Goal: Task Accomplishment & Management: Manage account settings

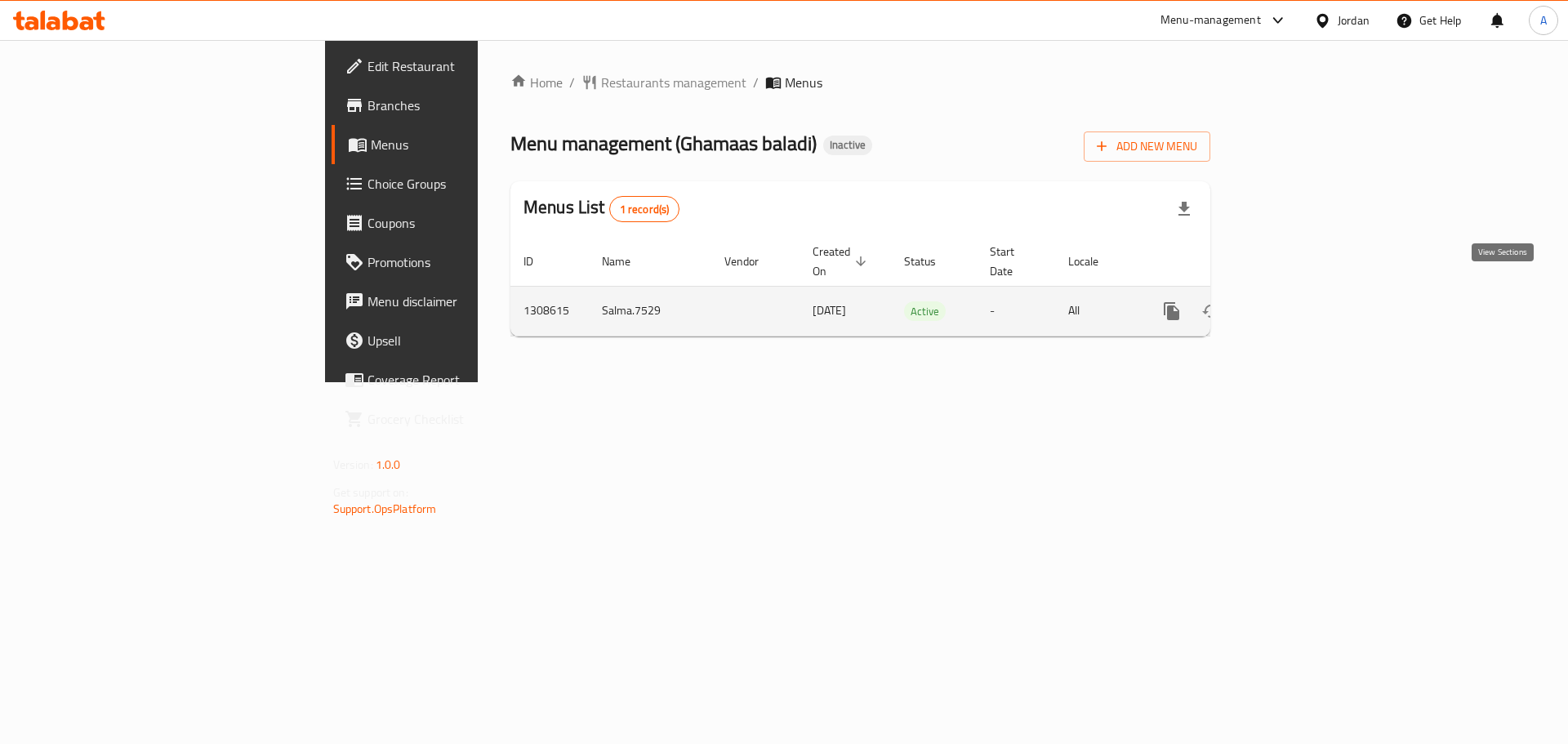
click at [1309, 295] on link "enhanced table" at bounding box center [1289, 311] width 39 height 39
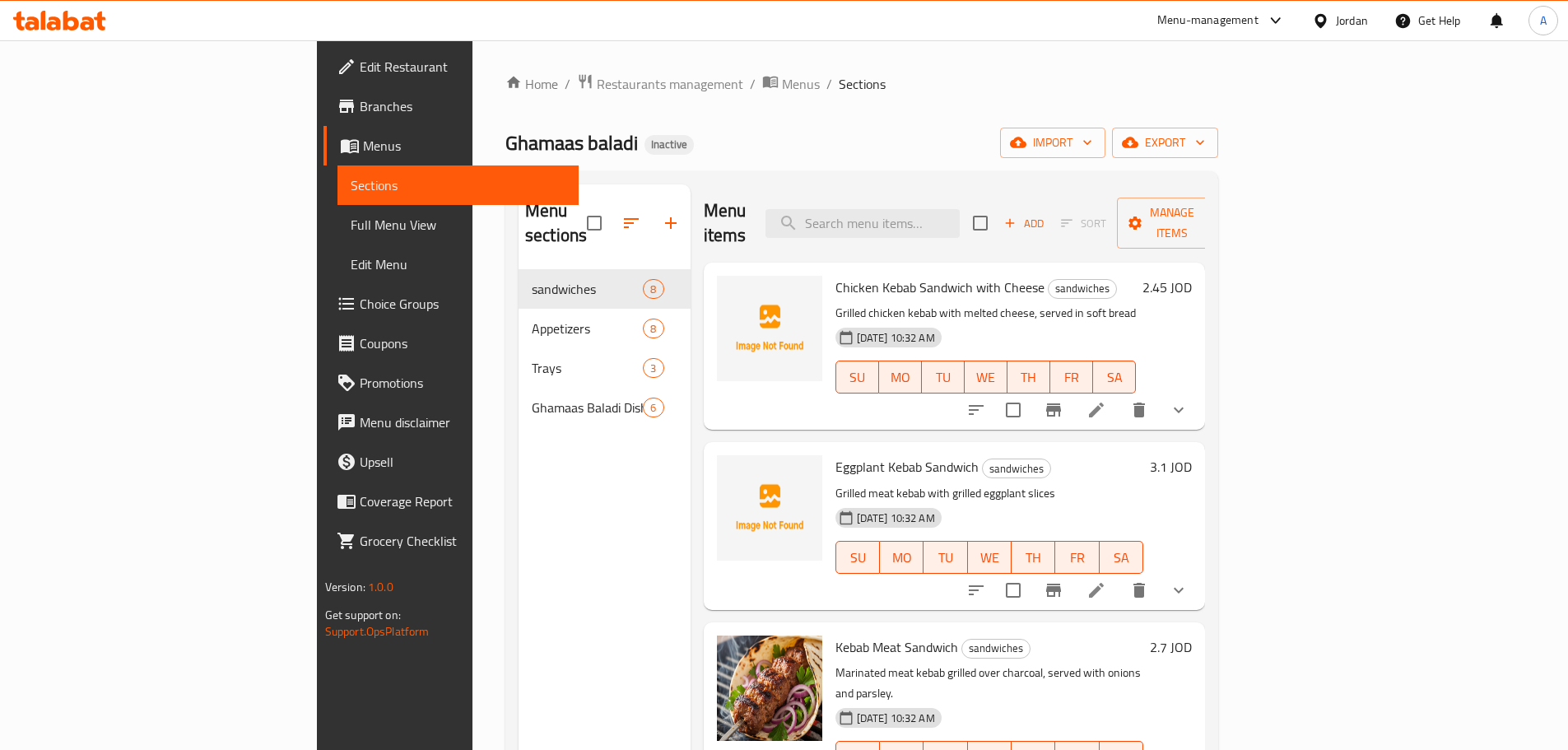
click at [835, 275] on span "Chicken Kebab Sandwich with Cheese" at bounding box center [939, 288] width 209 height 24
click at [350, 222] on span "Full Menu View" at bounding box center [458, 225] width 215 height 20
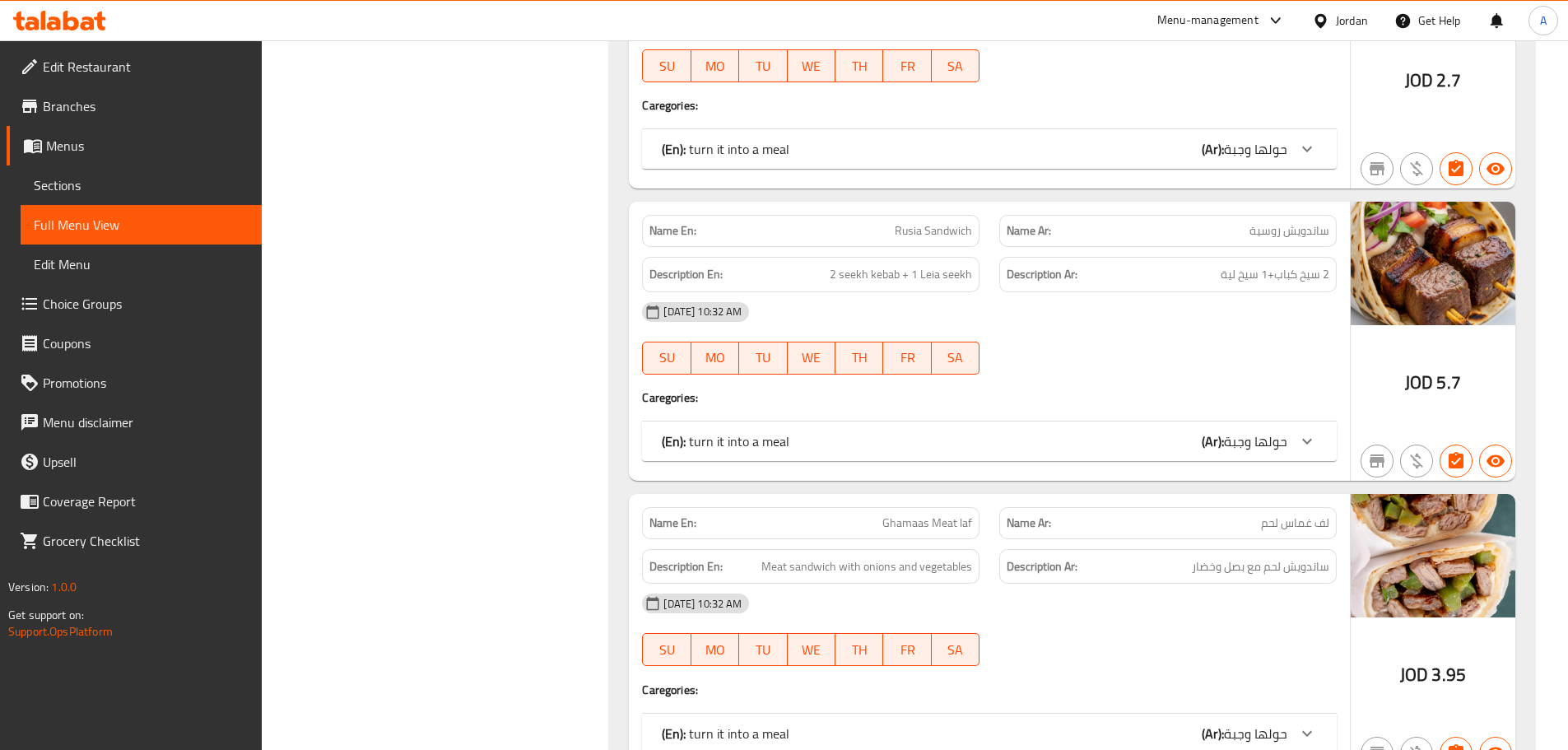
scroll to position [988, 0]
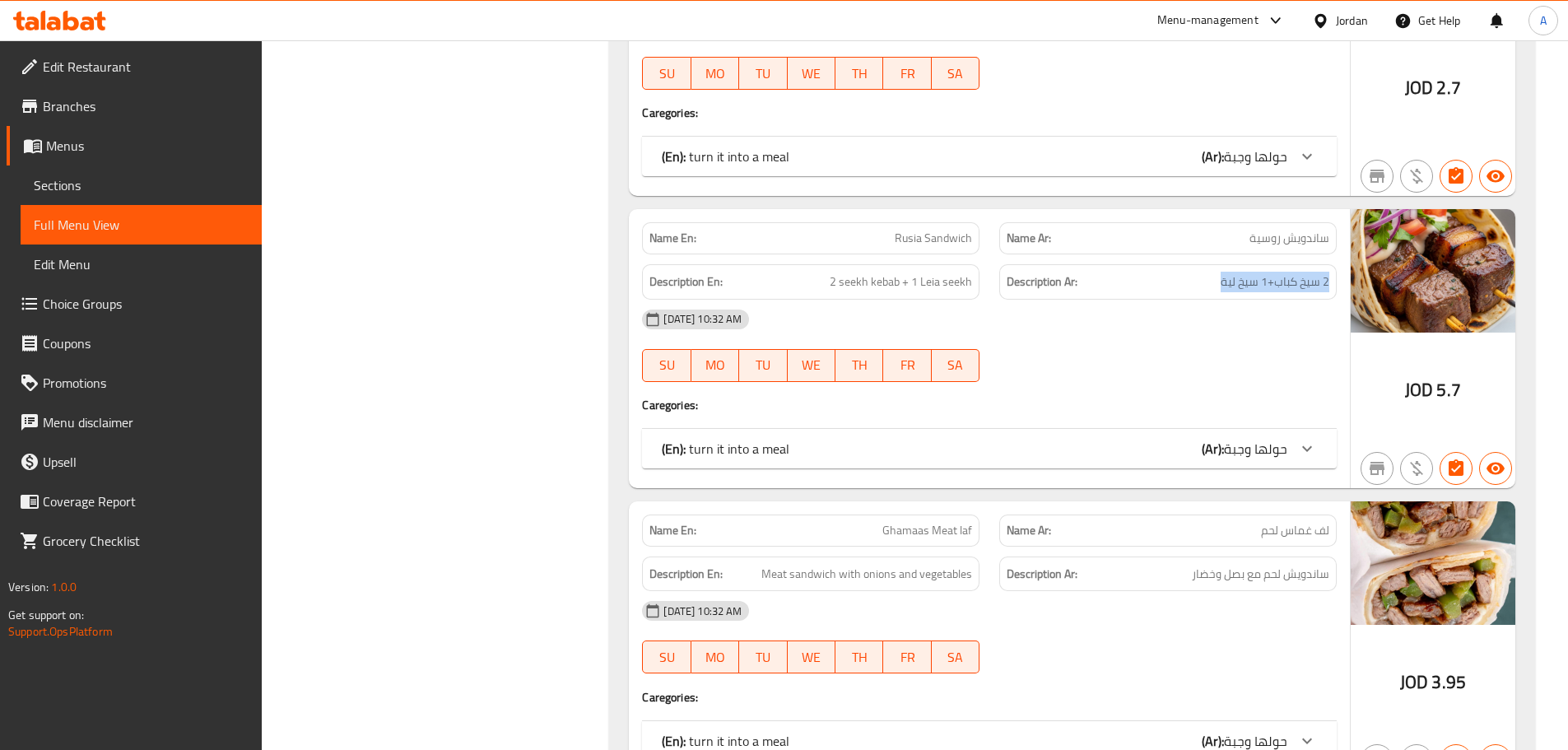
drag, startPoint x: 1220, startPoint y: 282, endPoint x: 1333, endPoint y: 282, distance: 113.0
click at [1333, 282] on div "Description Ar: 2 سيخ كباب+1 سيخ لية" at bounding box center [1167, 282] width 337 height 36
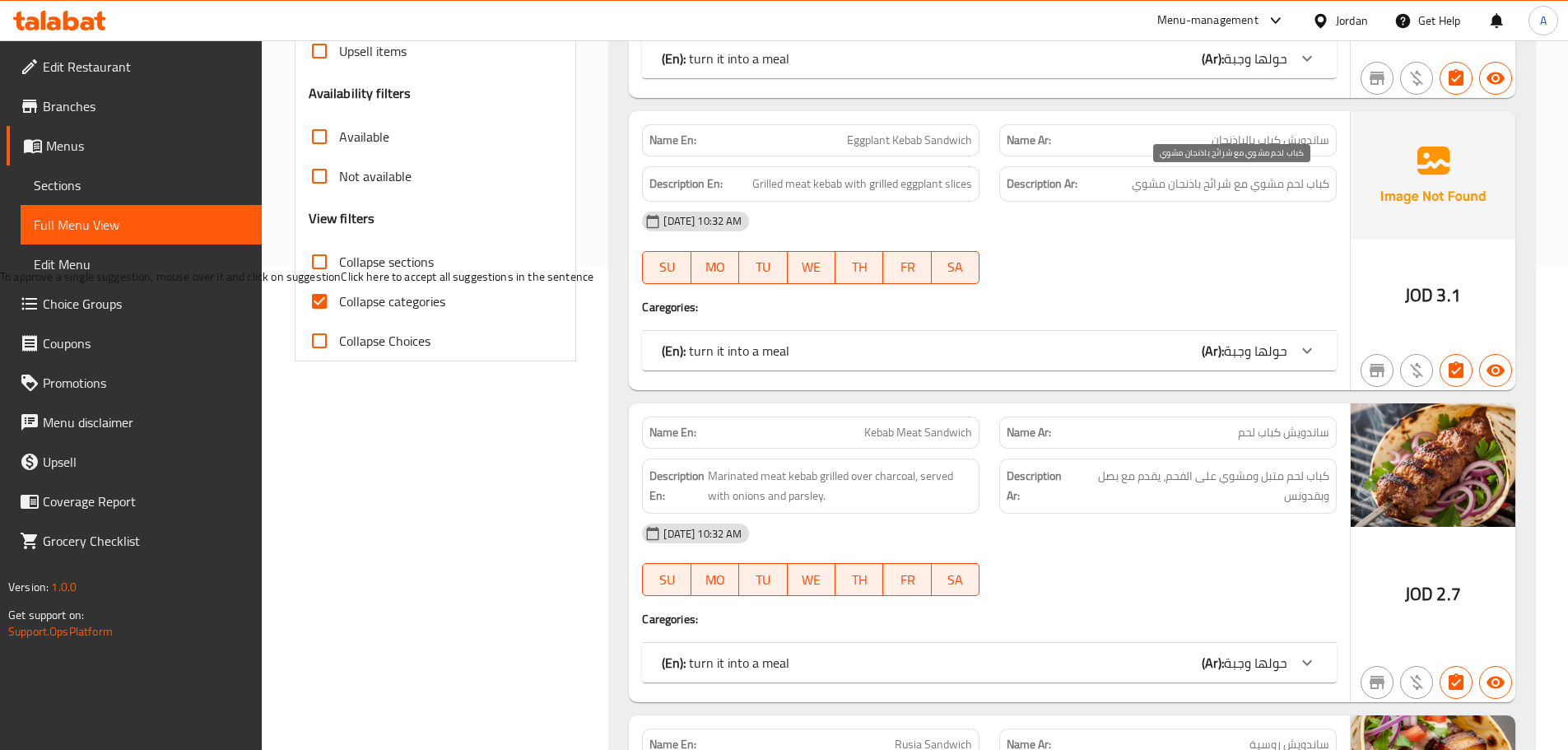
scroll to position [494, 0]
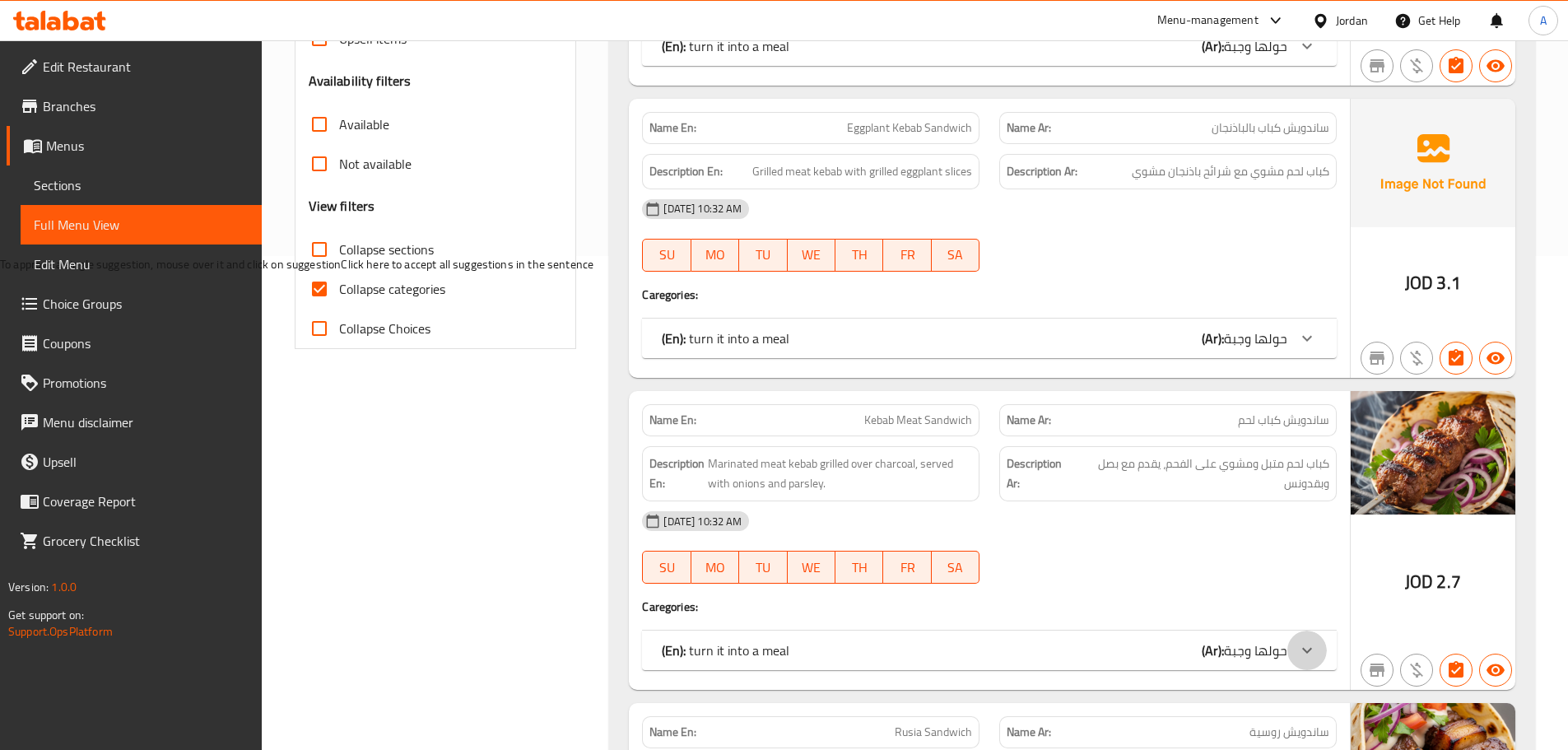
click at [1296, 643] on icon at bounding box center [1306, 649] width 20 height 20
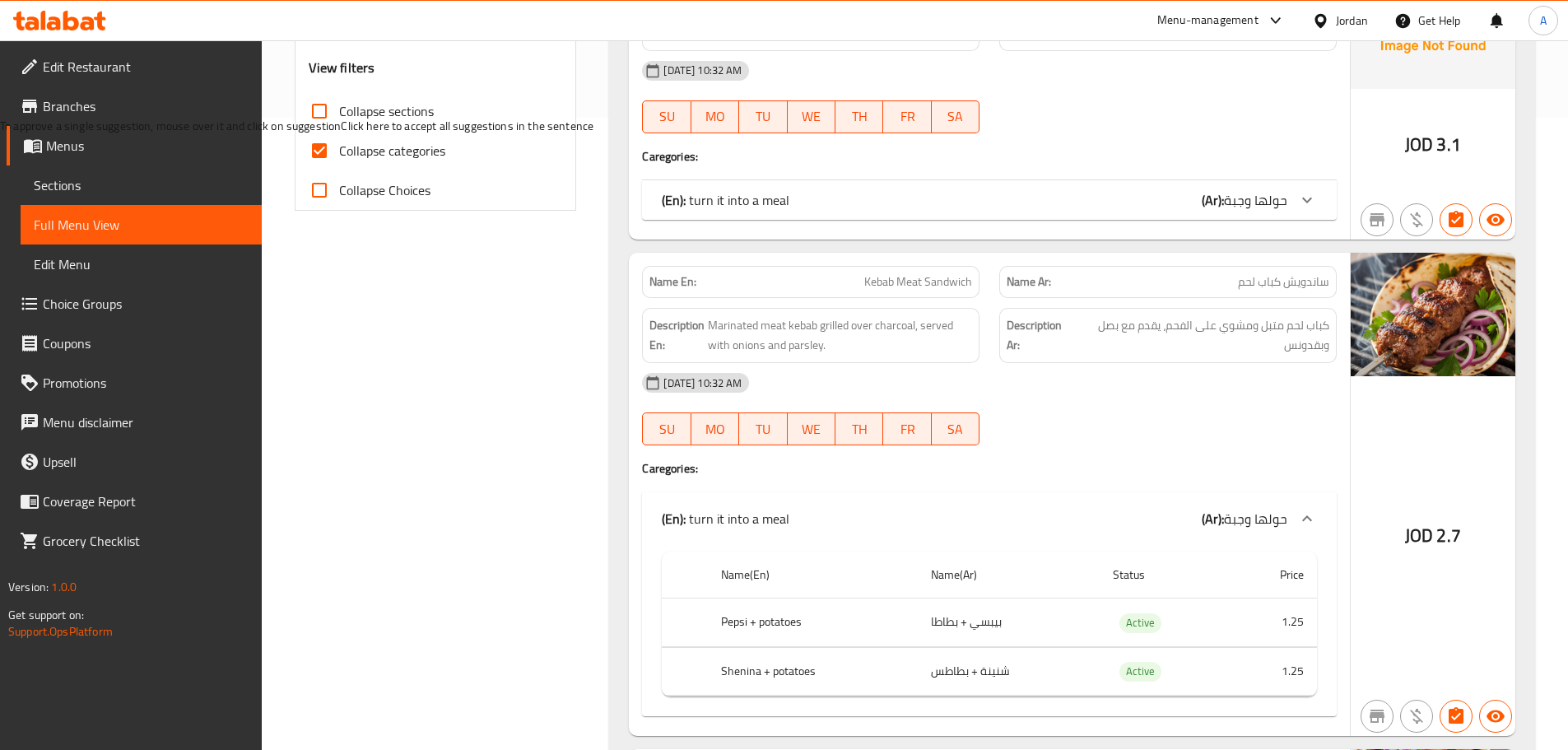
scroll to position [659, 0]
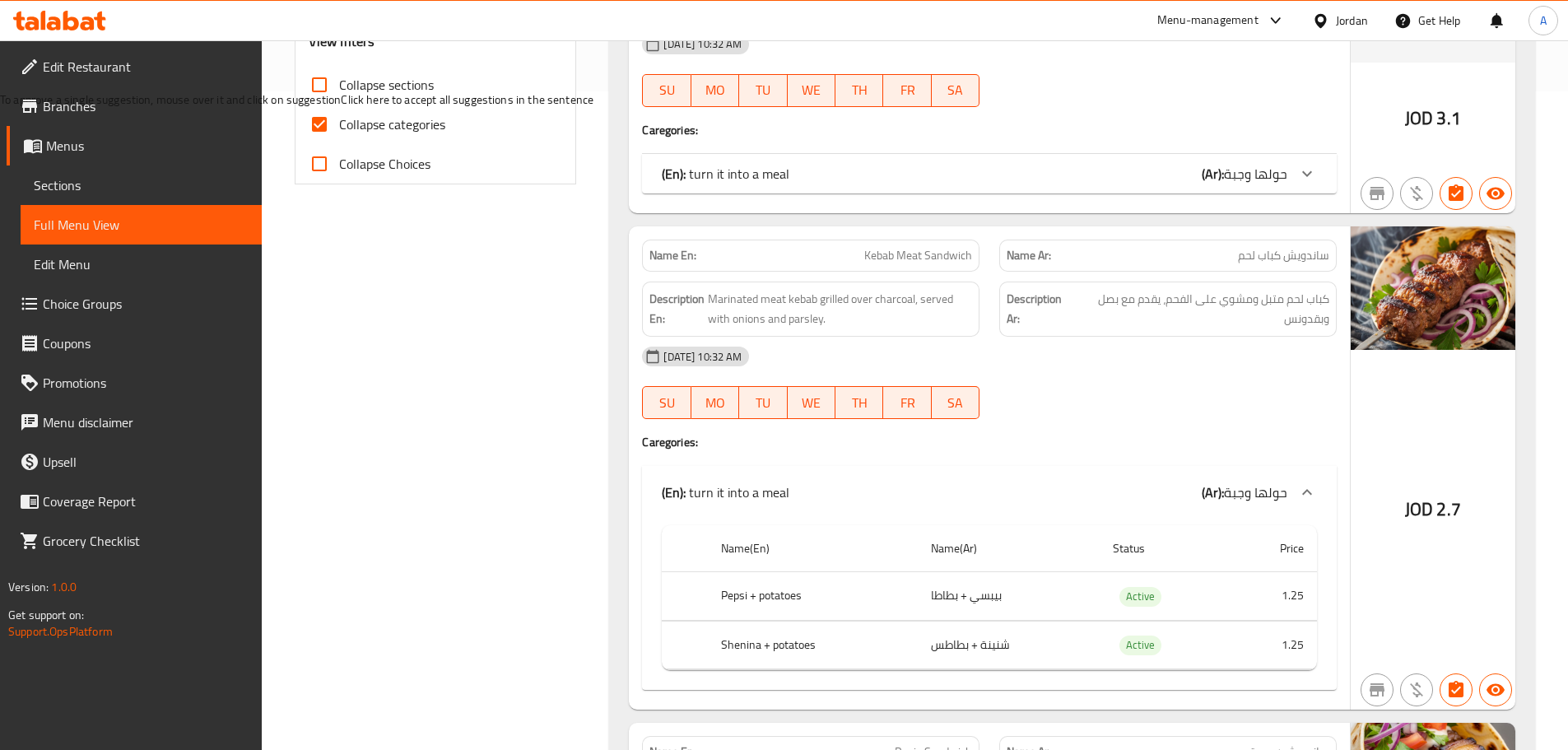
click at [1116, 373] on div "[DATE] 10:32 AM" at bounding box center [989, 356] width 714 height 39
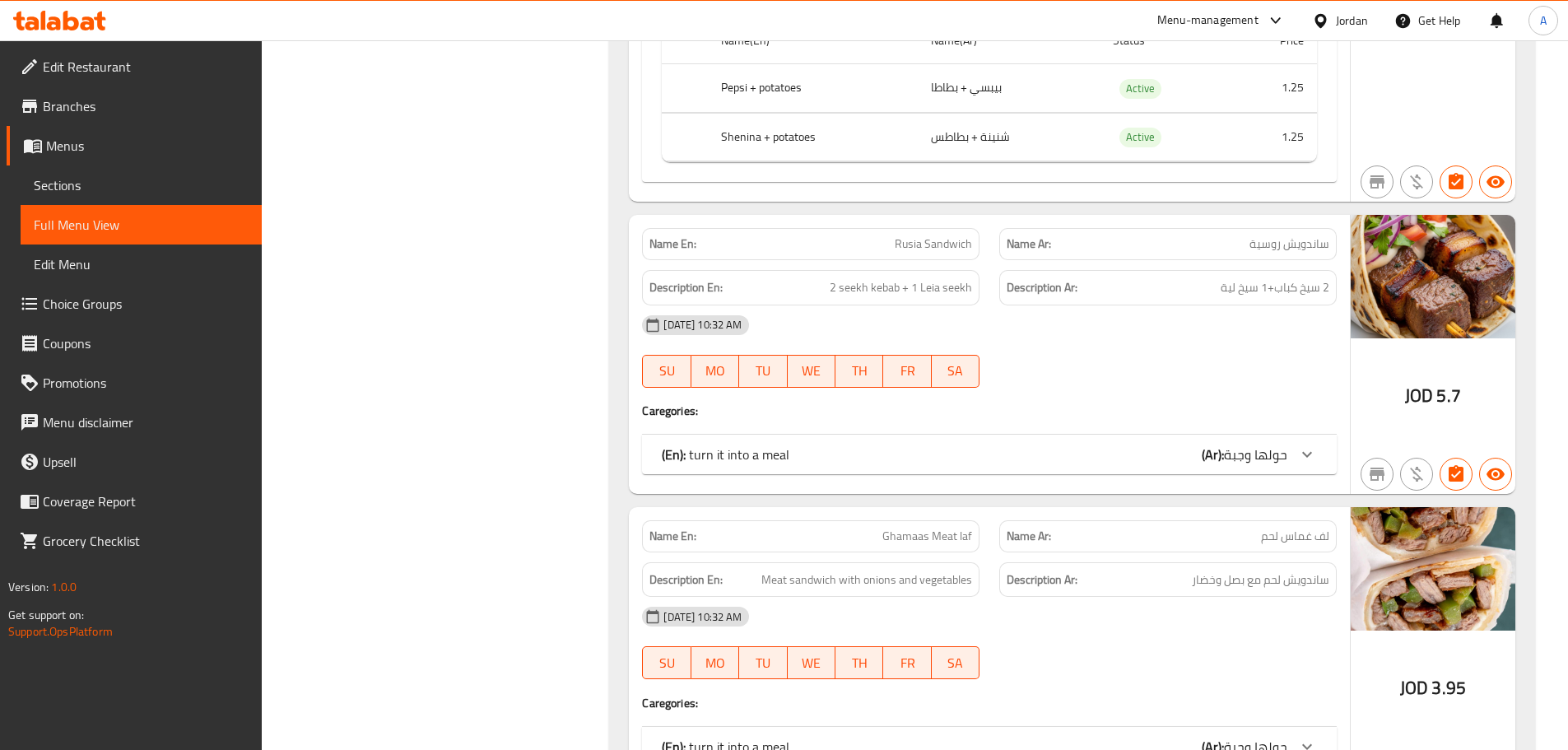
scroll to position [1235, 0]
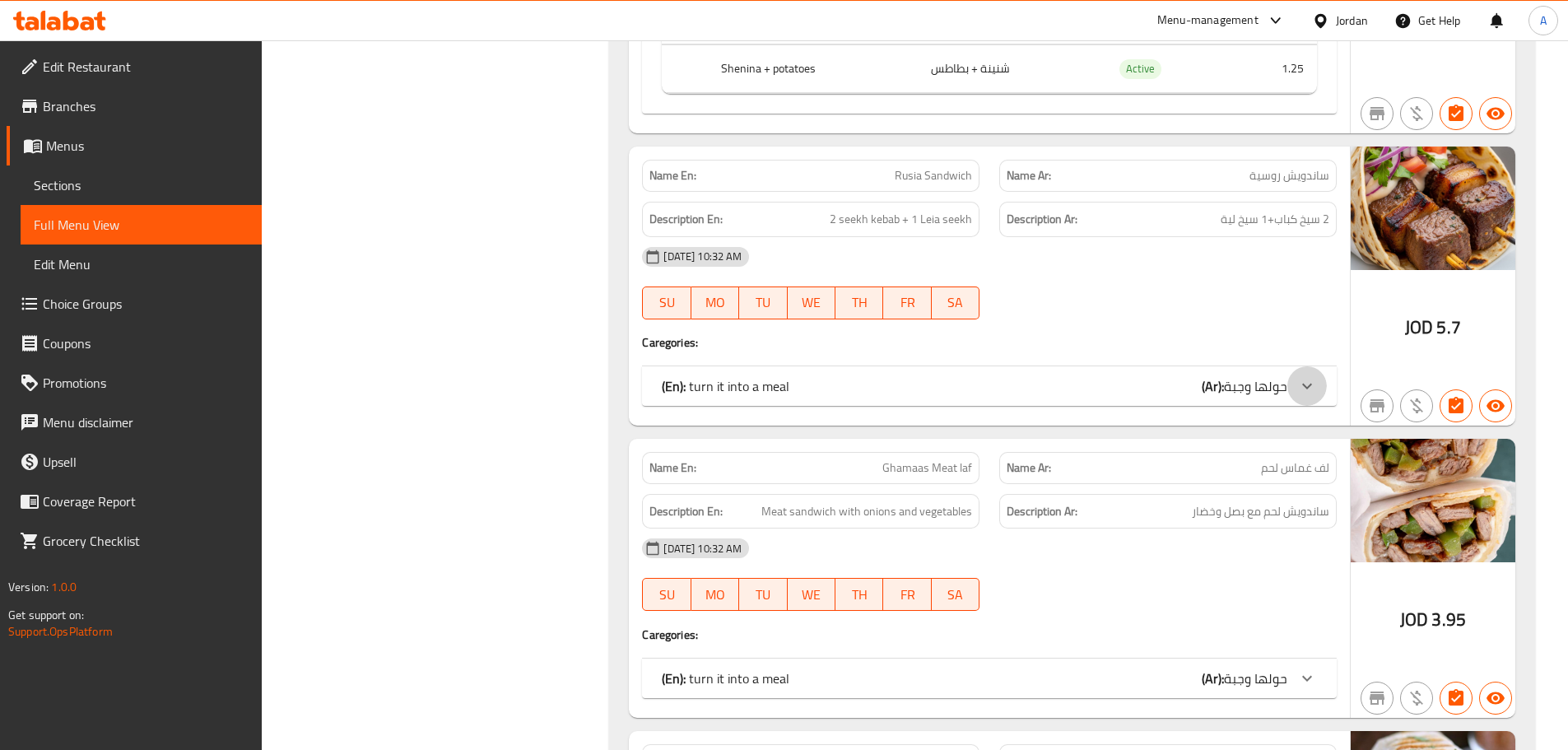
click at [1311, 382] on icon at bounding box center [1306, 385] width 20 height 20
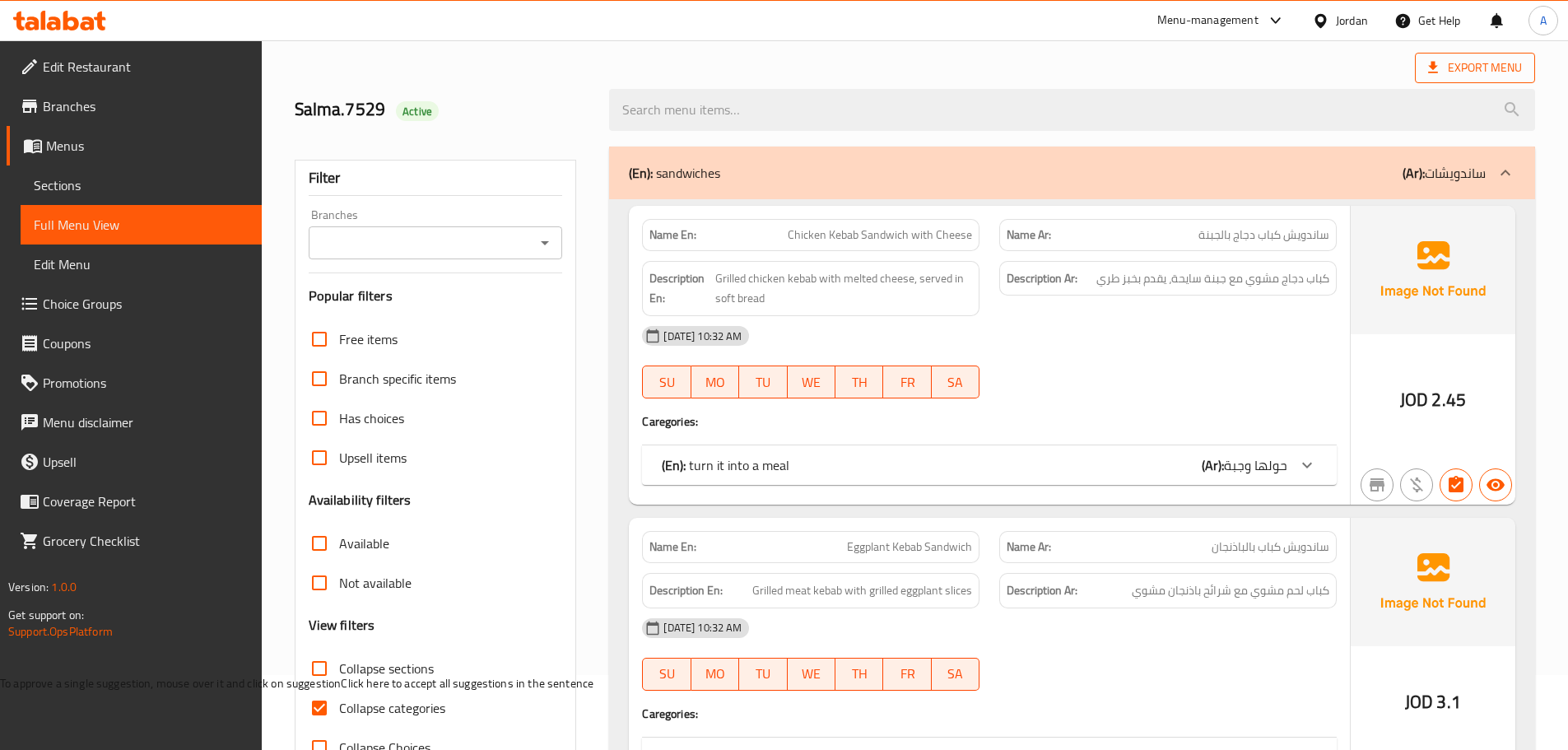
scroll to position [0, 0]
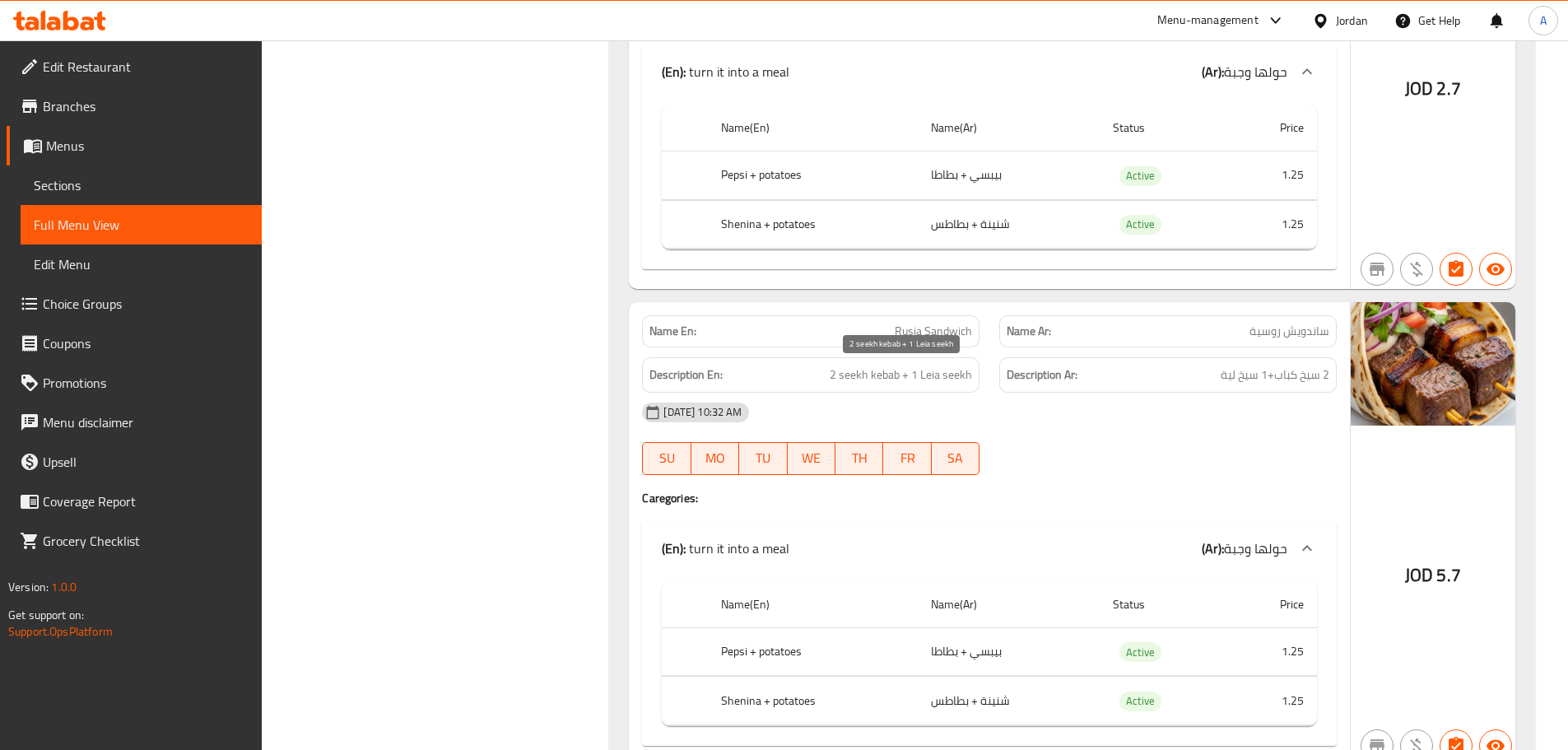
click at [935, 375] on span "2 seekh kebab + 1 Leia seekh" at bounding box center [901, 375] width 143 height 21
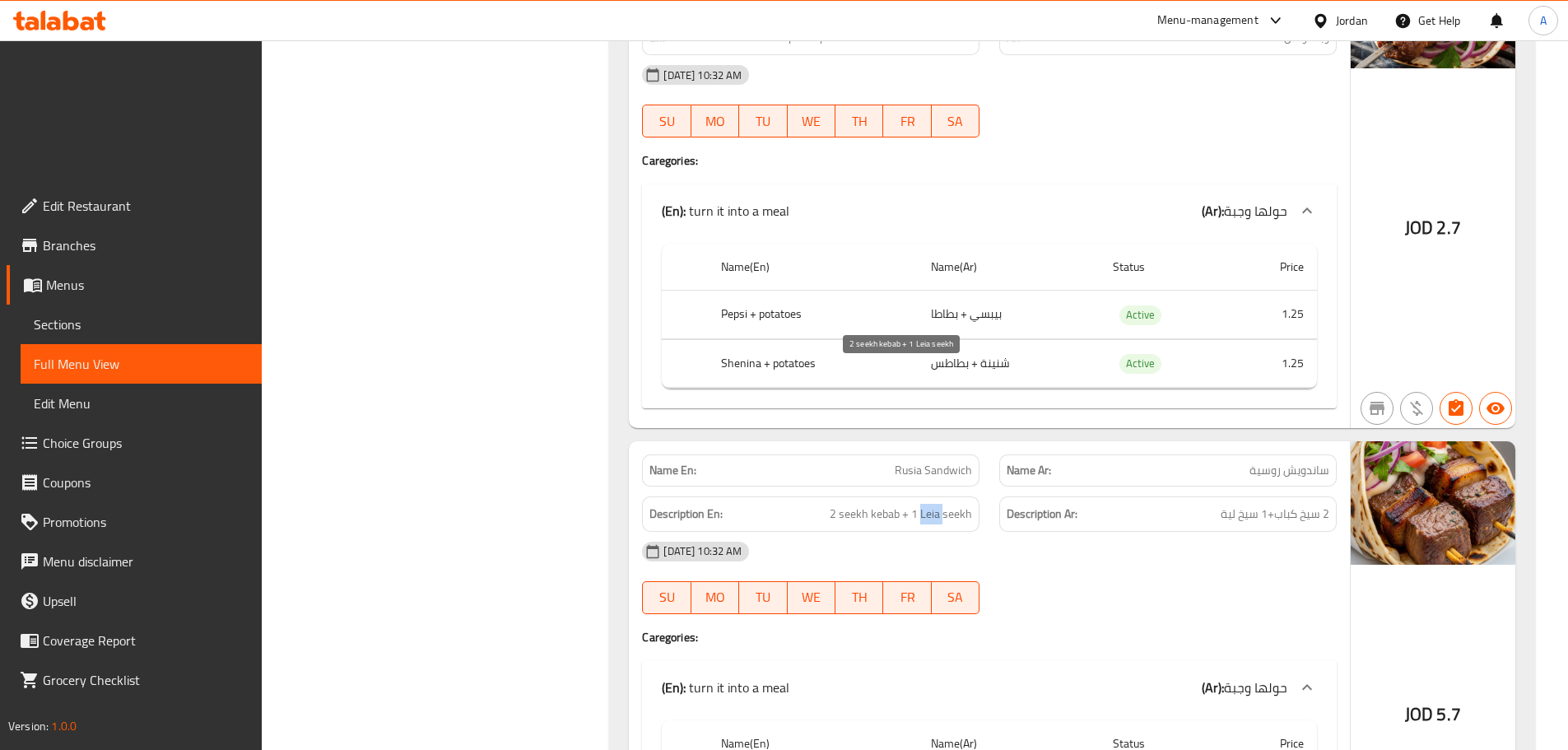
copy span "Leia"
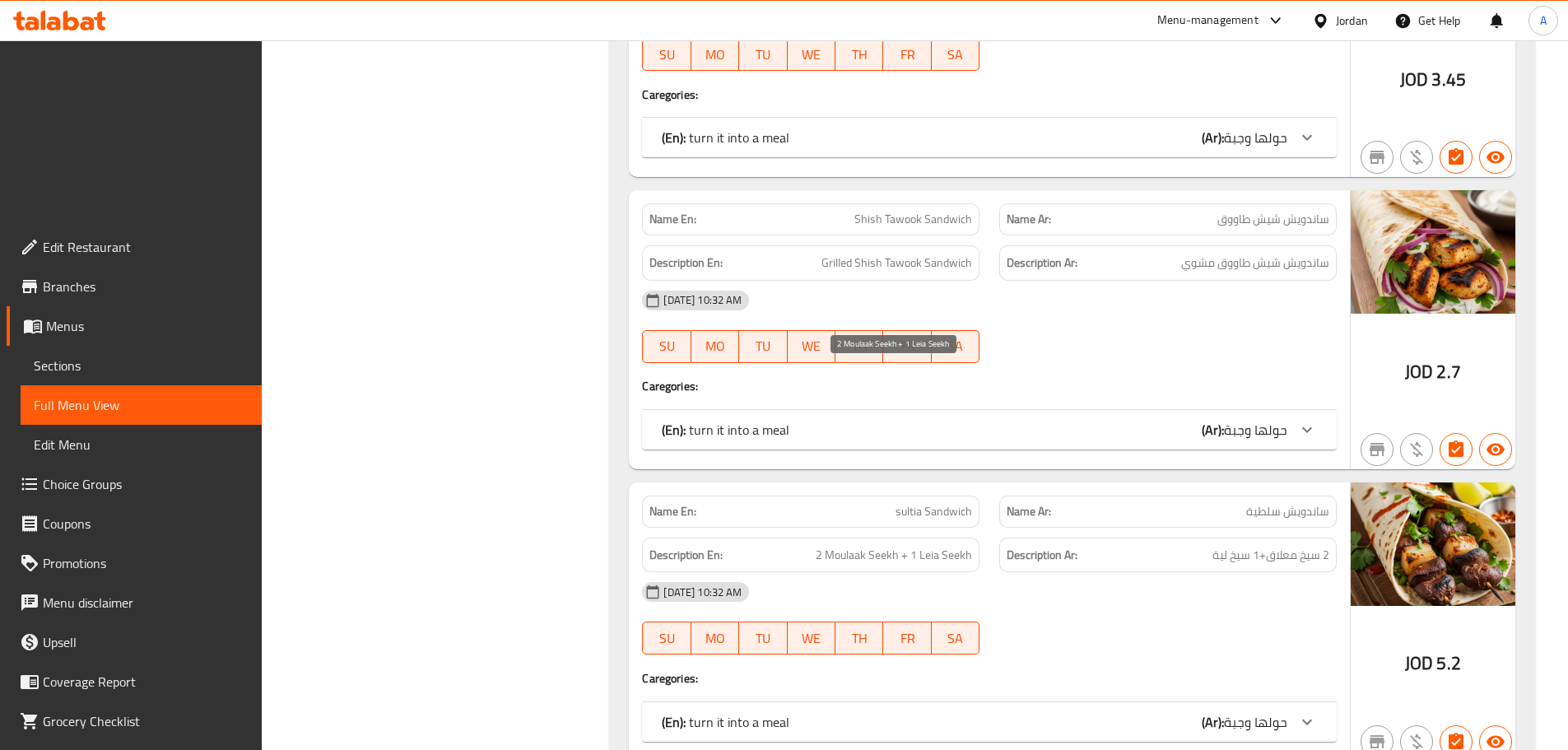
click at [851, 545] on span "2 Moulaak Seekh + 1 Leia Seekh" at bounding box center [893, 555] width 156 height 21
copy span "Moulaak"
drag, startPoint x: 397, startPoint y: 189, endPoint x: 256, endPoint y: 164, distance: 143.2
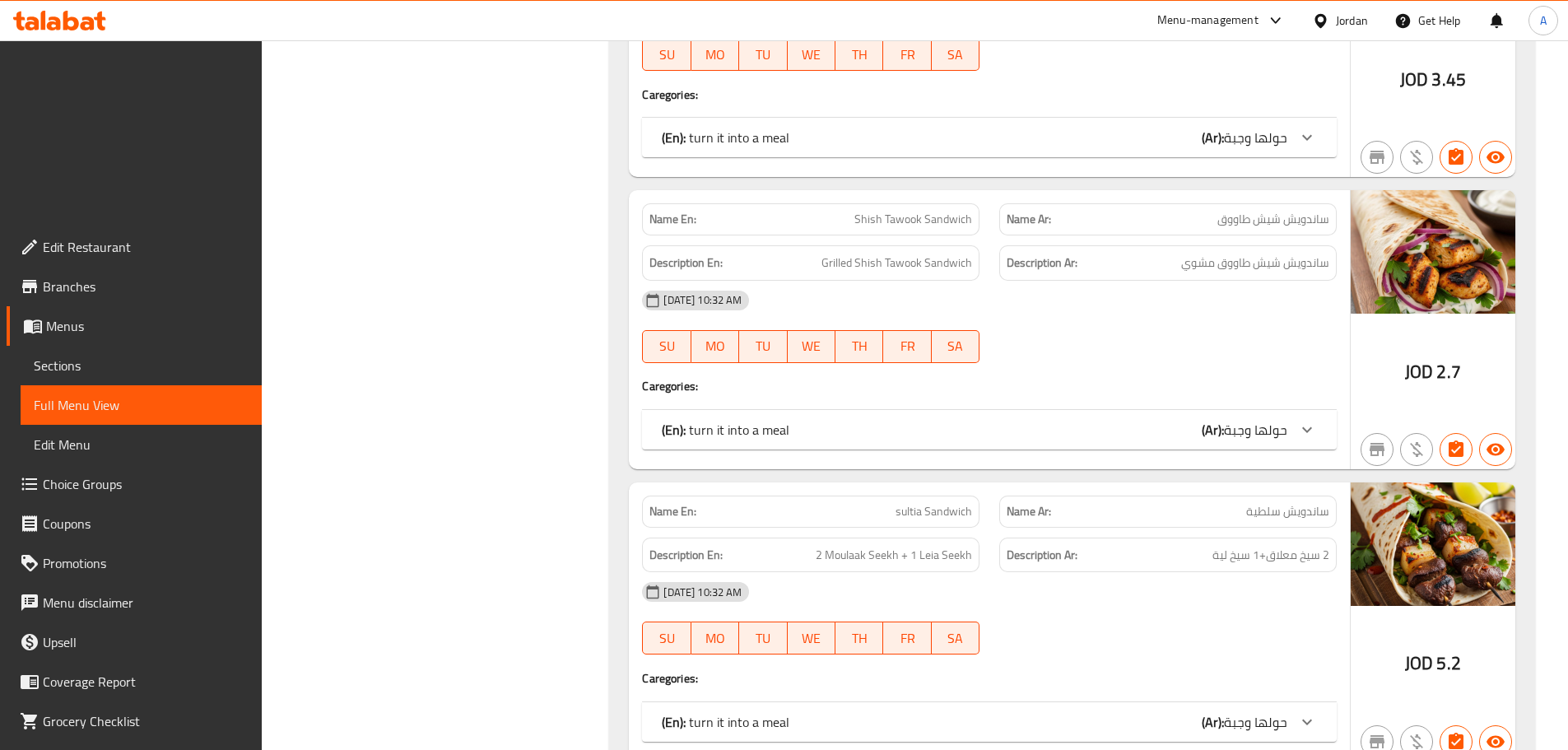
click at [107, 346] on link "Sections" at bounding box center [141, 366] width 241 height 39
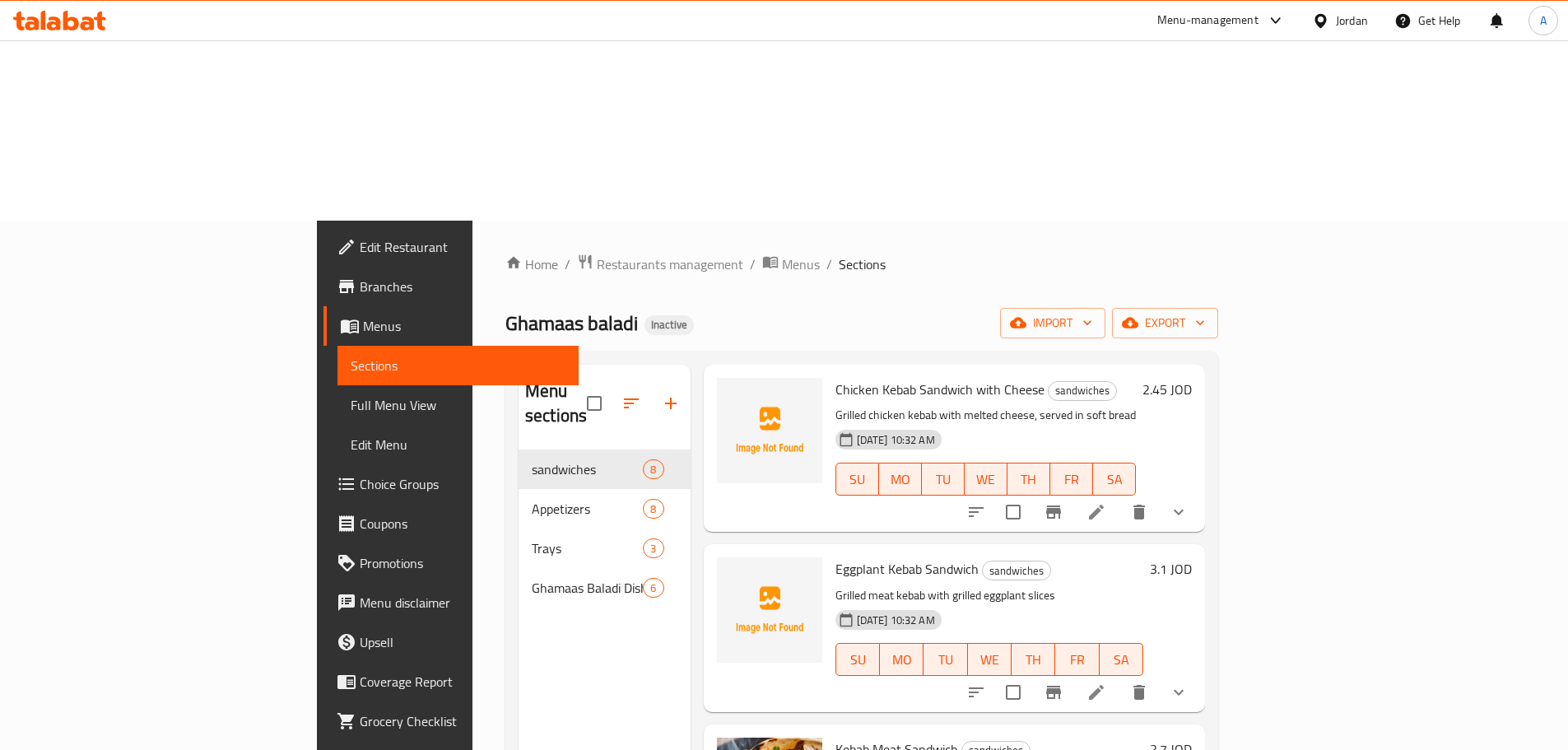
scroll to position [247, 0]
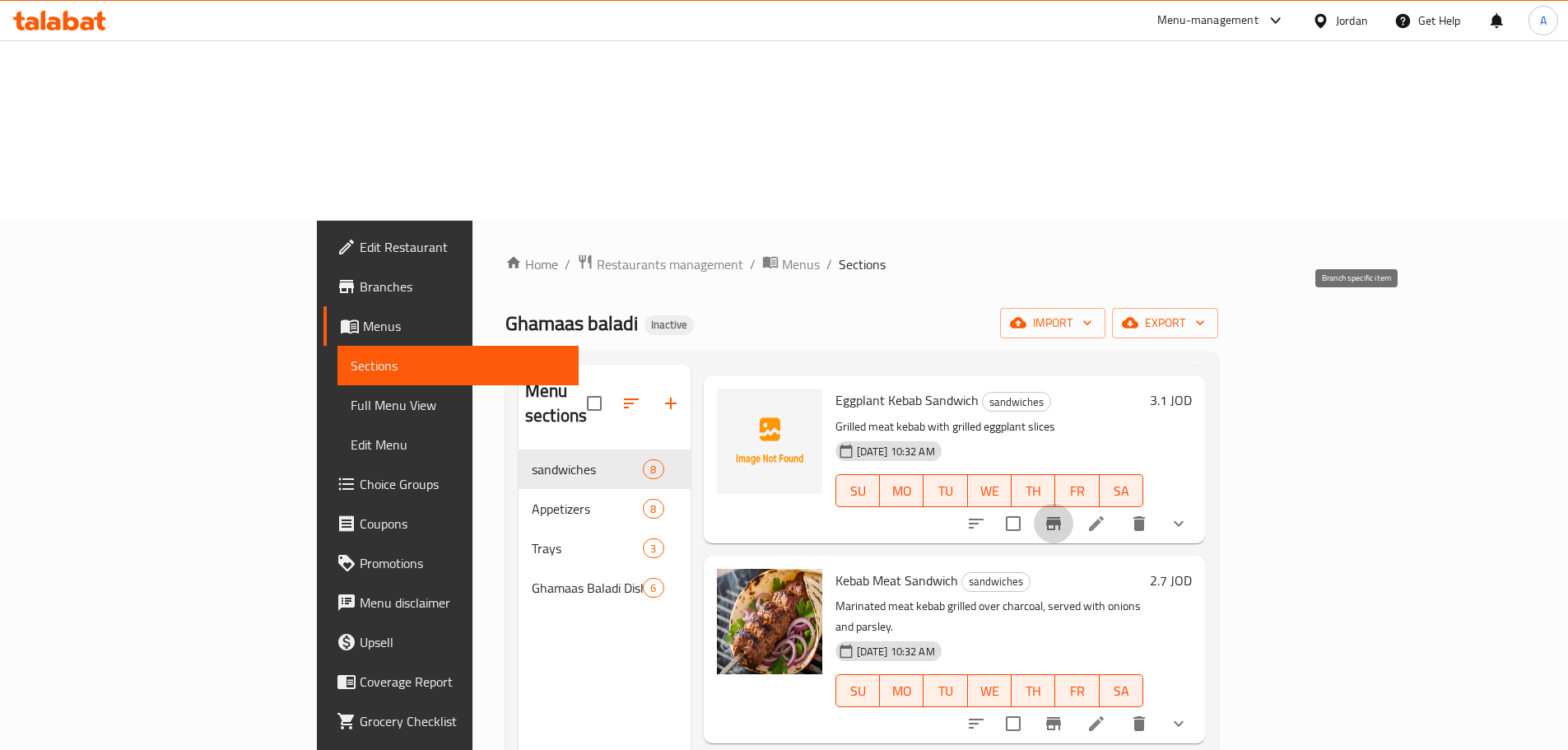
click at [1063, 514] on icon "Branch-specific-item" at bounding box center [1053, 523] width 20 height 20
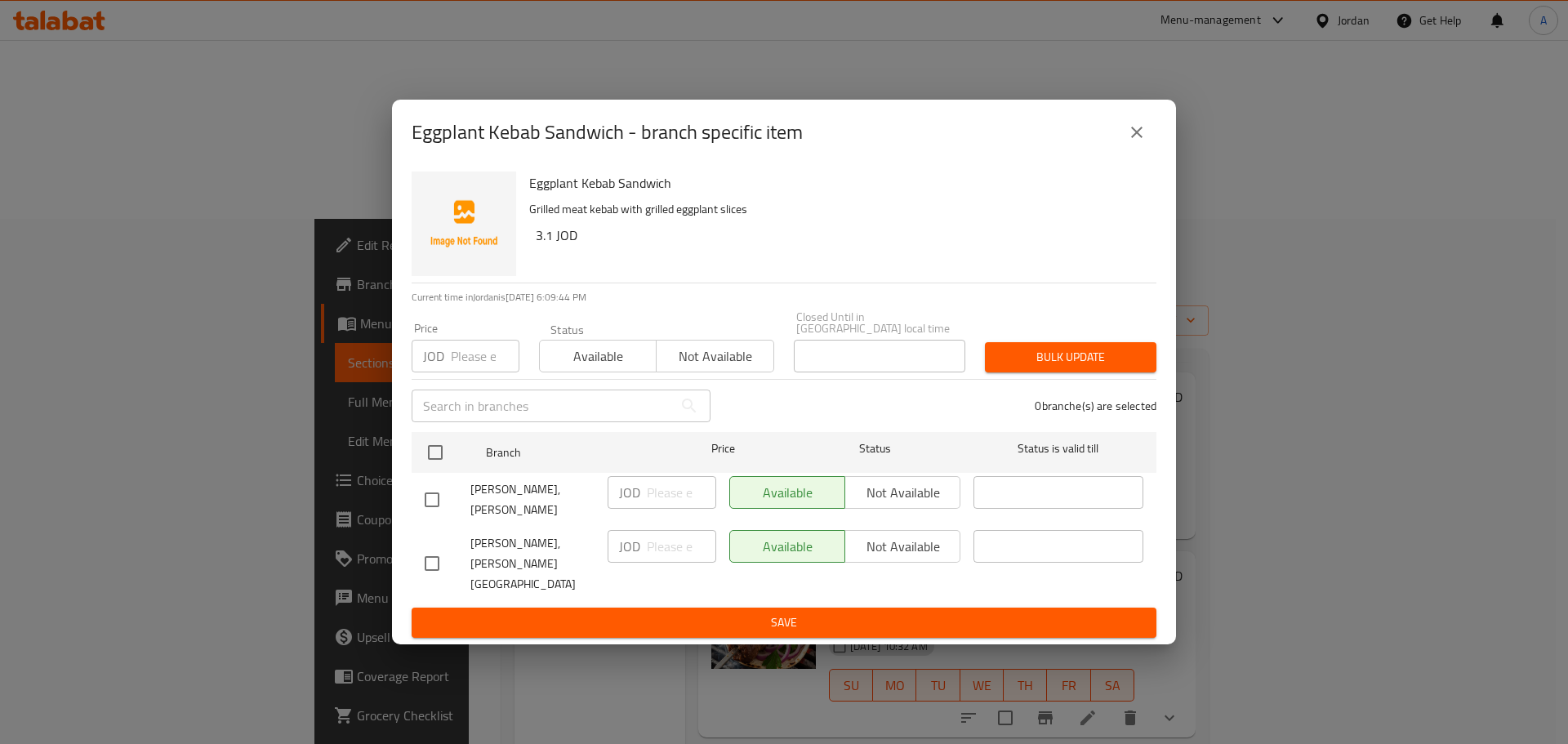
click at [1133, 152] on button "close" at bounding box center [1136, 132] width 39 height 39
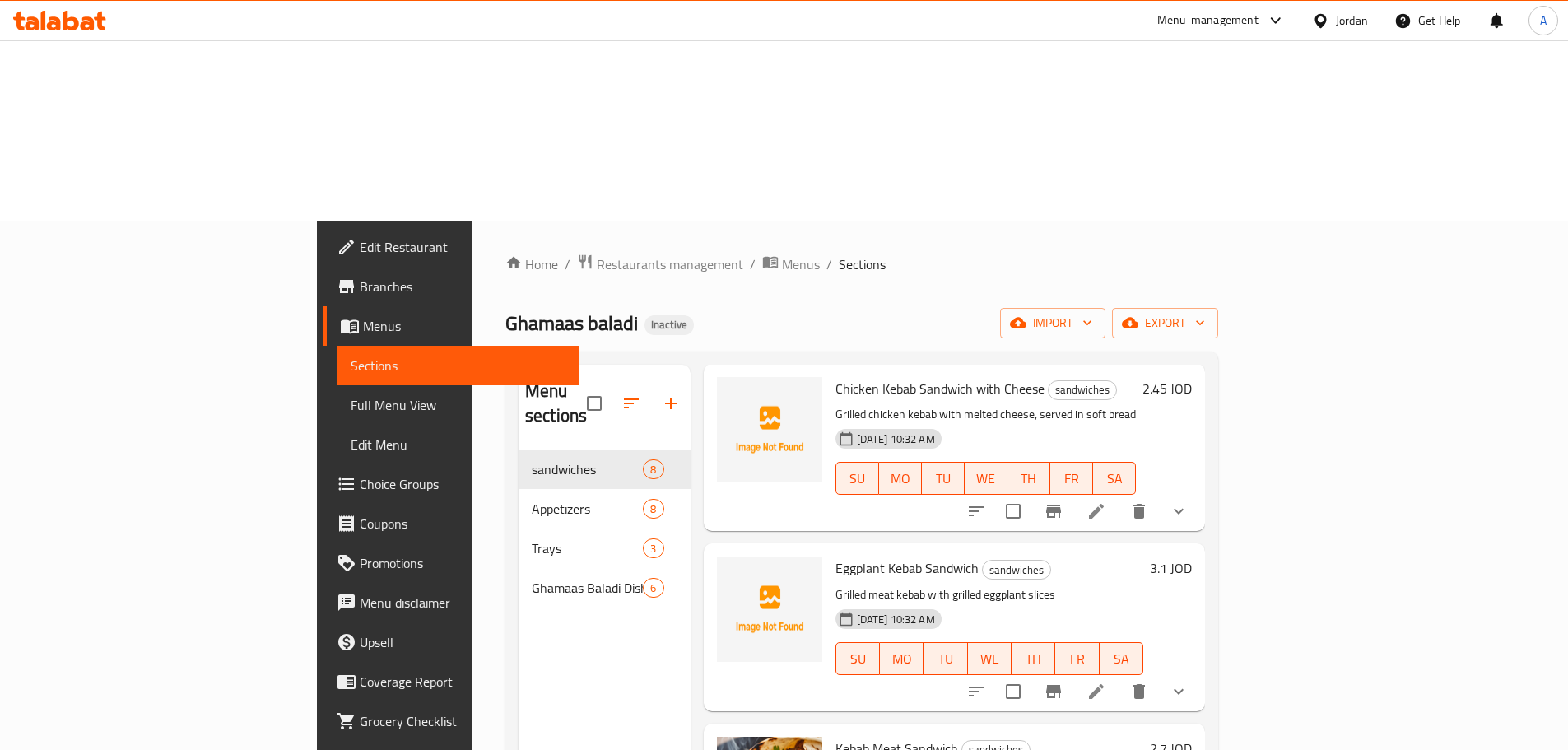
scroll to position [0, 0]
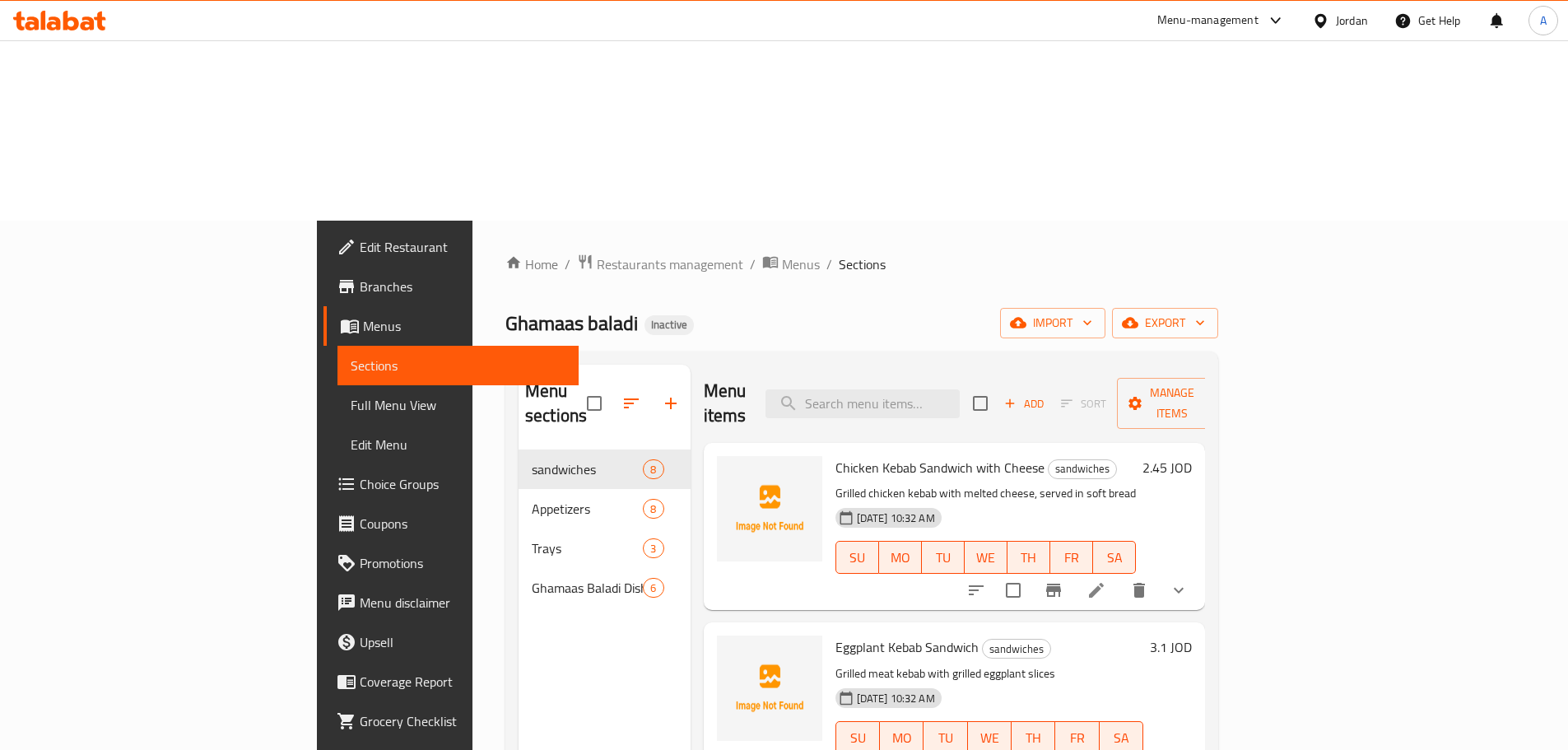
drag, startPoint x: 1358, startPoint y: 569, endPoint x: 1370, endPoint y: 488, distance: 81.9
click at [1150, 629] on div "Eggplant Kebab Sandwich sandwiches Grilled meat kebab with grilled eggplant sli…" at bounding box center [989, 706] width 321 height 154
click at [1218, 308] on button "export" at bounding box center [1164, 323] width 106 height 30
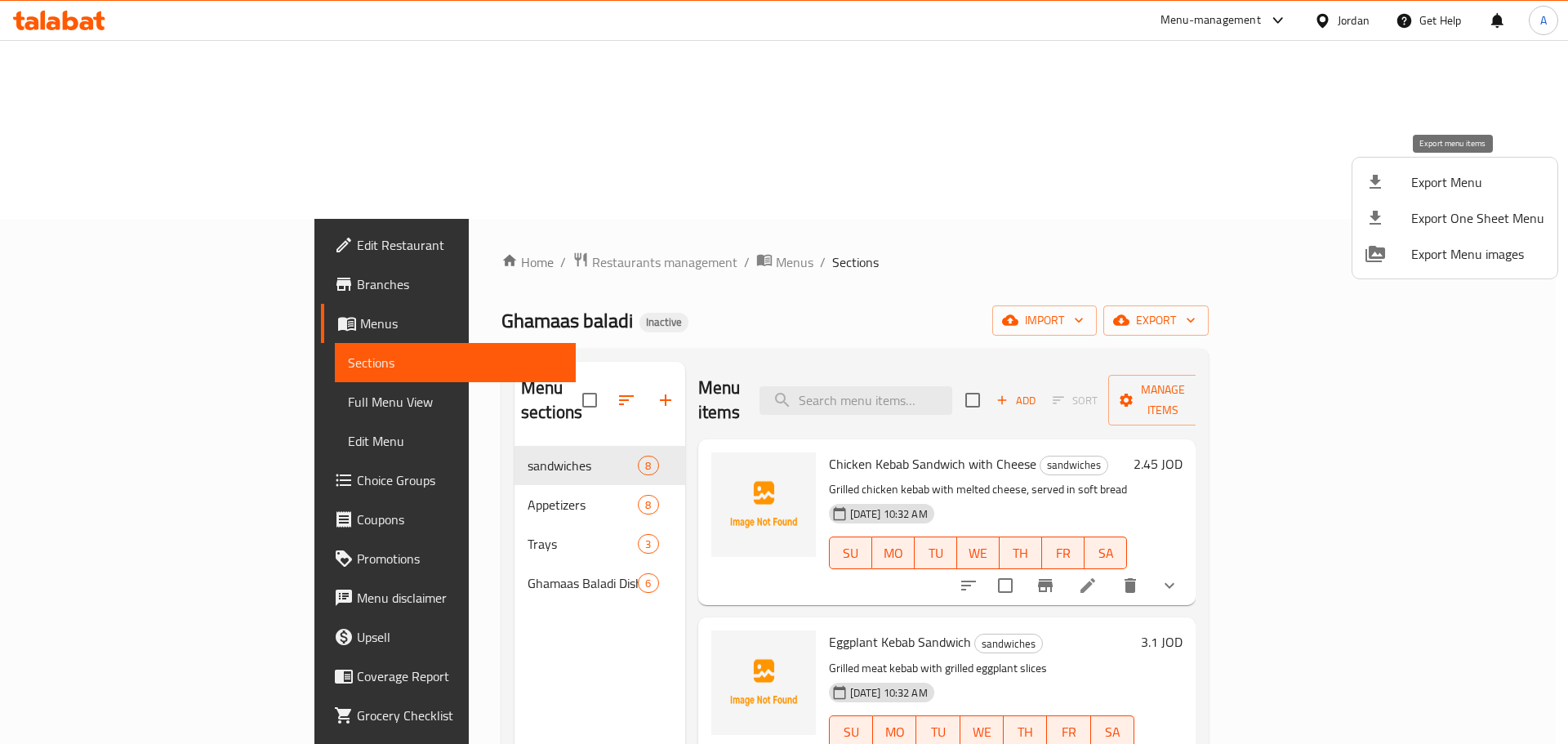
click at [1445, 175] on span "Export Menu" at bounding box center [1478, 182] width 133 height 20
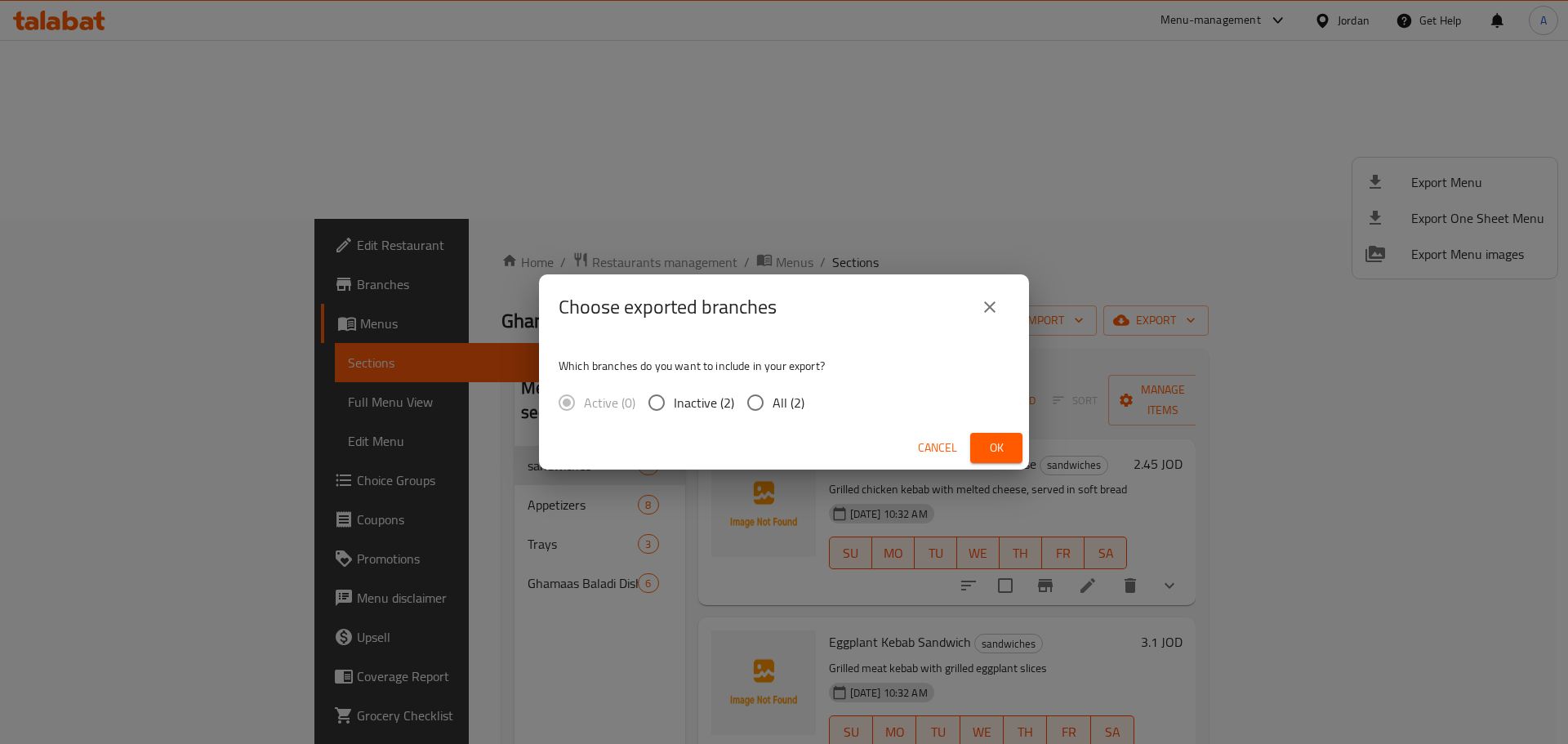
click at [799, 396] on span "All (2)" at bounding box center [789, 402] width 32 height 20
click at [773, 396] on input "All (2)" at bounding box center [755, 402] width 34 height 34
radio input "true"
click at [1002, 440] on span "Ok" at bounding box center [997, 448] width 26 height 21
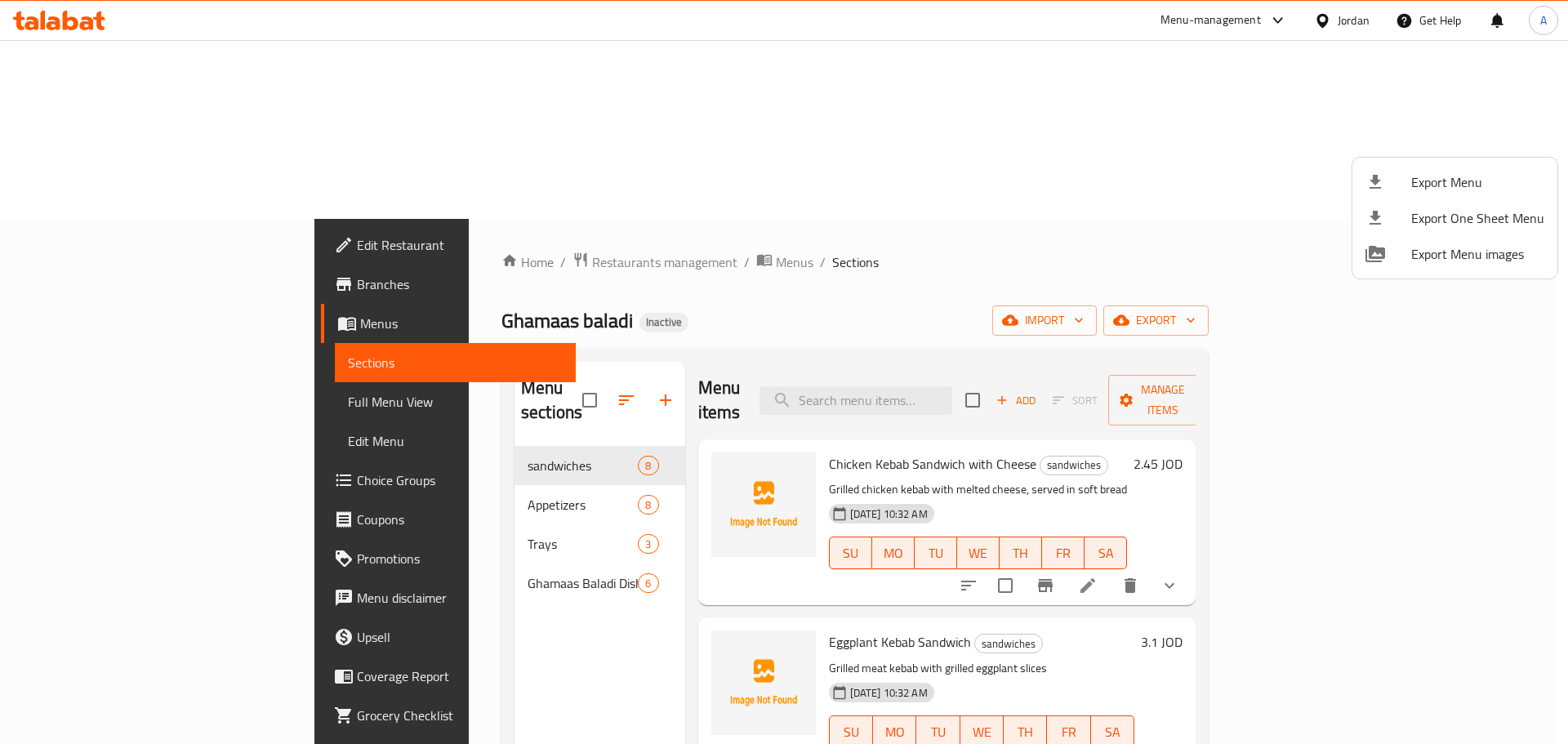
click at [1207, 257] on div at bounding box center [784, 372] width 1568 height 744
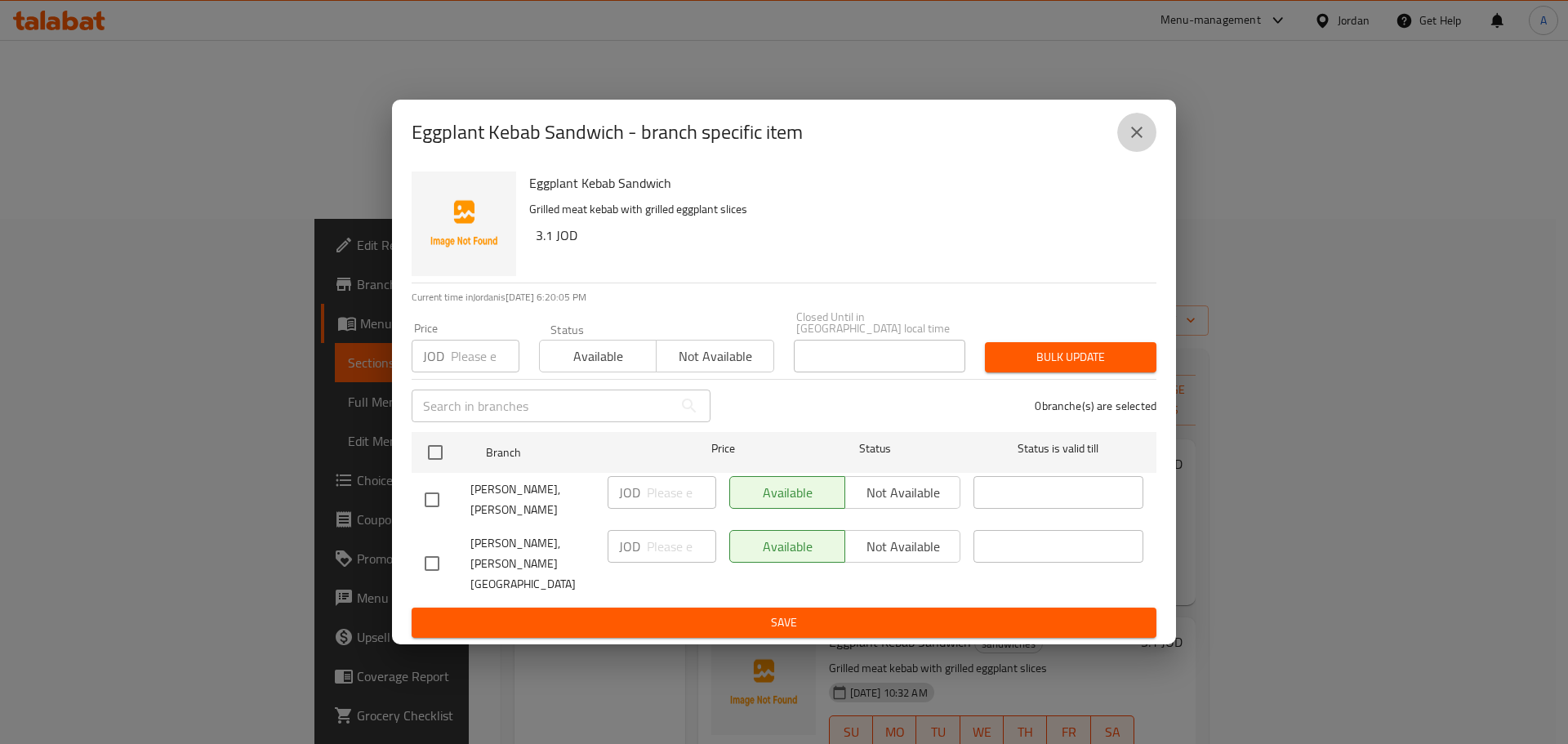
click at [1154, 149] on button "close" at bounding box center [1136, 132] width 39 height 39
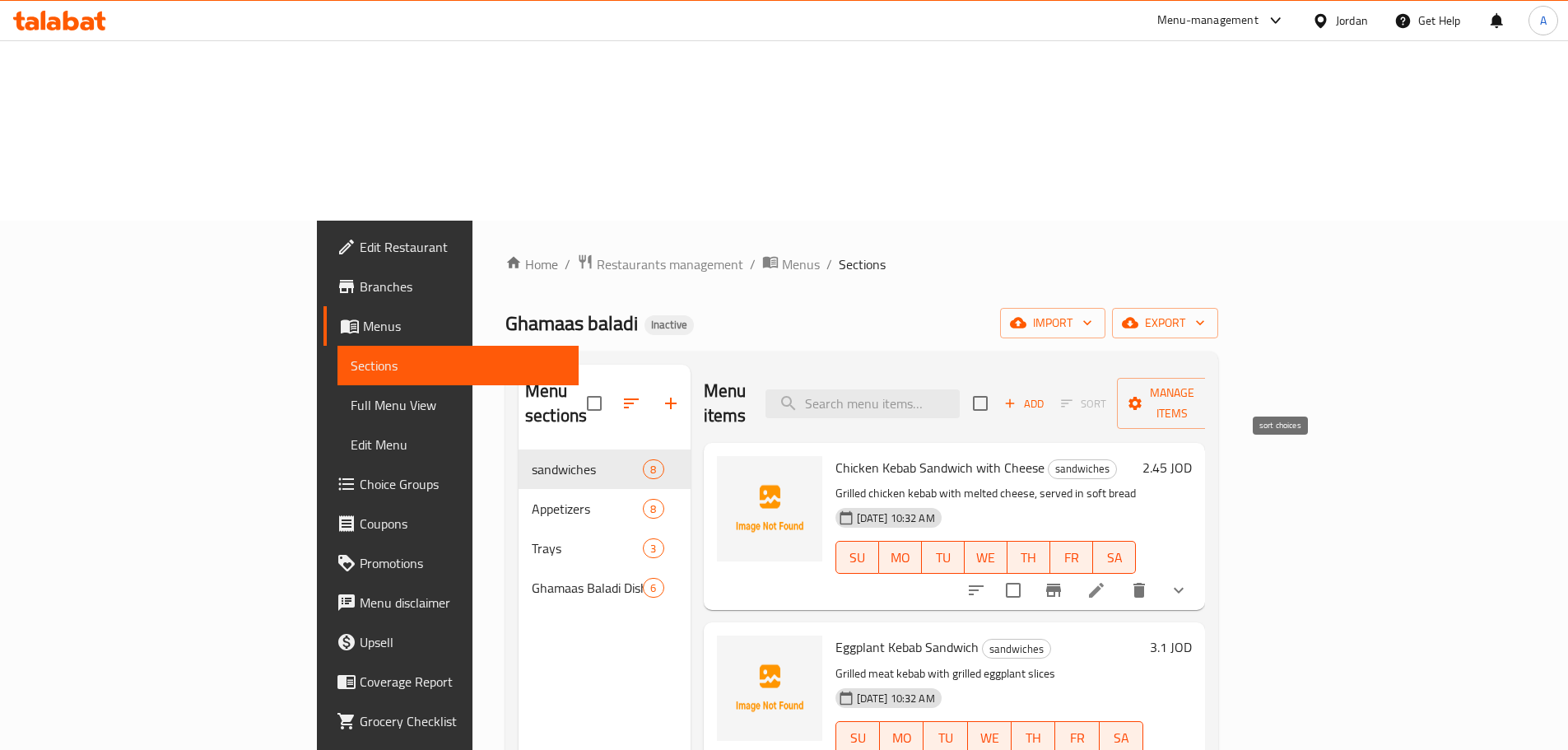
click at [986, 581] on icon "sort-choices" at bounding box center [975, 590] width 20 height 20
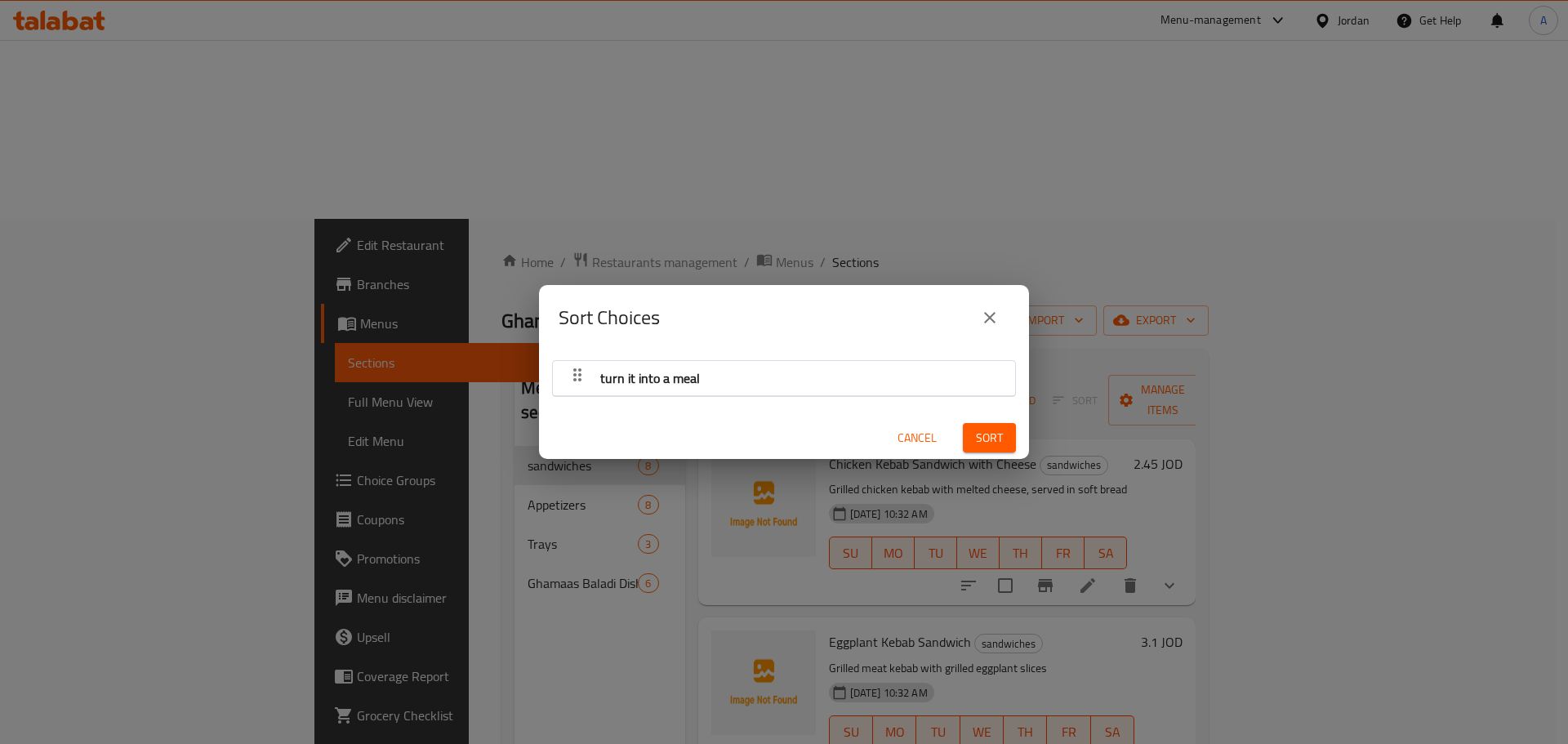
click at [595, 376] on div "turn it into a meal" at bounding box center [650, 379] width 113 height 39
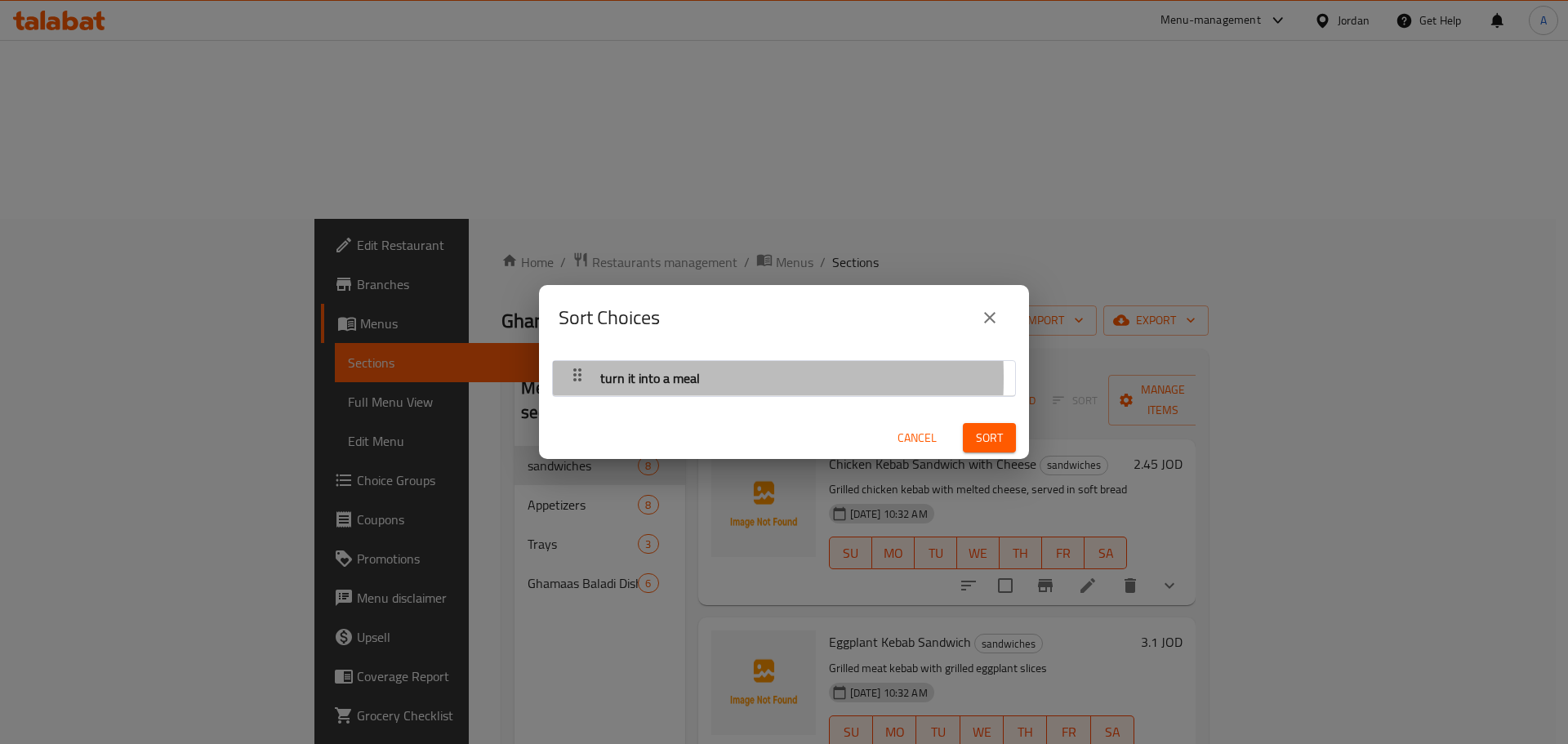
click at [578, 378] on icon "button" at bounding box center [577, 375] width 20 height 20
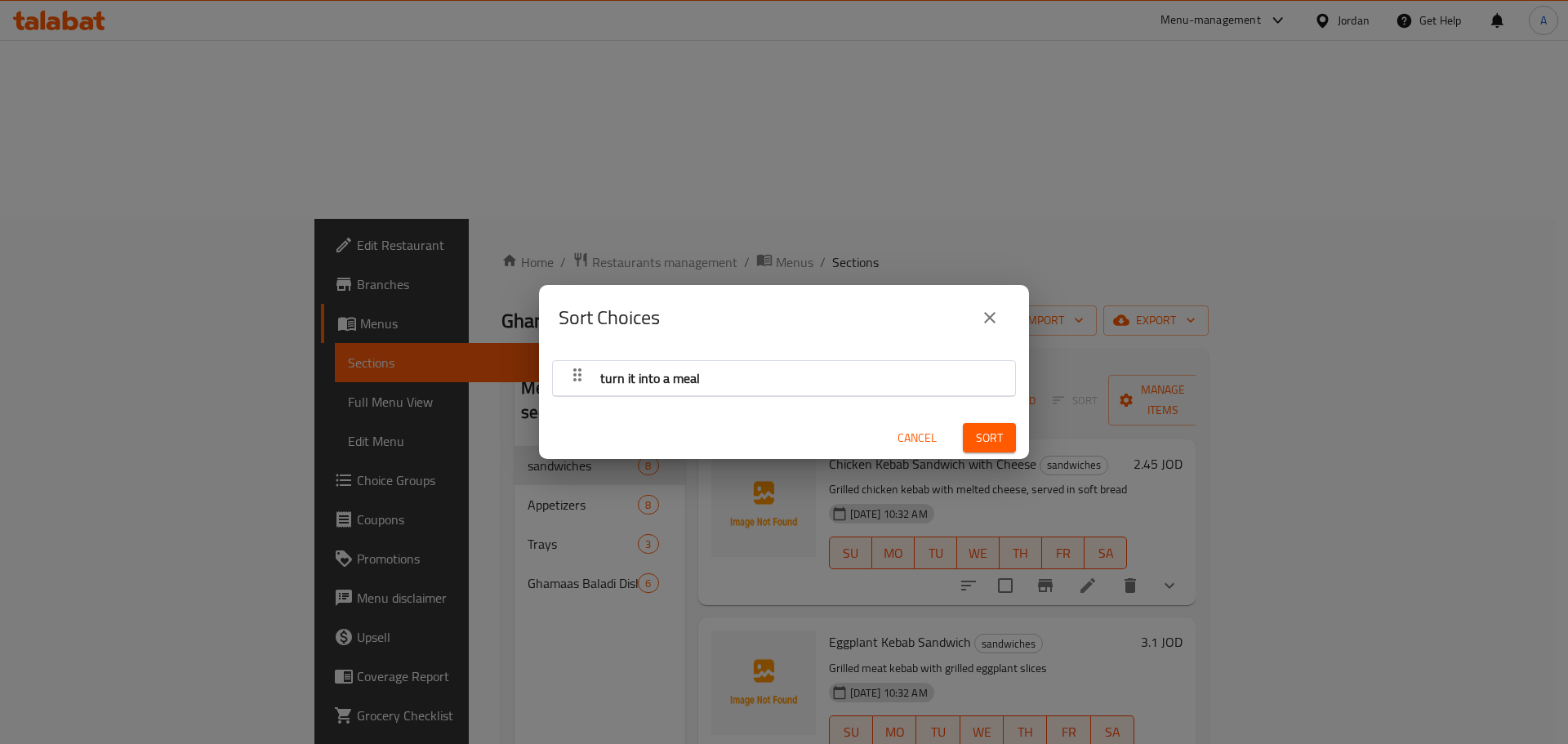
click at [910, 435] on span "Cancel" at bounding box center [917, 438] width 39 height 21
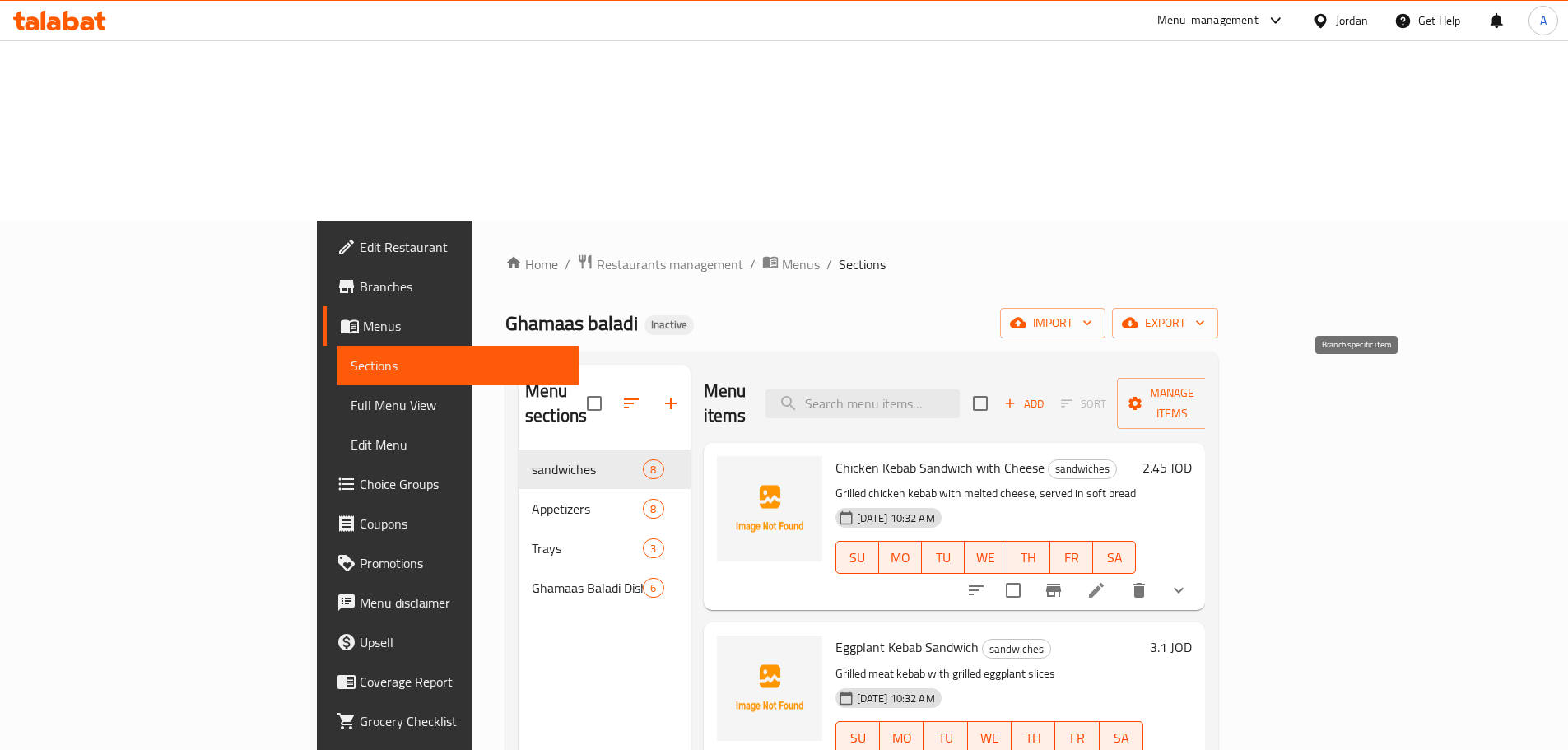
click at [1061, 584] on icon "Branch-specific-item" at bounding box center [1053, 590] width 15 height 13
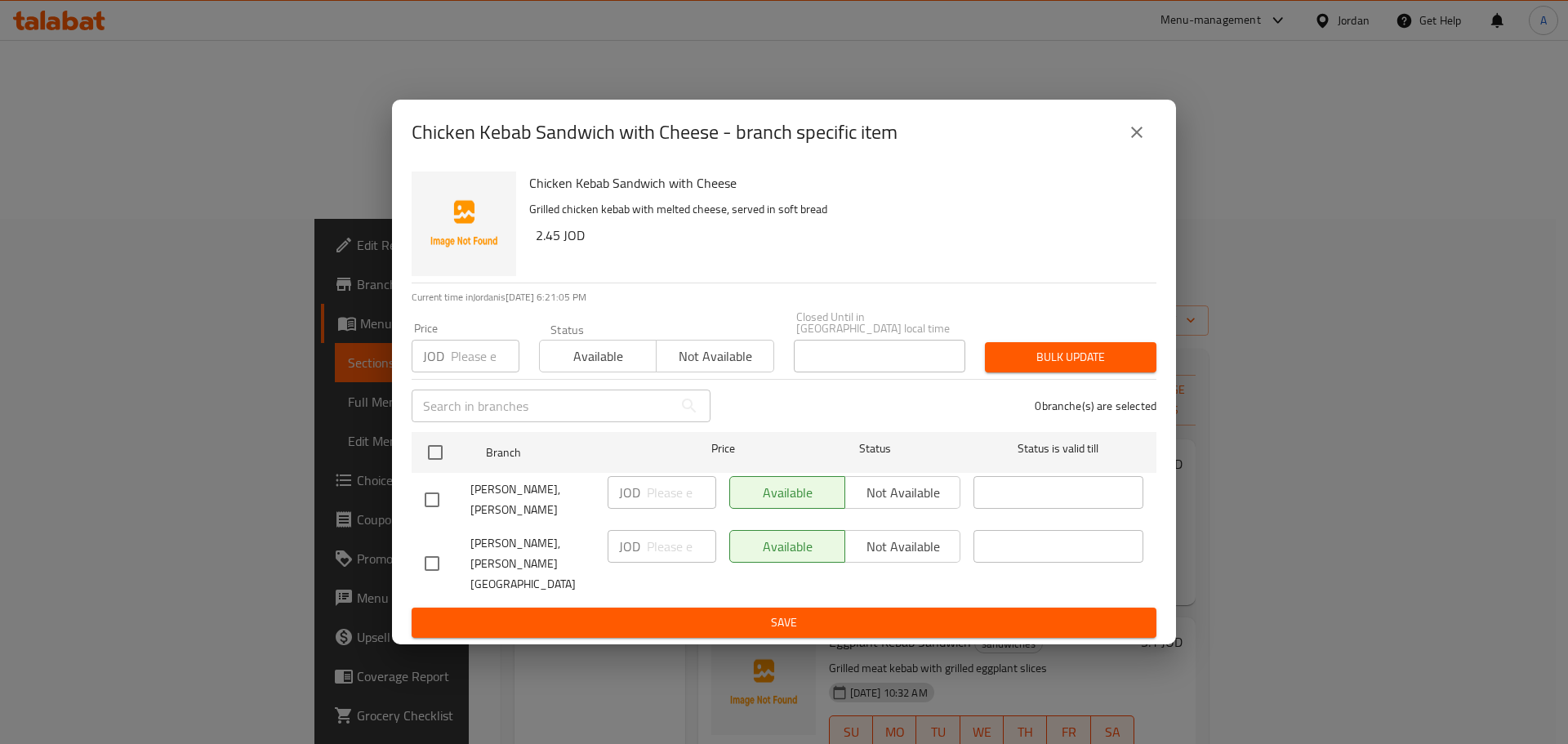
click at [1134, 142] on icon "close" at bounding box center [1136, 131] width 20 height 20
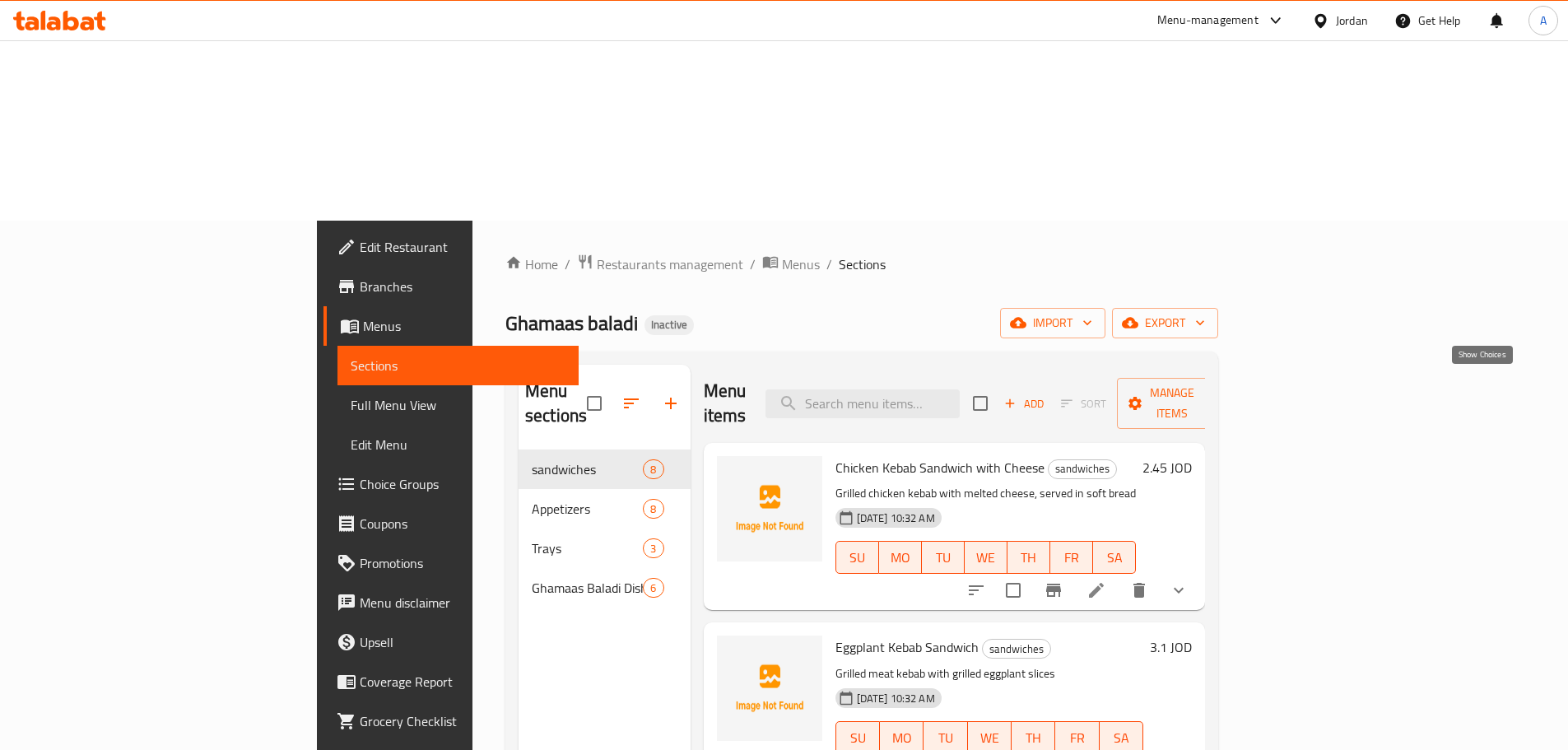
click at [1188, 581] on icon "show more" at bounding box center [1178, 590] width 20 height 20
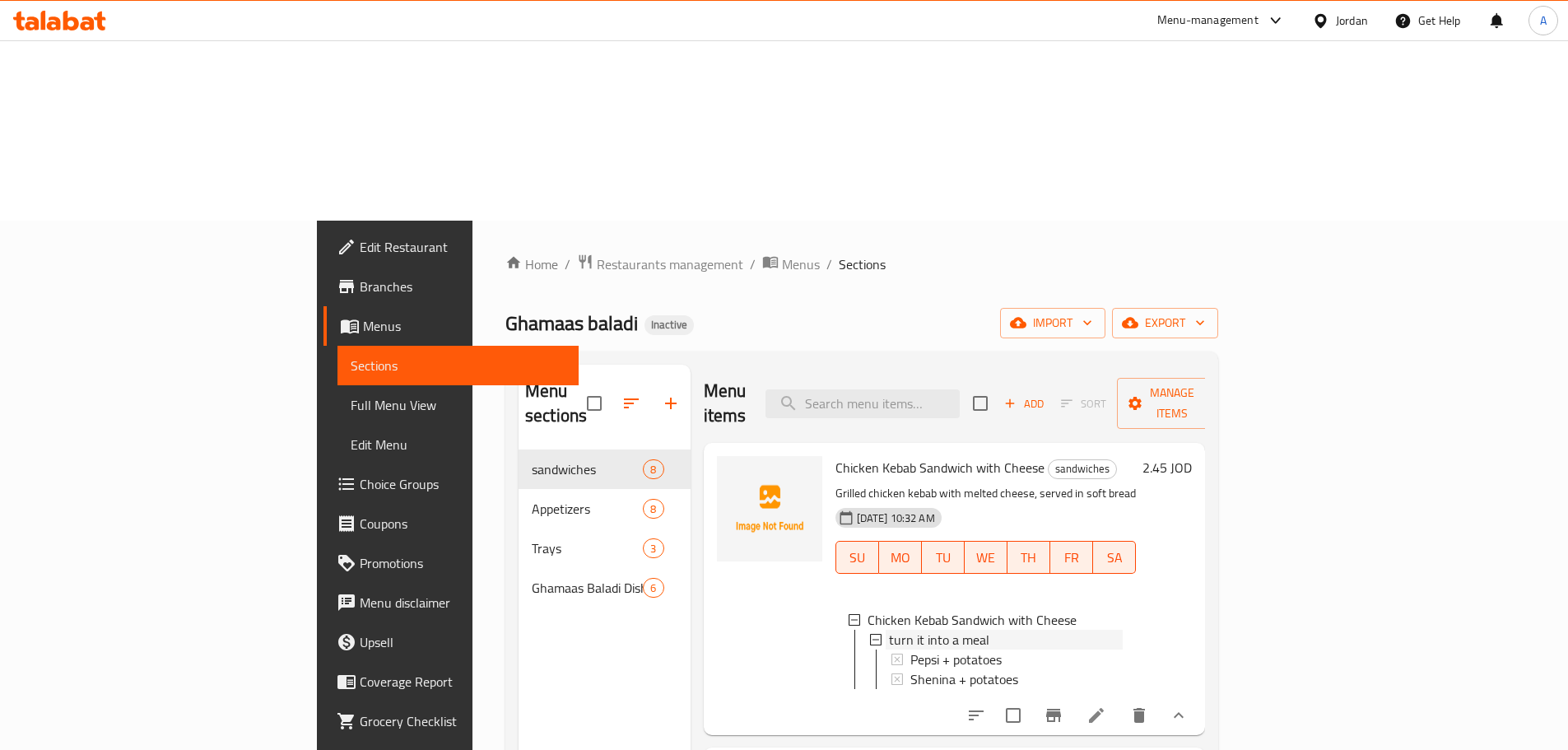
click at [889, 630] on span "turn it into a meal" at bounding box center [939, 639] width 101 height 20
click at [1063, 706] on icon "Branch-specific-item" at bounding box center [1053, 715] width 20 height 20
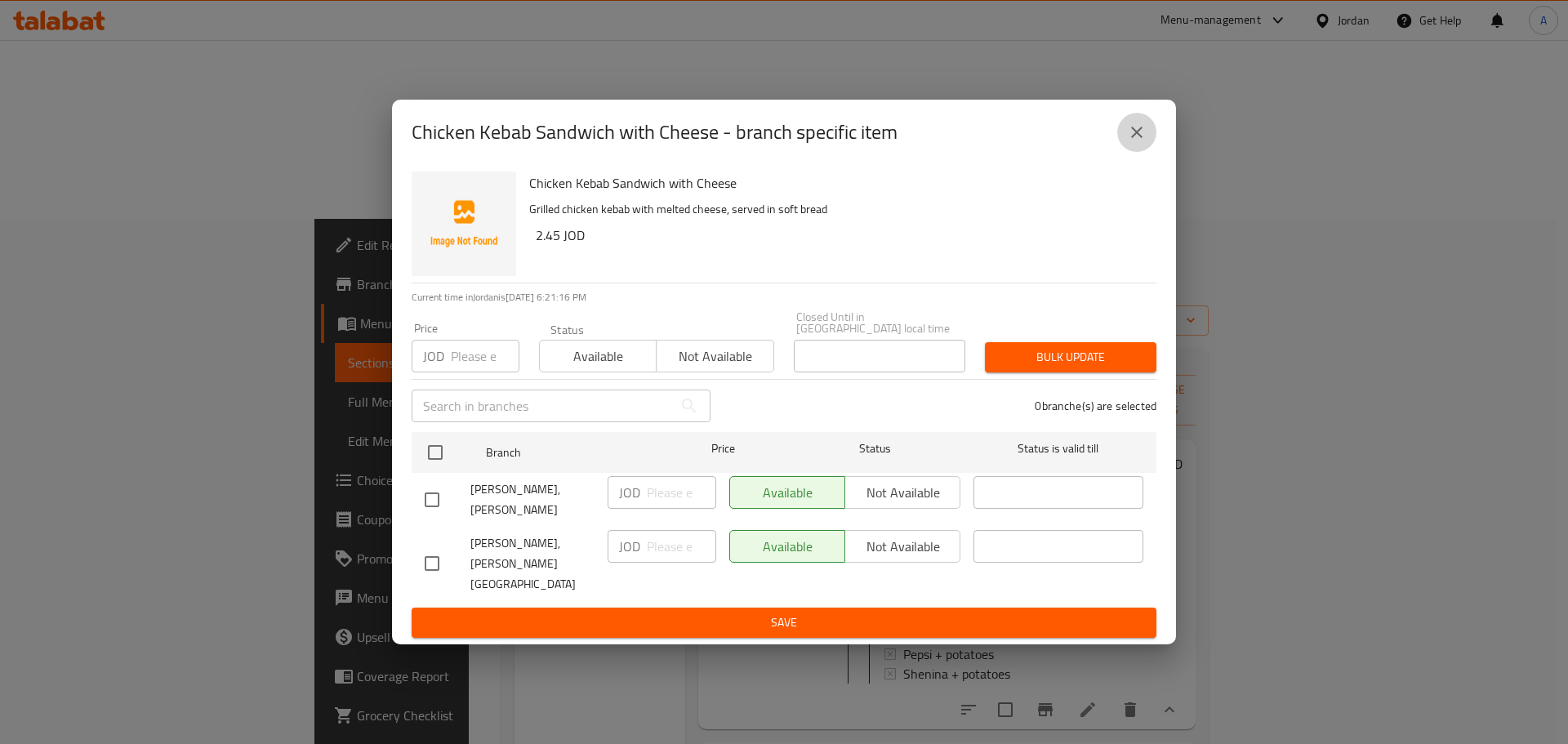
click at [1147, 135] on button "close" at bounding box center [1136, 132] width 39 height 39
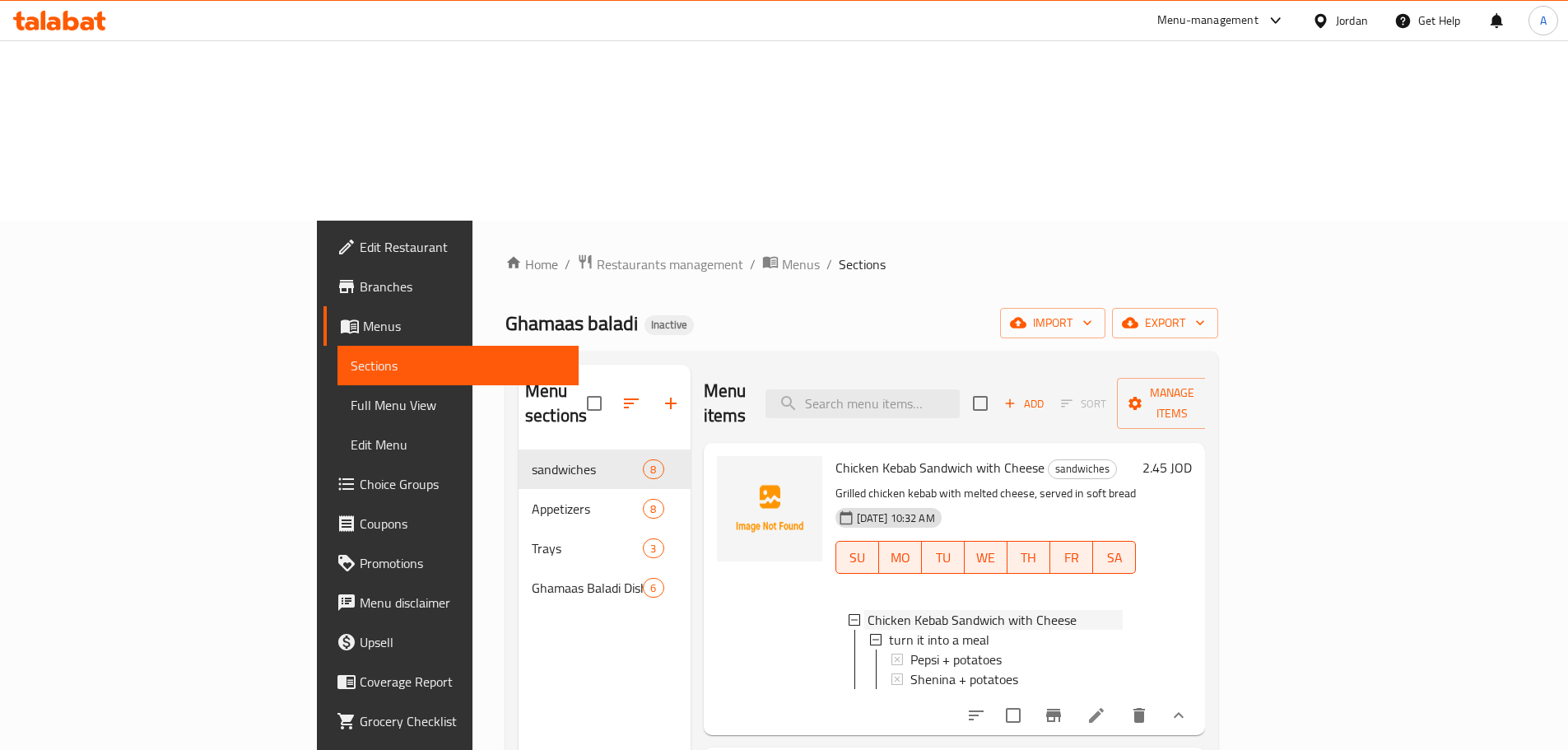
click at [848, 614] on icon at bounding box center [854, 619] width 11 height 11
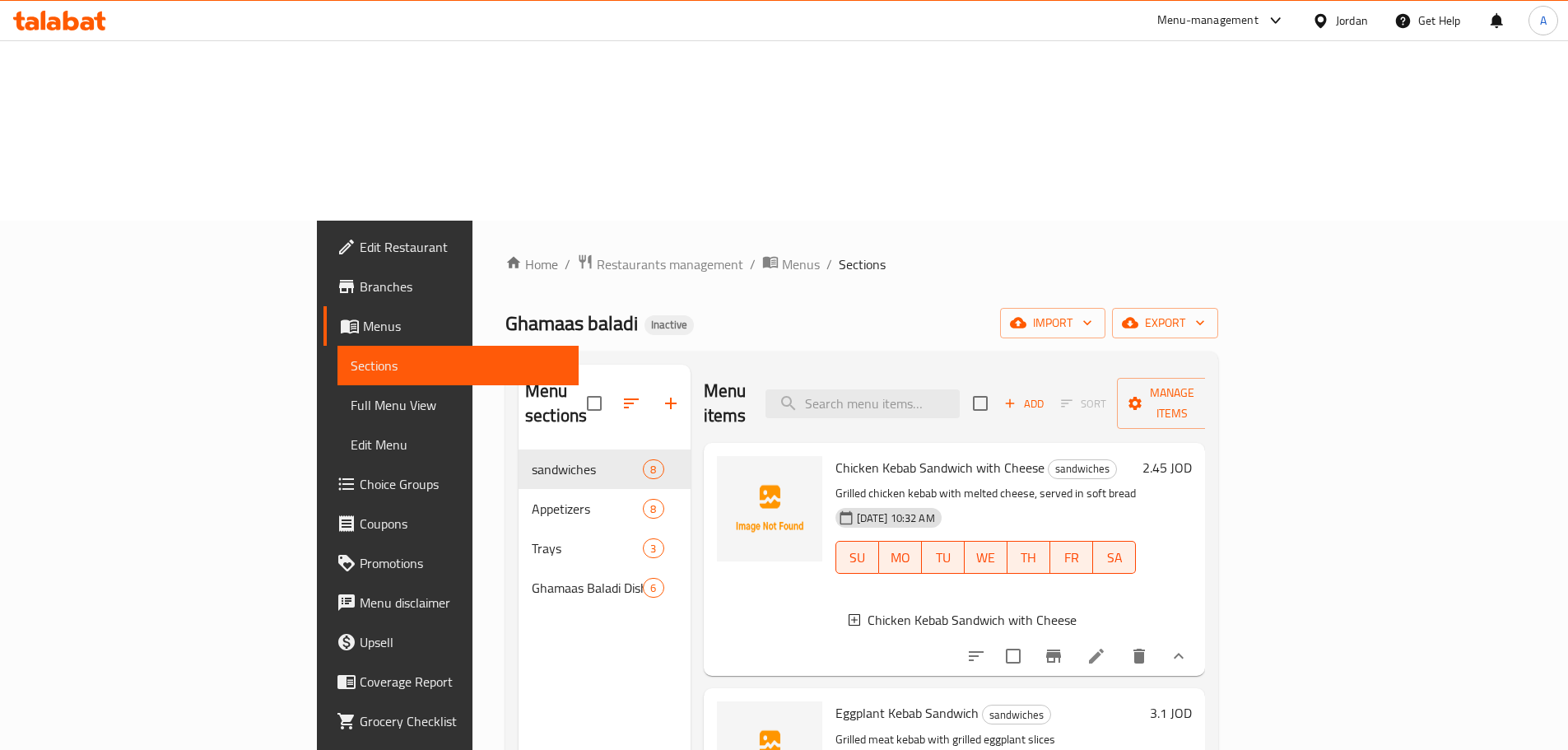
click at [848, 614] on icon at bounding box center [854, 619] width 11 height 11
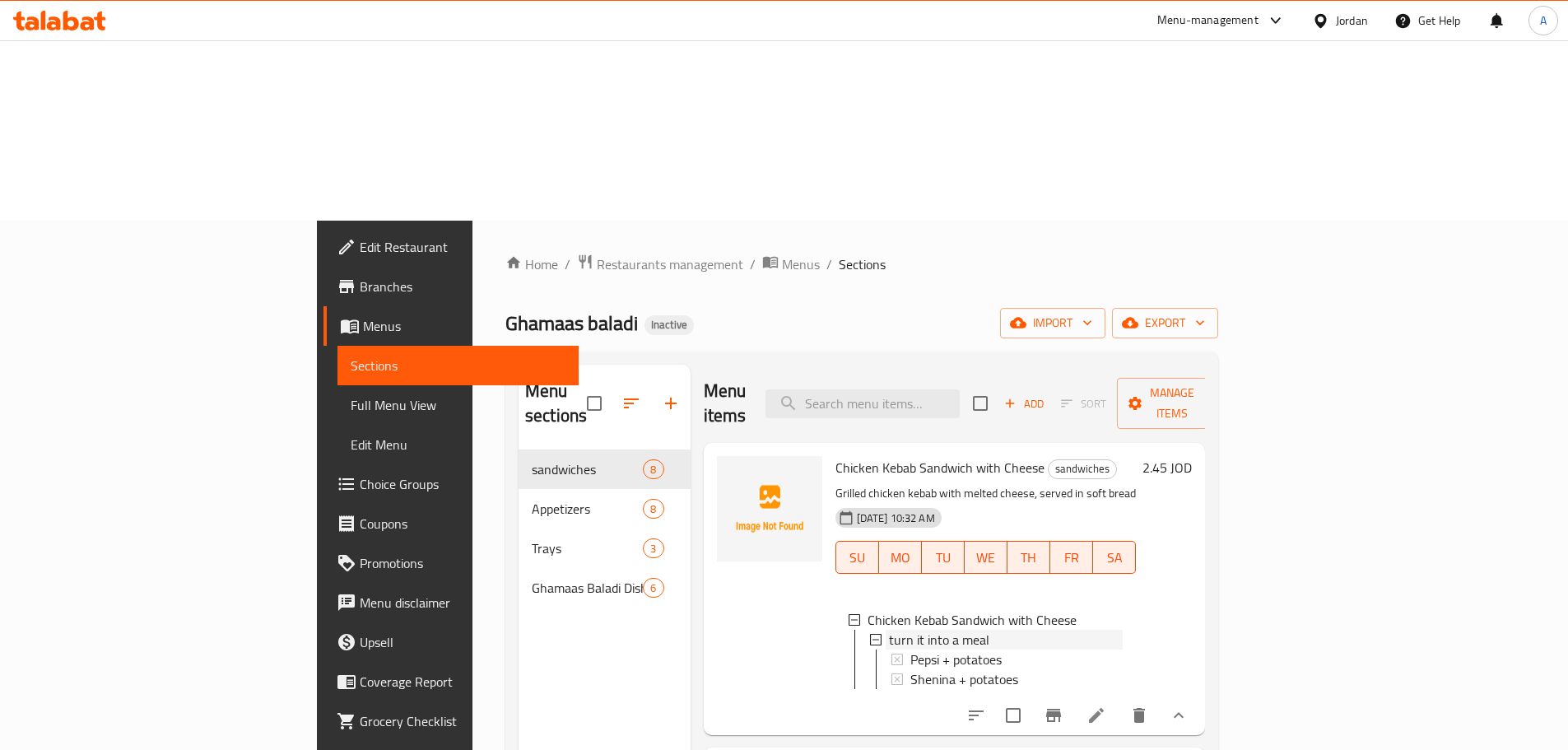
click at [889, 630] on span "turn it into a meal" at bounding box center [939, 639] width 101 height 20
click at [910, 649] on span "Pepsi + potatoes" at bounding box center [955, 659] width 91 height 20
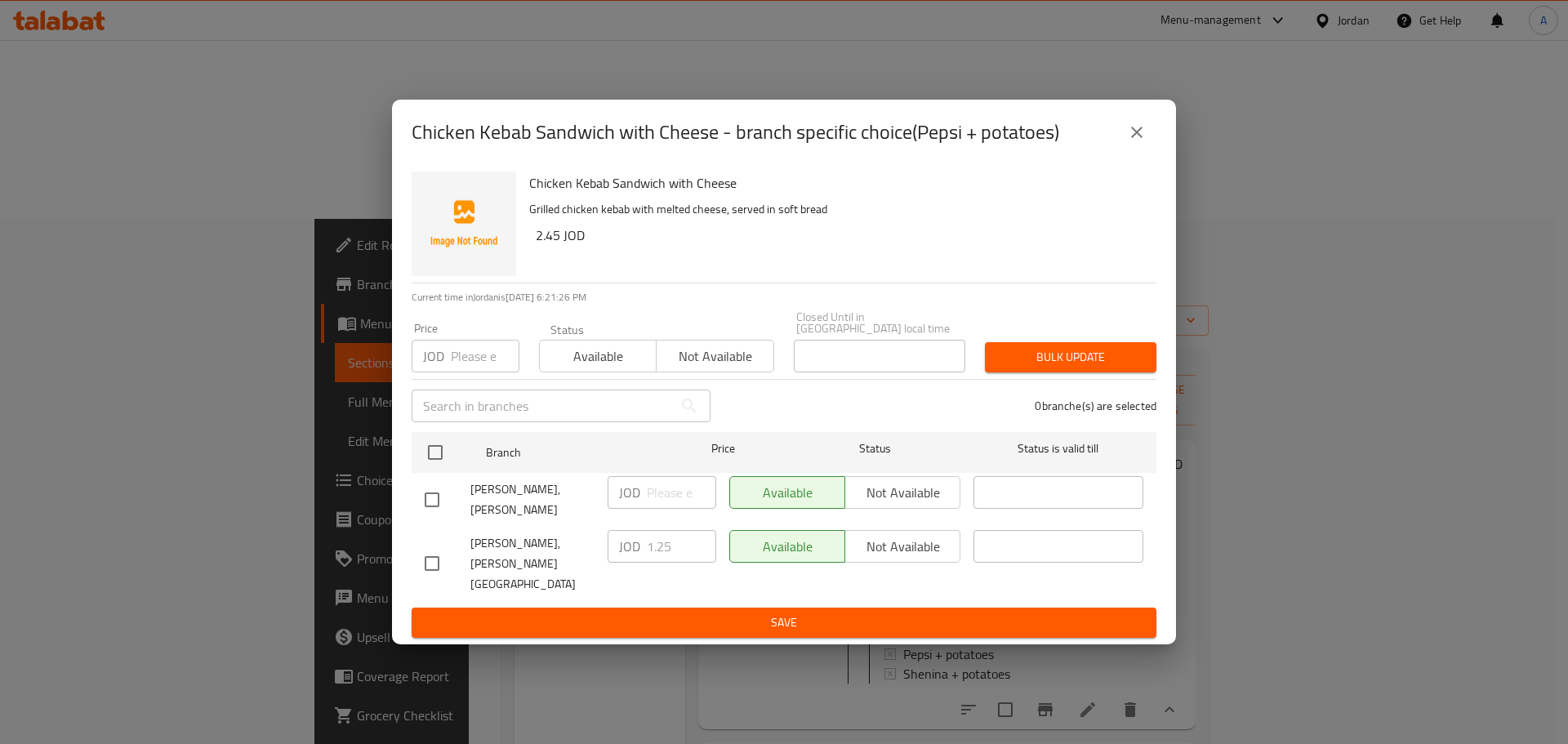
click at [1145, 142] on icon "close" at bounding box center [1136, 131] width 20 height 20
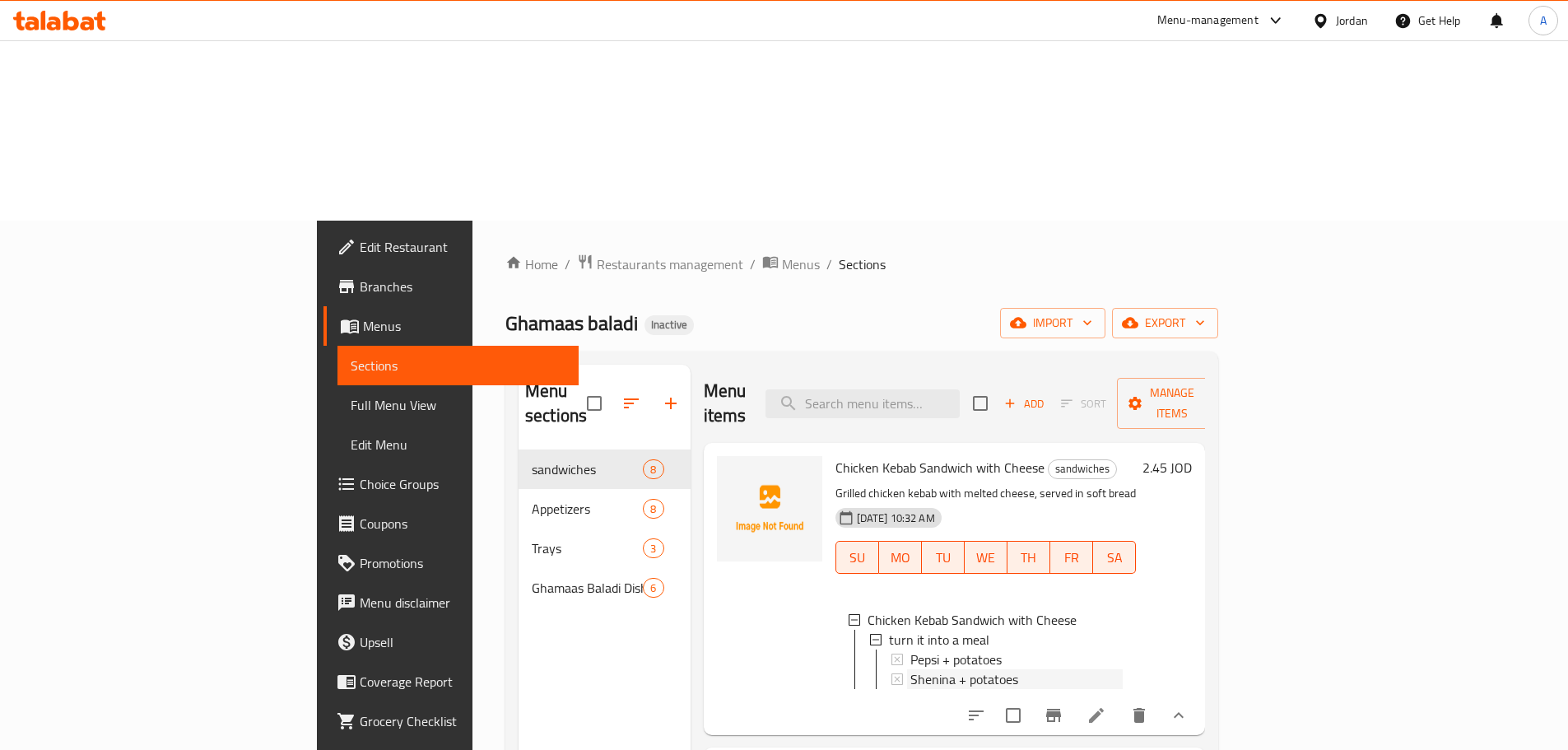
click at [910, 669] on span "Shenina + potatoes" at bounding box center [964, 679] width 108 height 20
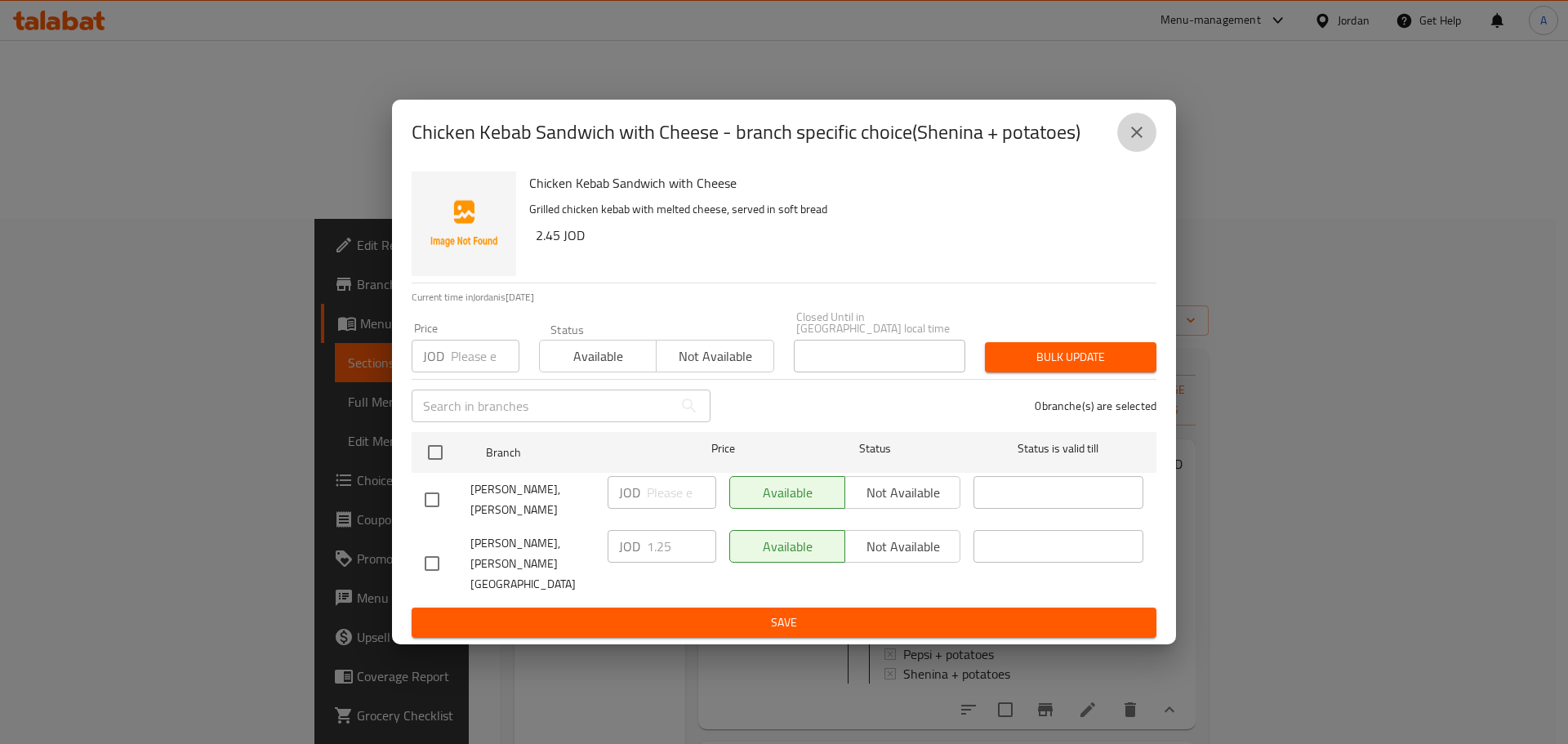
click at [1134, 142] on icon "close" at bounding box center [1136, 131] width 20 height 20
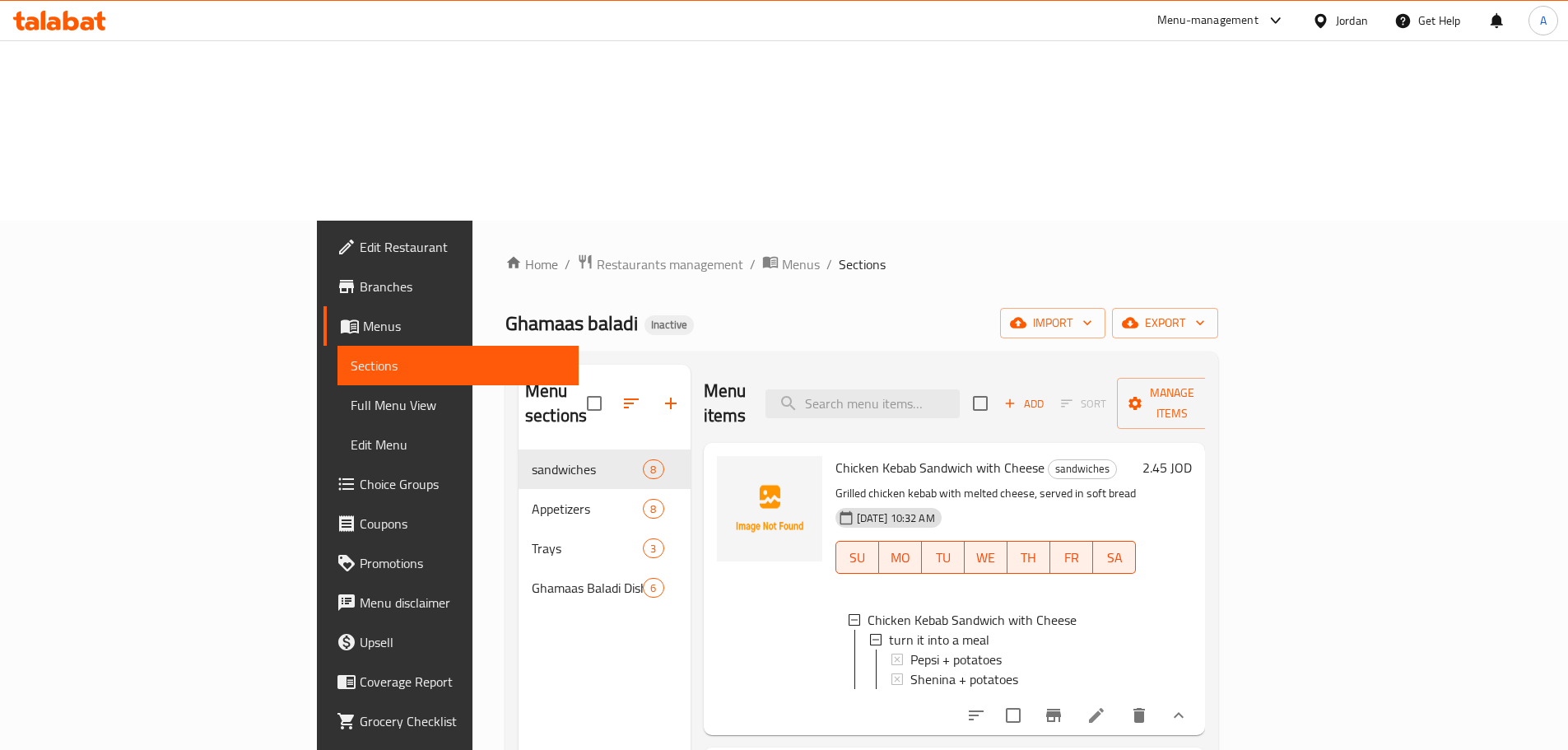
click at [928, 669] on span "Shenina + potatoes" at bounding box center [964, 679] width 108 height 20
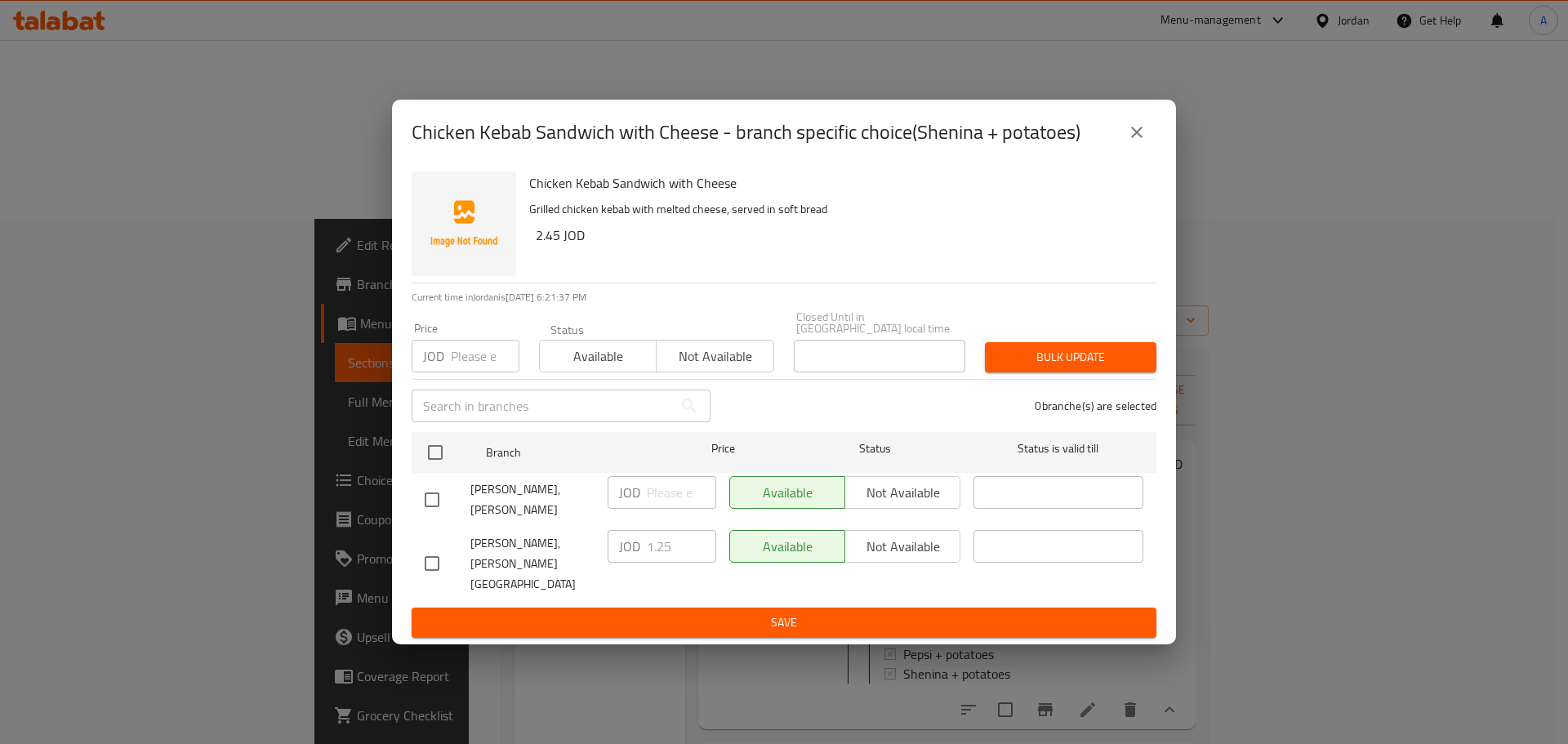
click at [885, 549] on div "Available Not available" at bounding box center [845, 545] width 231 height 33
click at [899, 562] on div "Available Not available" at bounding box center [845, 545] width 231 height 33
click at [899, 557] on div "Available Not available" at bounding box center [845, 545] width 231 height 33
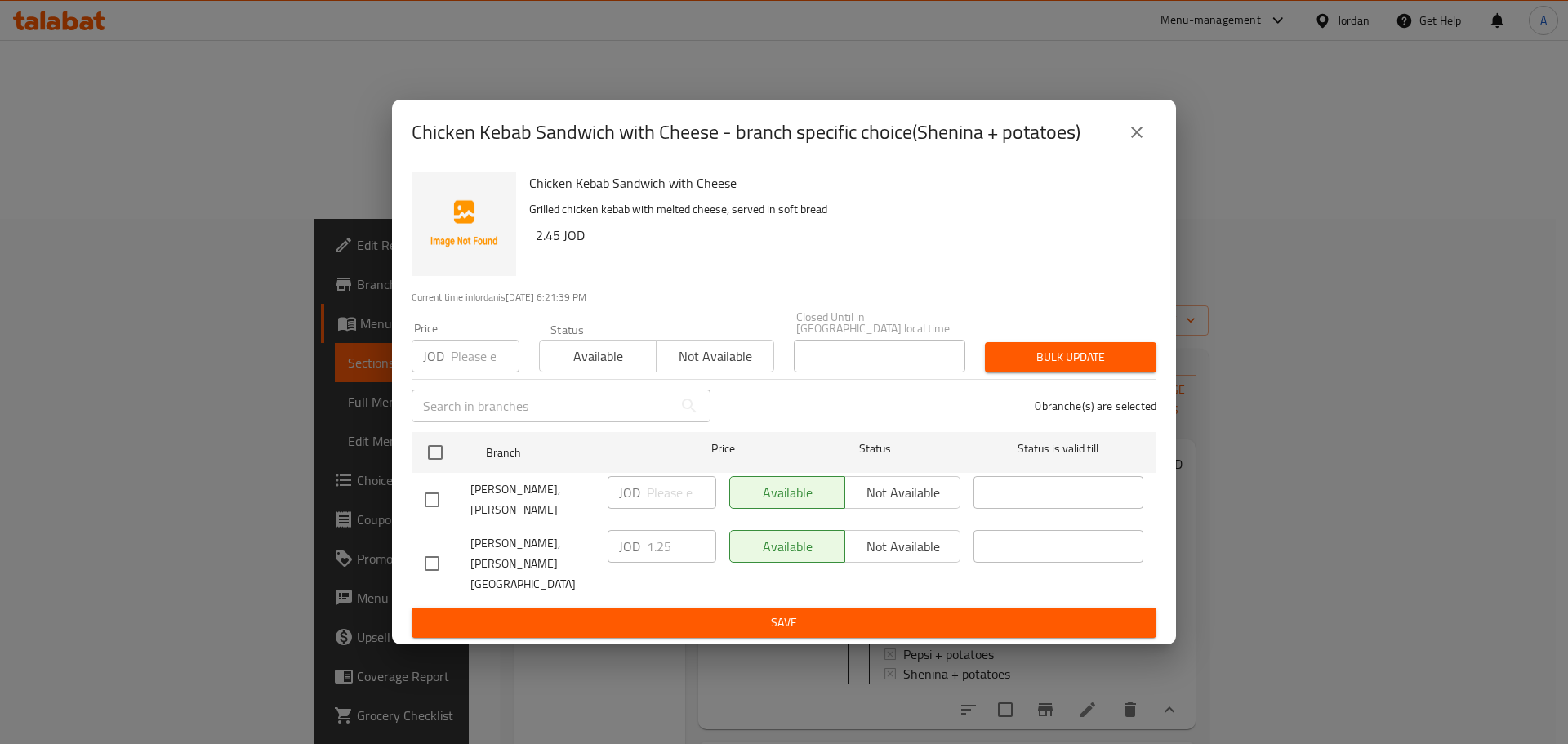
click at [898, 557] on div "Available Not available" at bounding box center [845, 545] width 231 height 33
click at [892, 555] on div "Available Not available" at bounding box center [845, 545] width 231 height 33
click at [891, 551] on div "Available Not available" at bounding box center [845, 545] width 231 height 33
click at [753, 365] on span "Not available" at bounding box center [714, 356] width 103 height 23
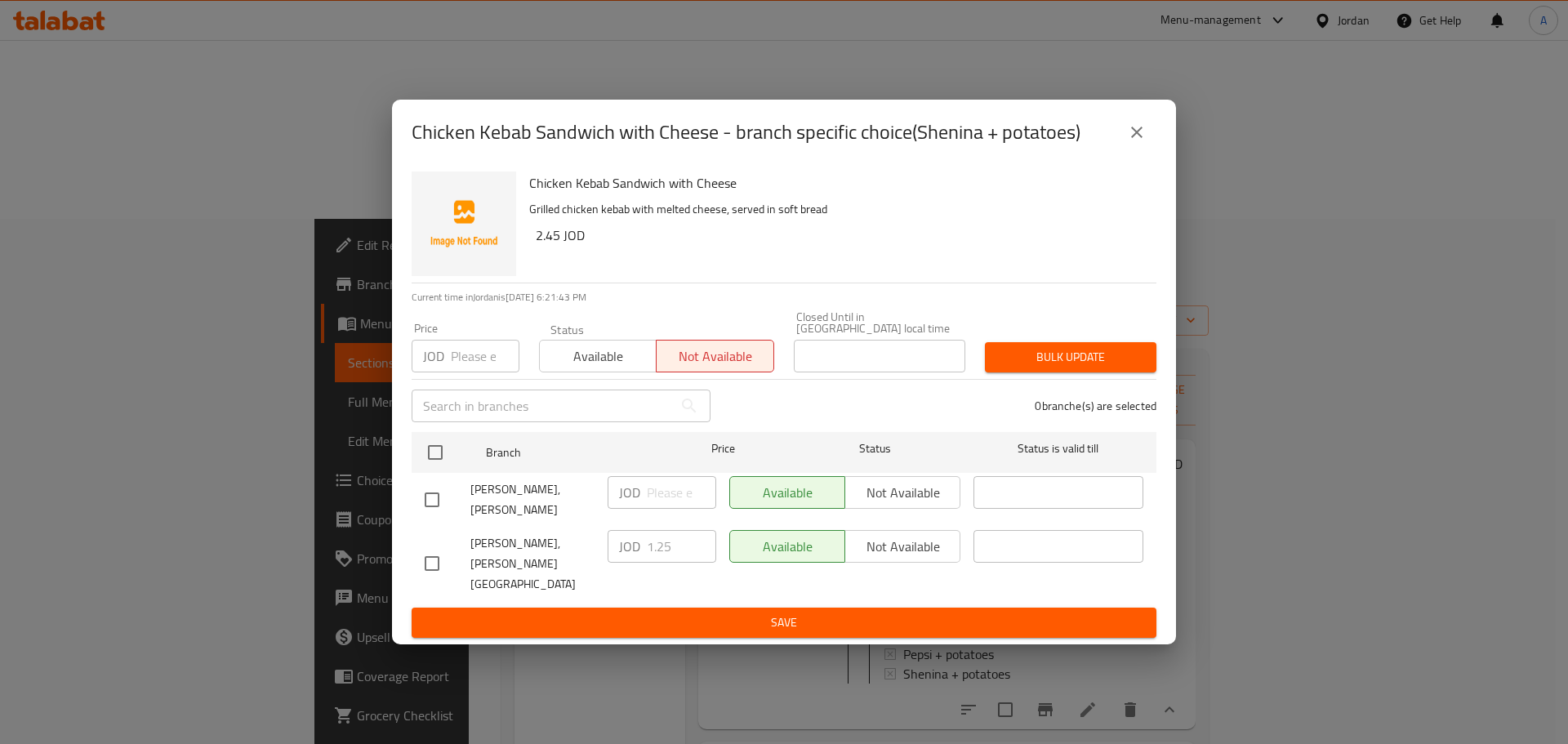
click at [874, 547] on div "Available Not available" at bounding box center [845, 545] width 231 height 33
click at [875, 538] on div "Available Not available" at bounding box center [845, 545] width 231 height 33
click at [442, 569] on input "checkbox" at bounding box center [432, 563] width 34 height 34
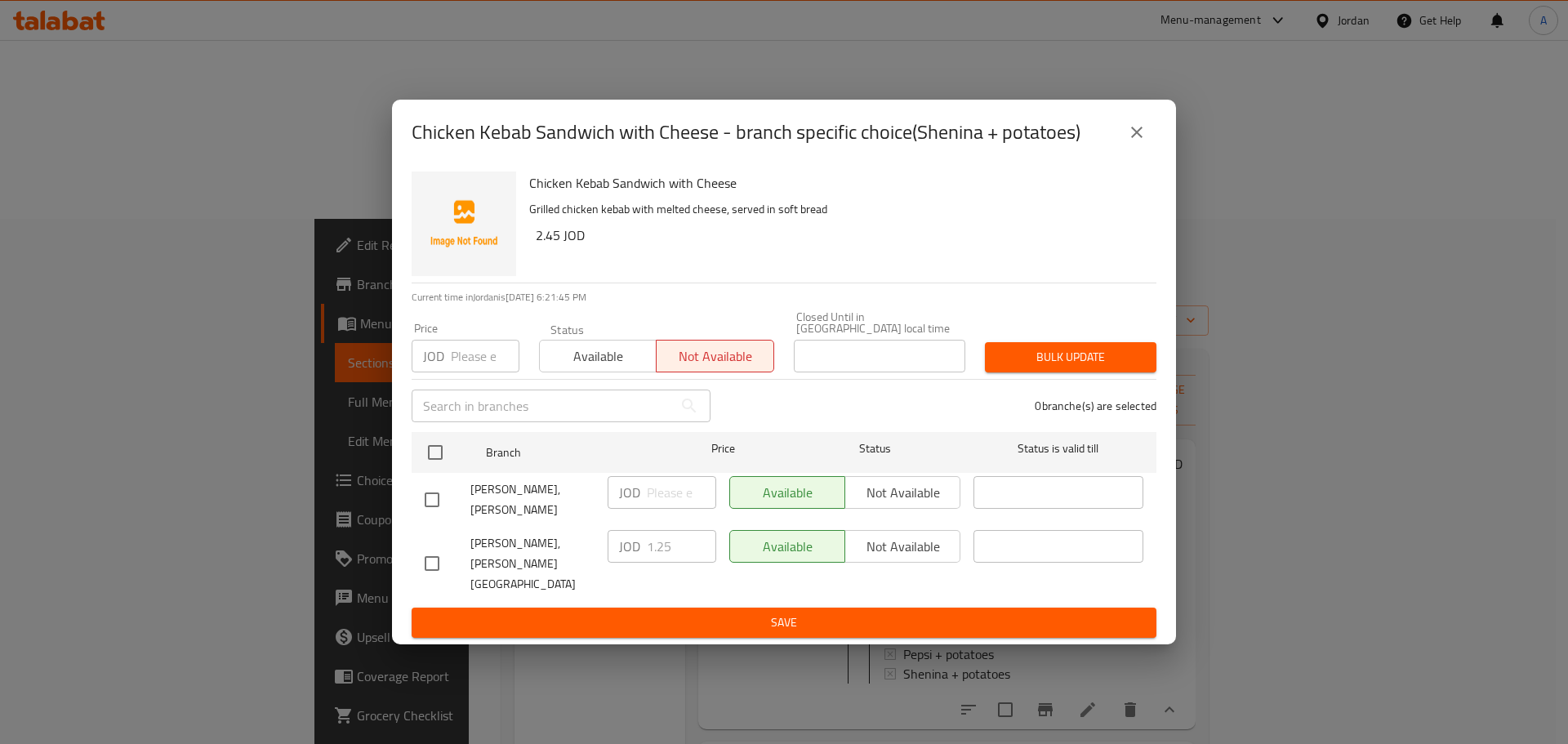
checkbox input "true"
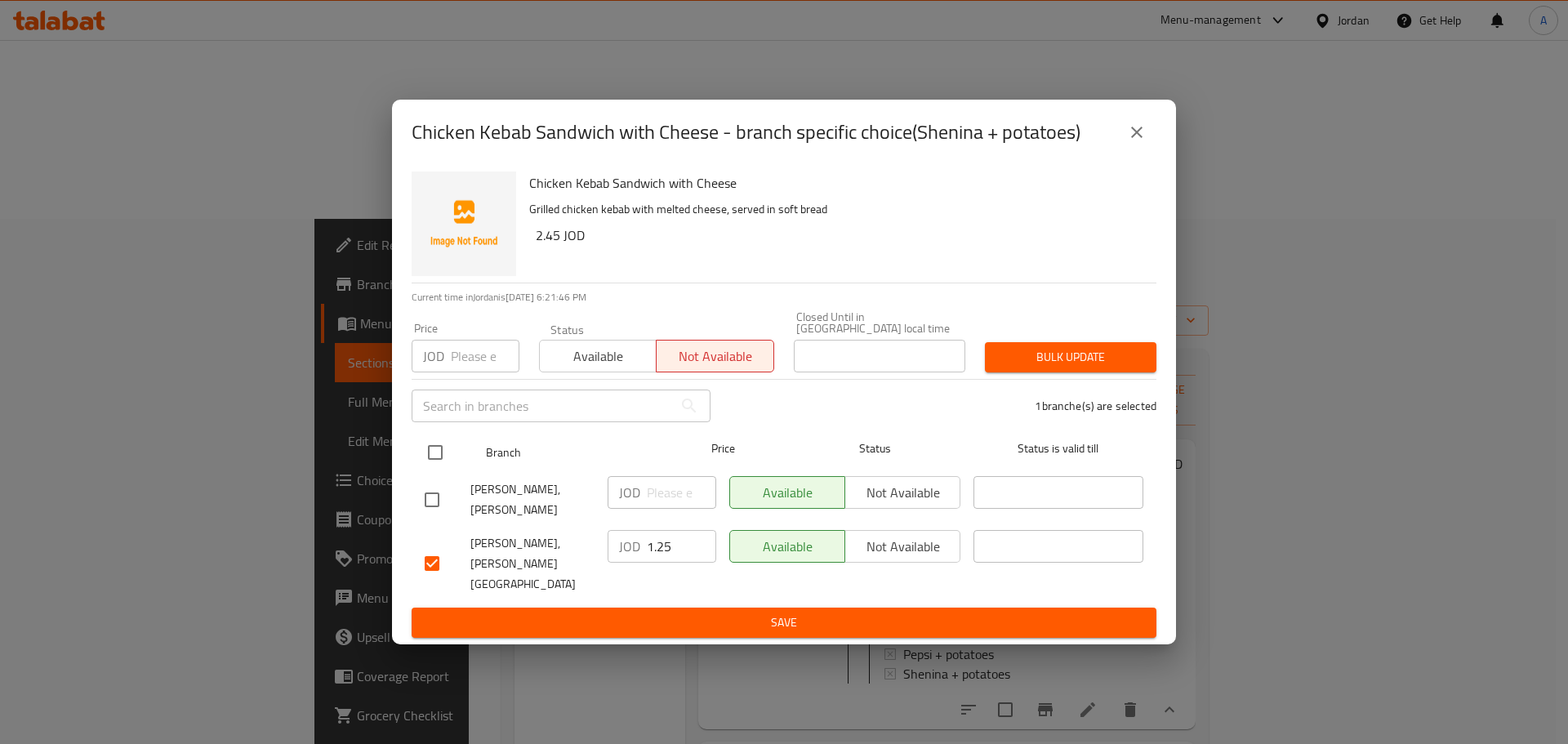
click at [442, 454] on input "checkbox" at bounding box center [434, 452] width 34 height 34
checkbox input "true"
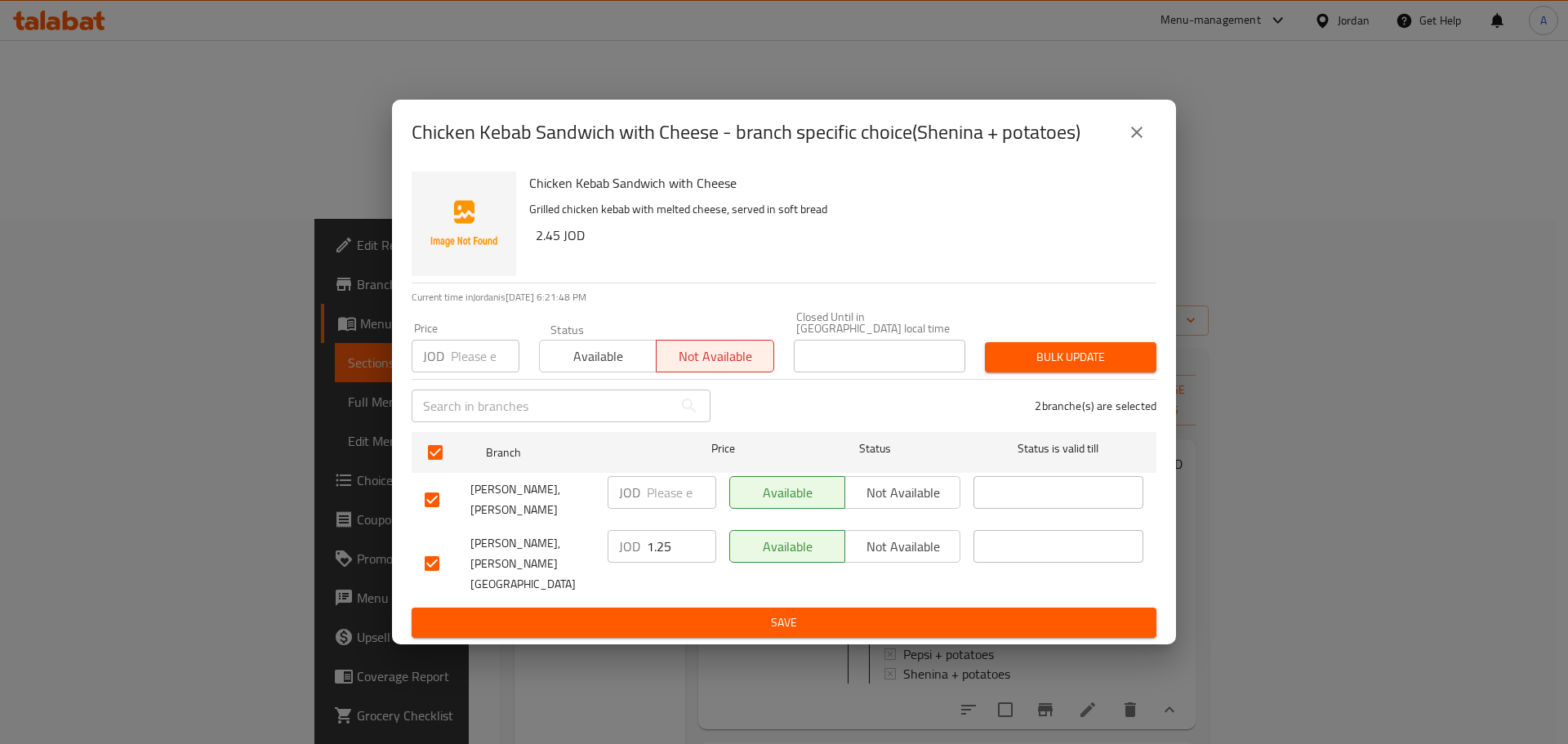
click at [906, 558] on span "Not available" at bounding box center [902, 546] width 102 height 23
click at [641, 349] on span "Available" at bounding box center [598, 356] width 103 height 23
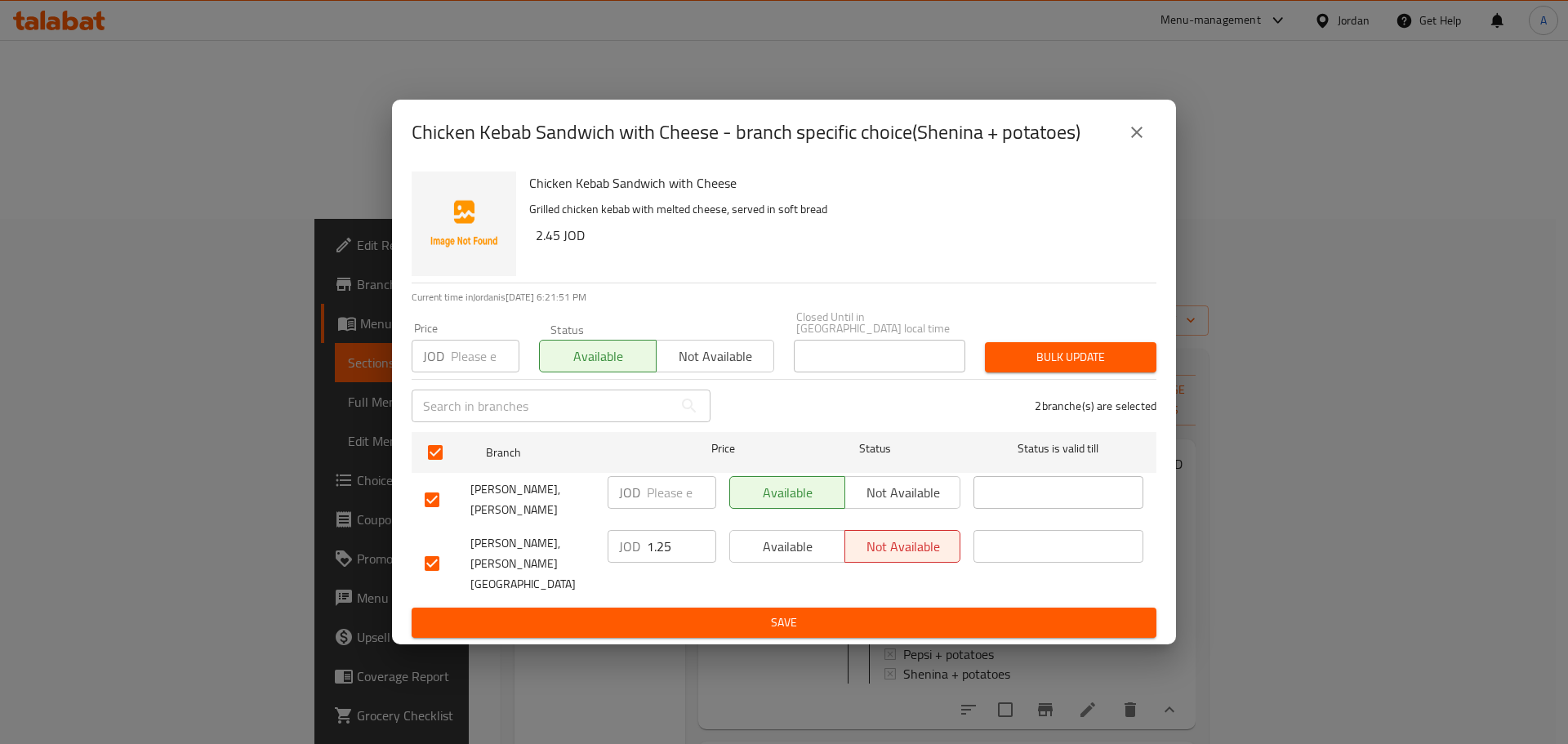
click at [1144, 141] on icon "close" at bounding box center [1136, 131] width 20 height 20
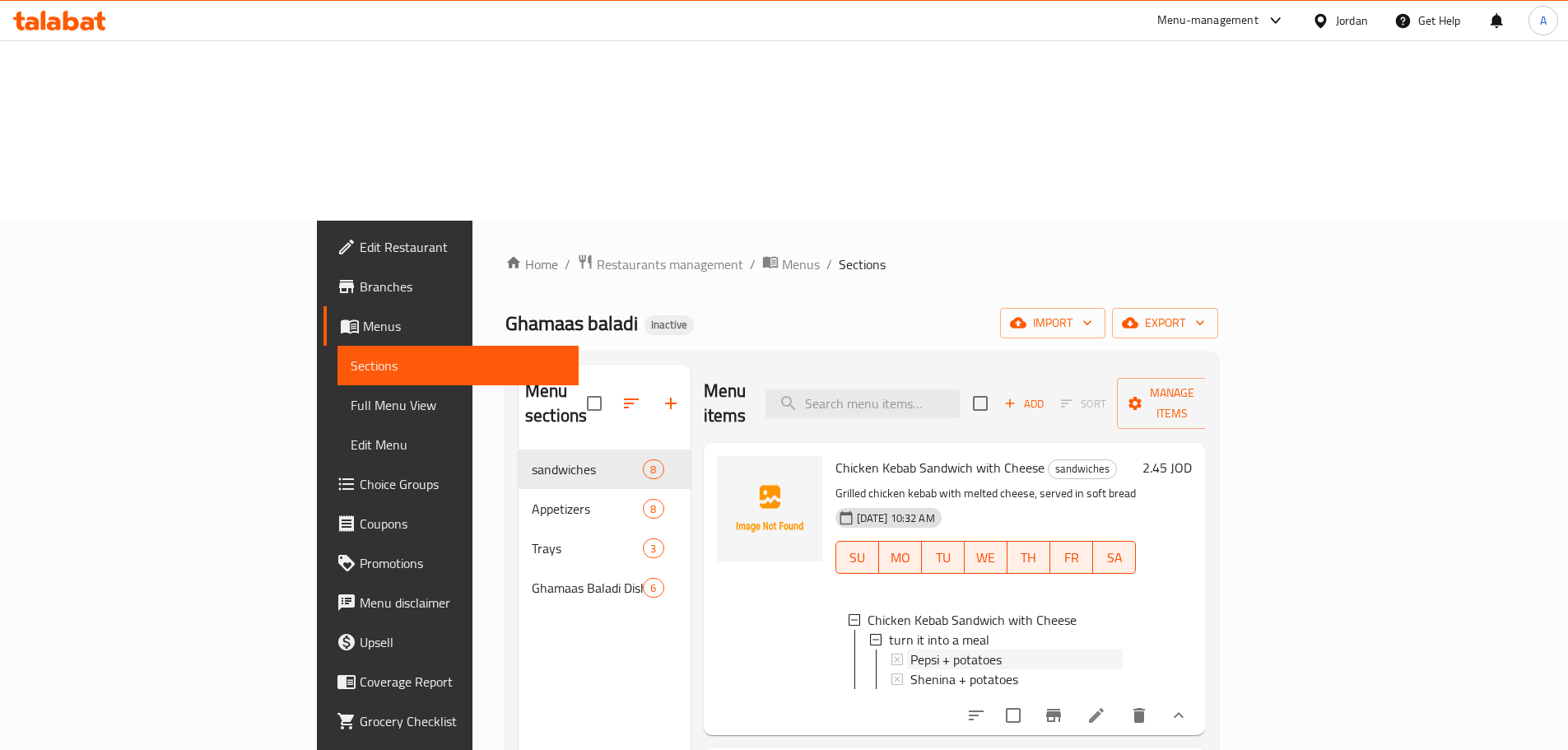
click at [910, 649] on span "Pepsi + potatoes" at bounding box center [955, 659] width 91 height 20
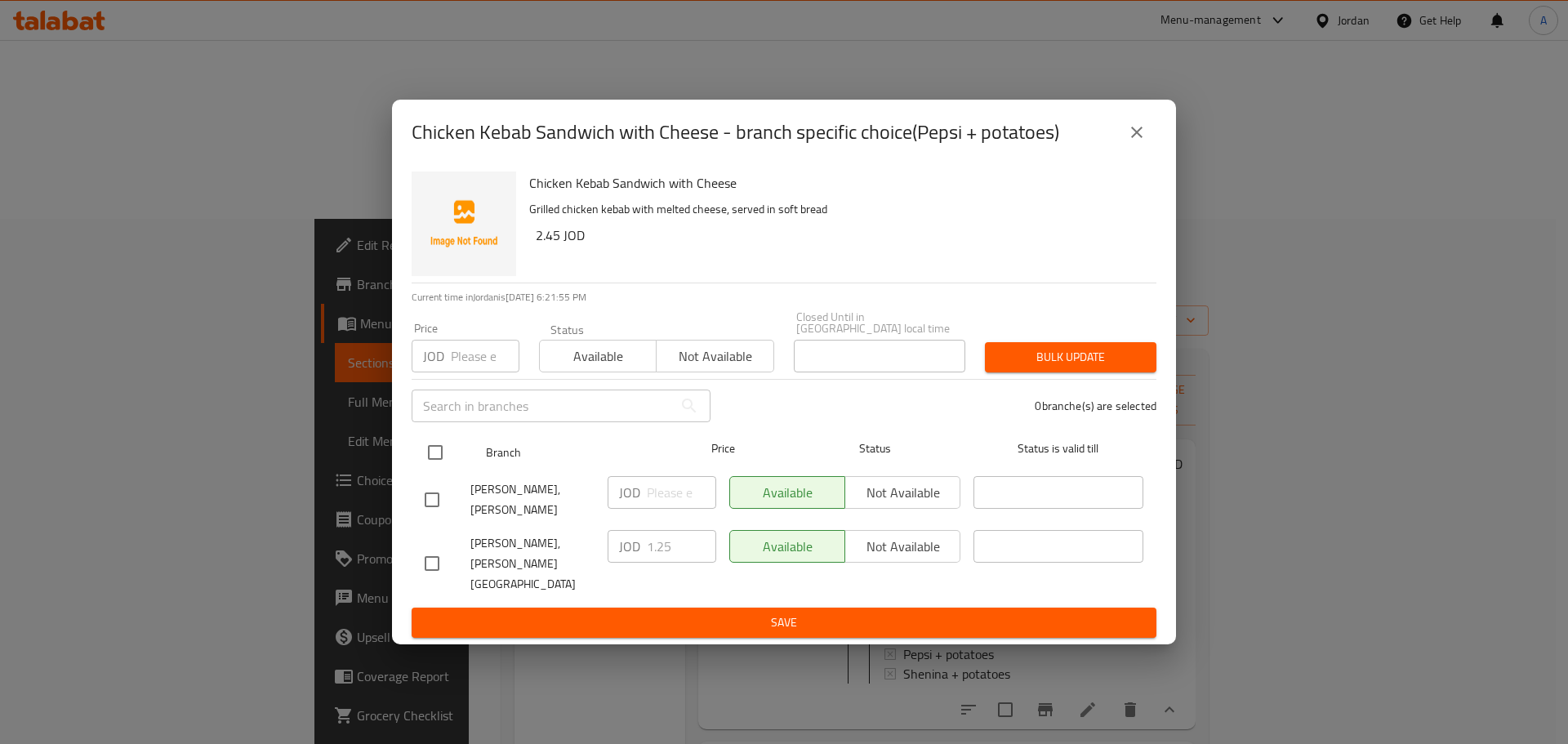
click at [444, 456] on input "checkbox" at bounding box center [434, 452] width 34 height 34
checkbox input "true"
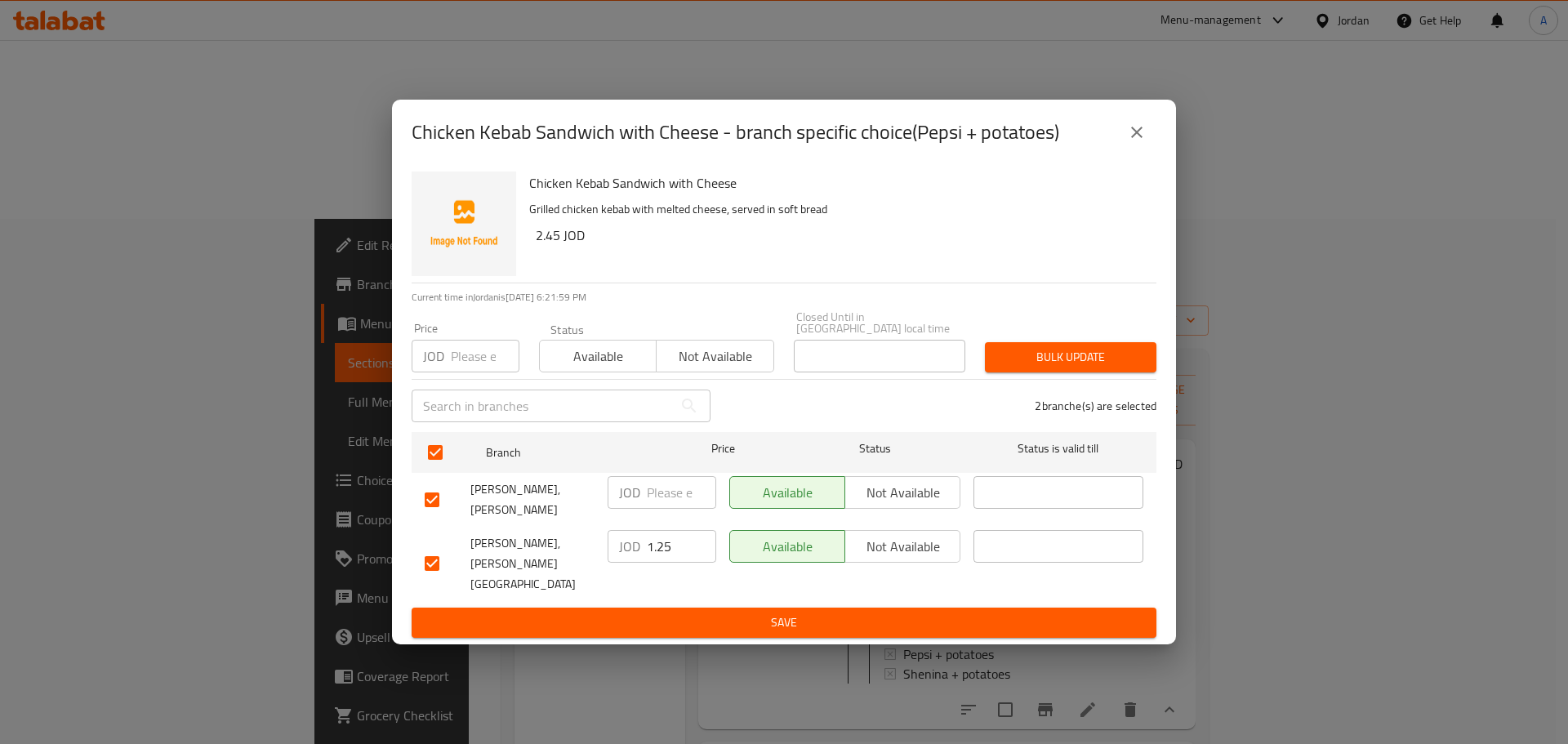
click at [932, 548] on span "Not available" at bounding box center [902, 546] width 102 height 23
click at [1047, 613] on span "Save" at bounding box center [783, 623] width 719 height 21
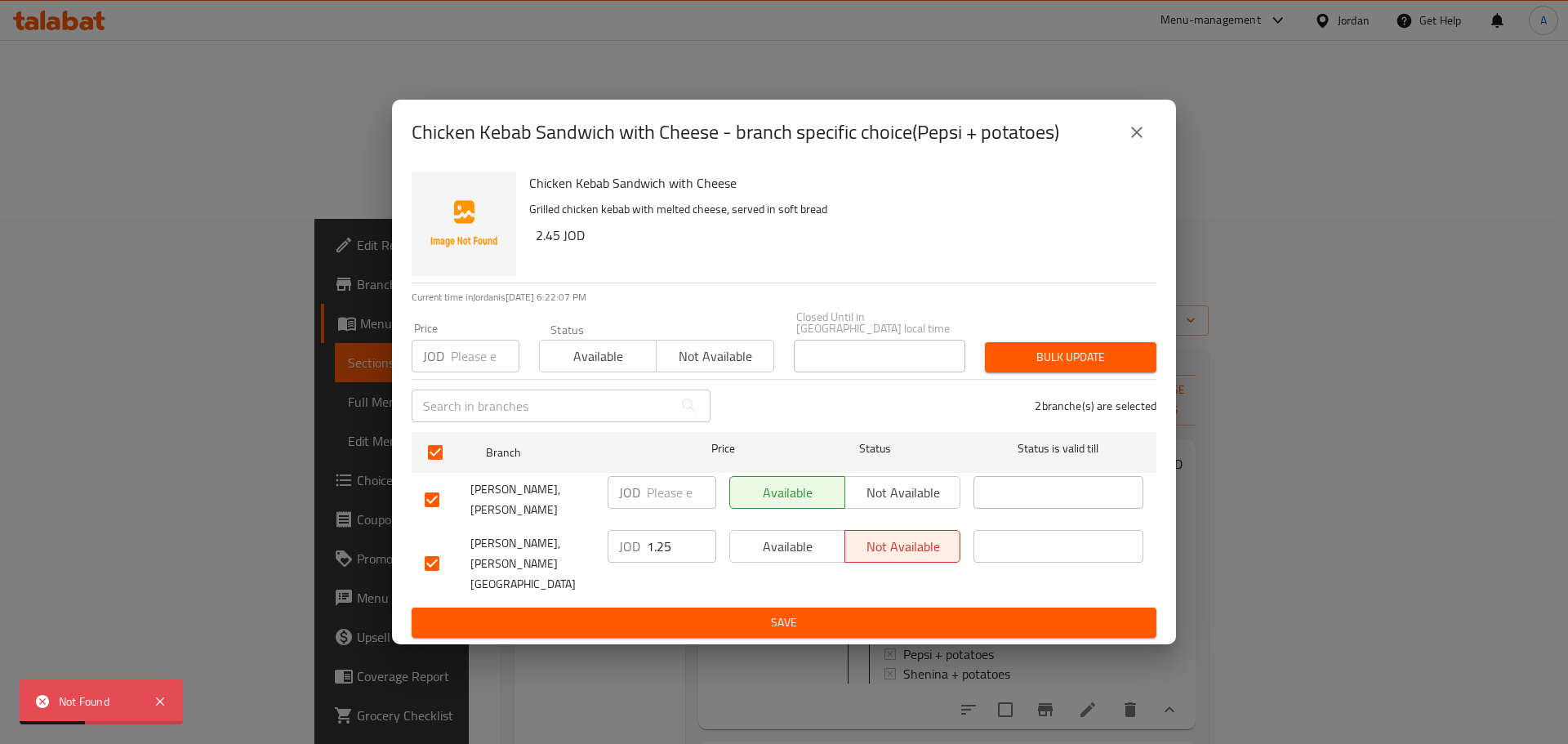
click at [749, 352] on span "Not available" at bounding box center [714, 356] width 103 height 23
click at [992, 613] on span "Save" at bounding box center [783, 623] width 719 height 21
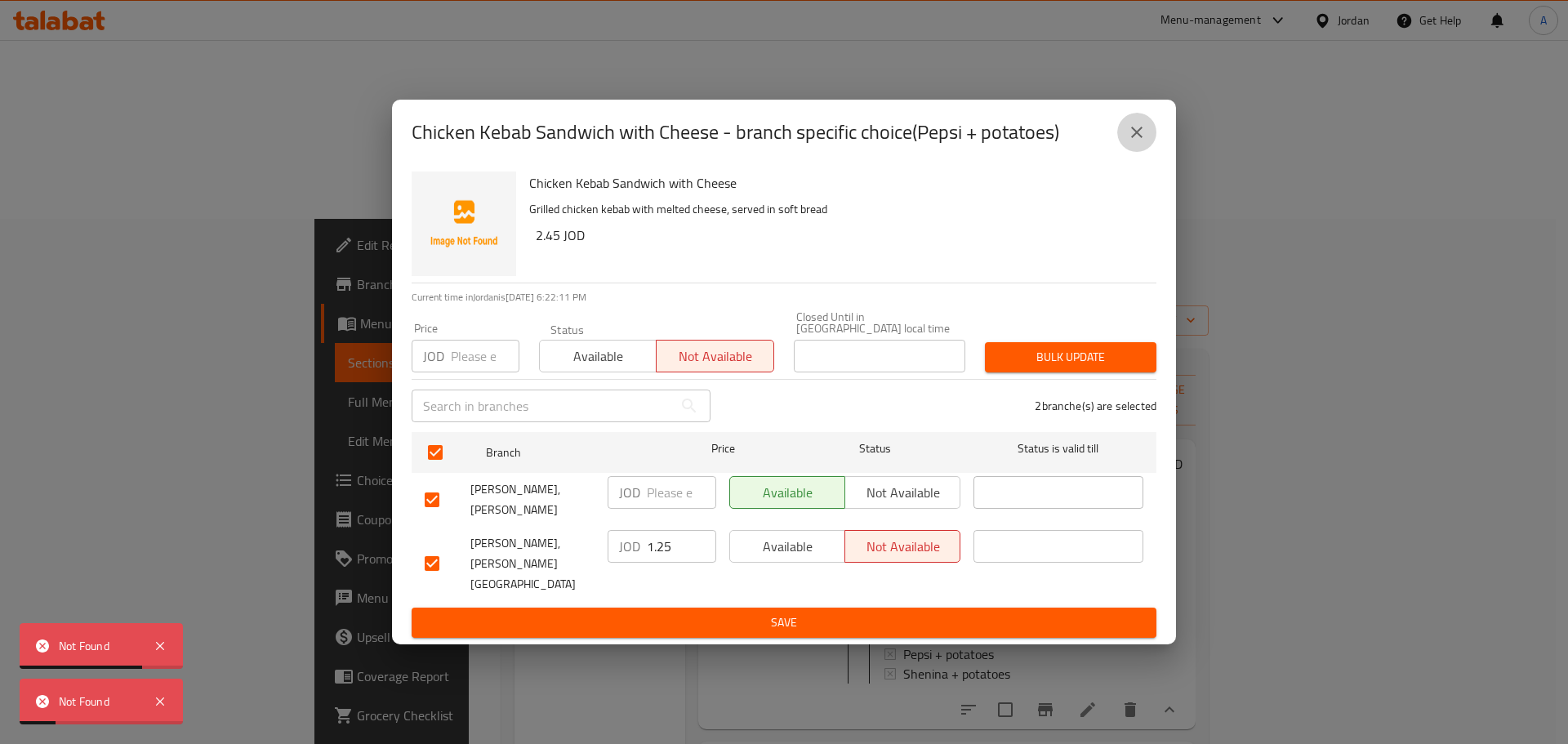
click at [1145, 152] on button "close" at bounding box center [1136, 132] width 39 height 39
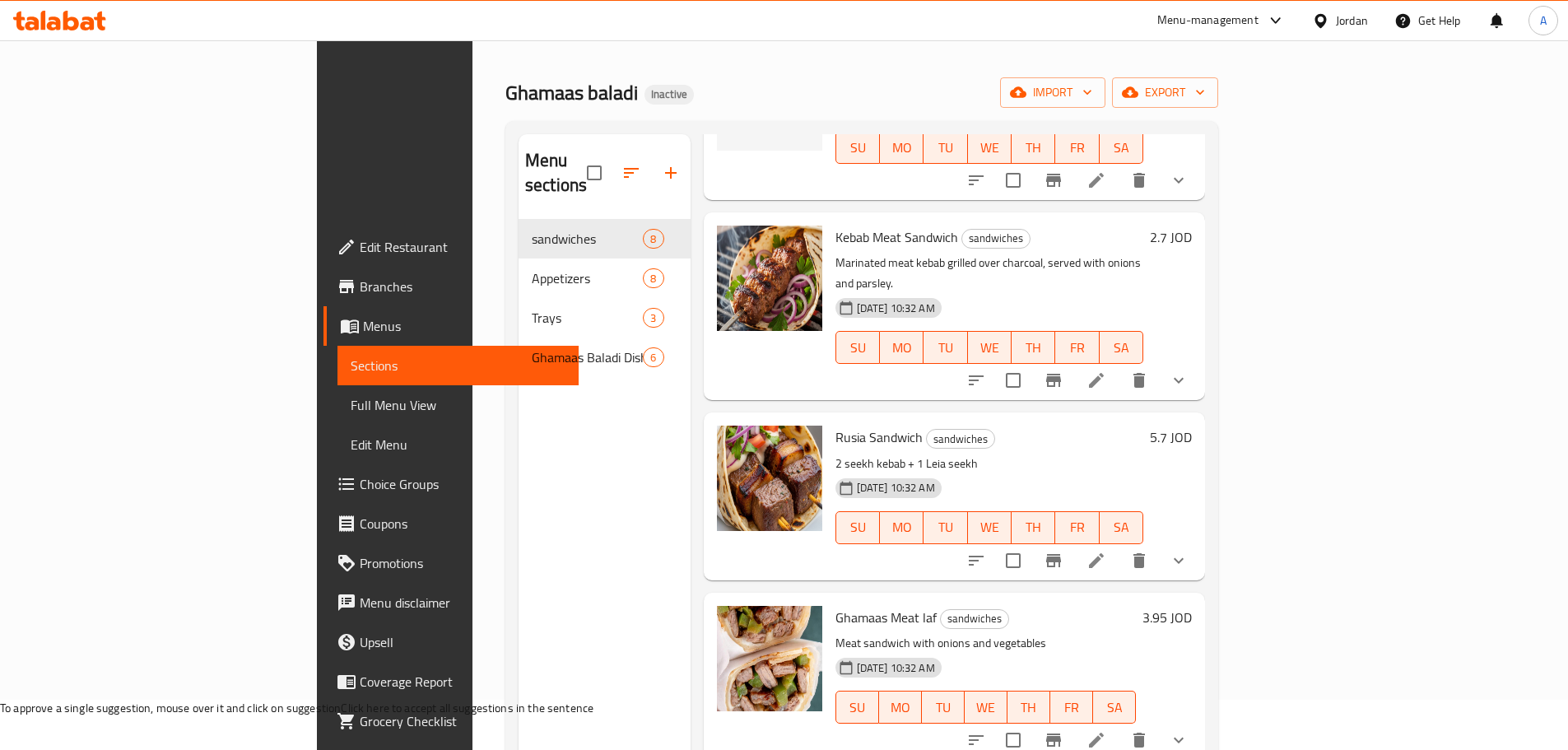
scroll to position [456, 0]
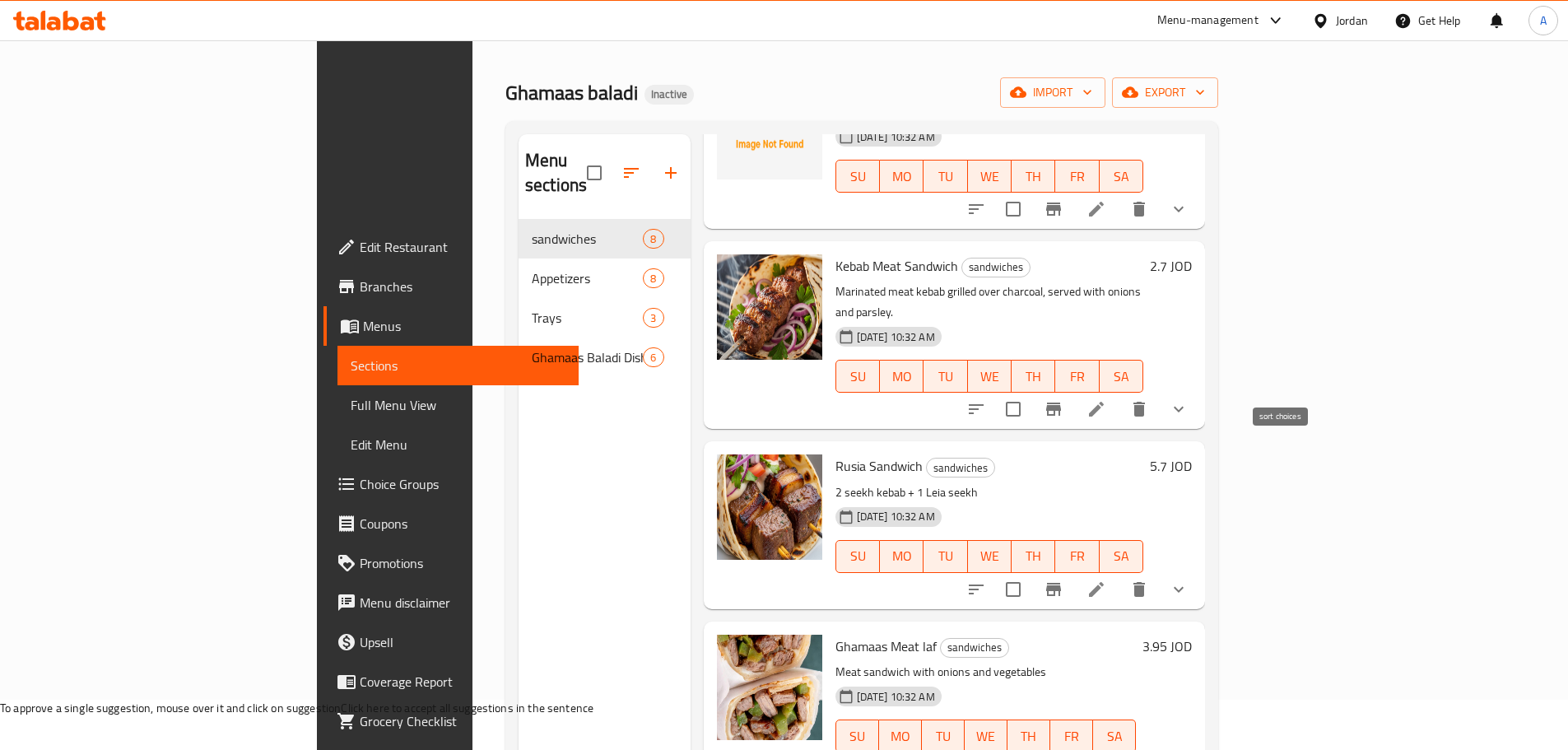
click at [986, 580] on icon "sort-choices" at bounding box center [975, 589] width 20 height 20
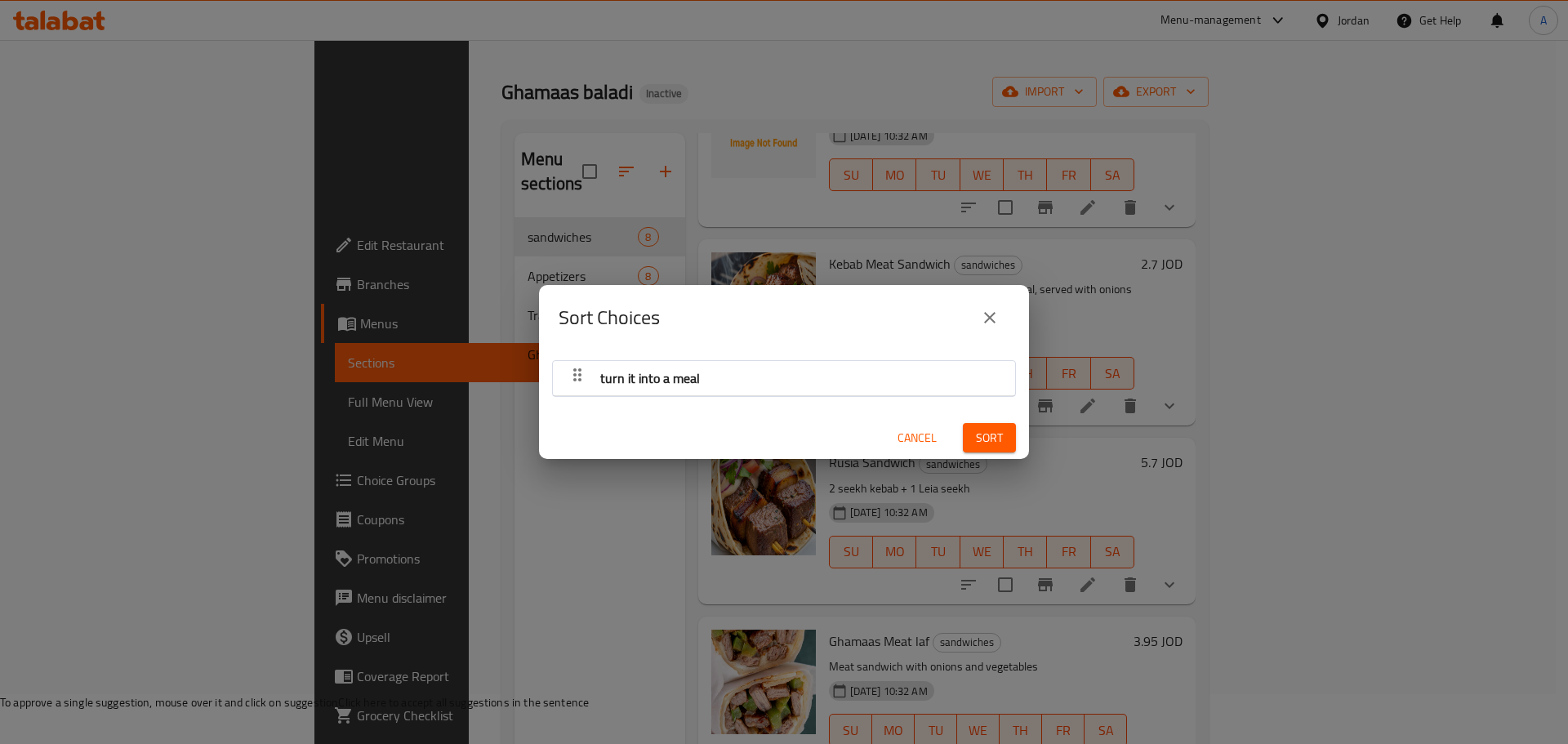
click at [997, 318] on icon "close" at bounding box center [989, 317] width 20 height 20
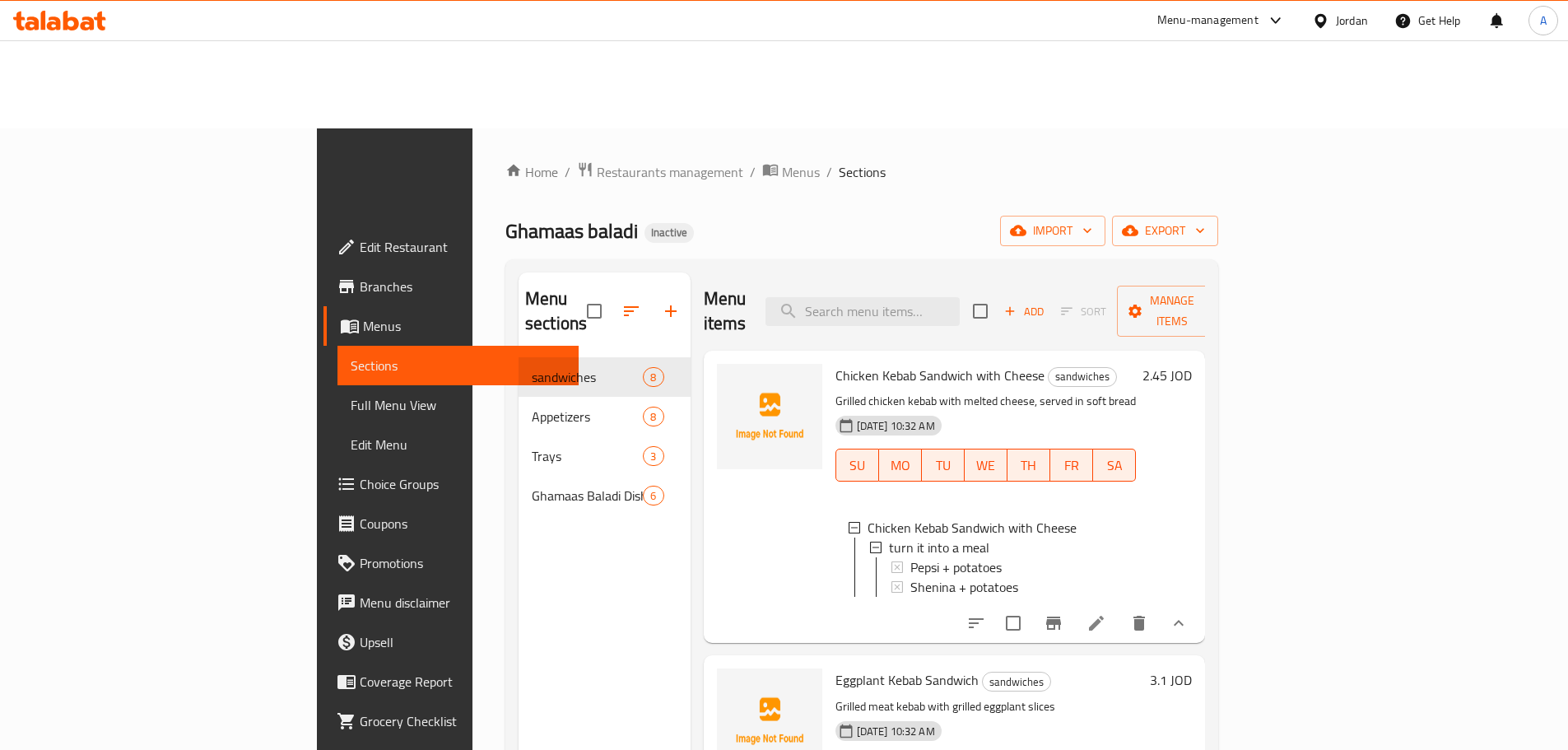
scroll to position [0, 0]
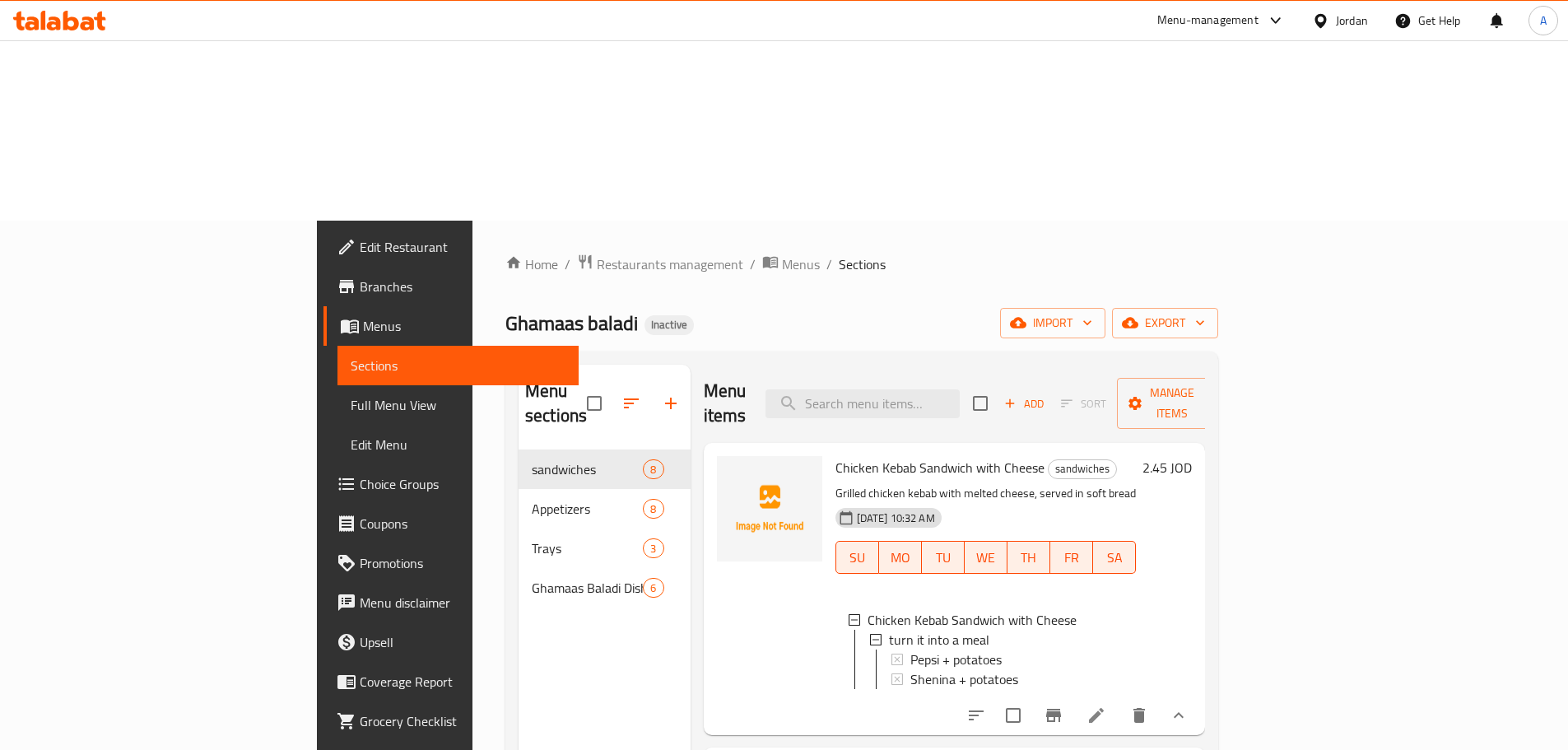
click at [350, 395] on span "Full Menu View" at bounding box center [458, 404] width 215 height 20
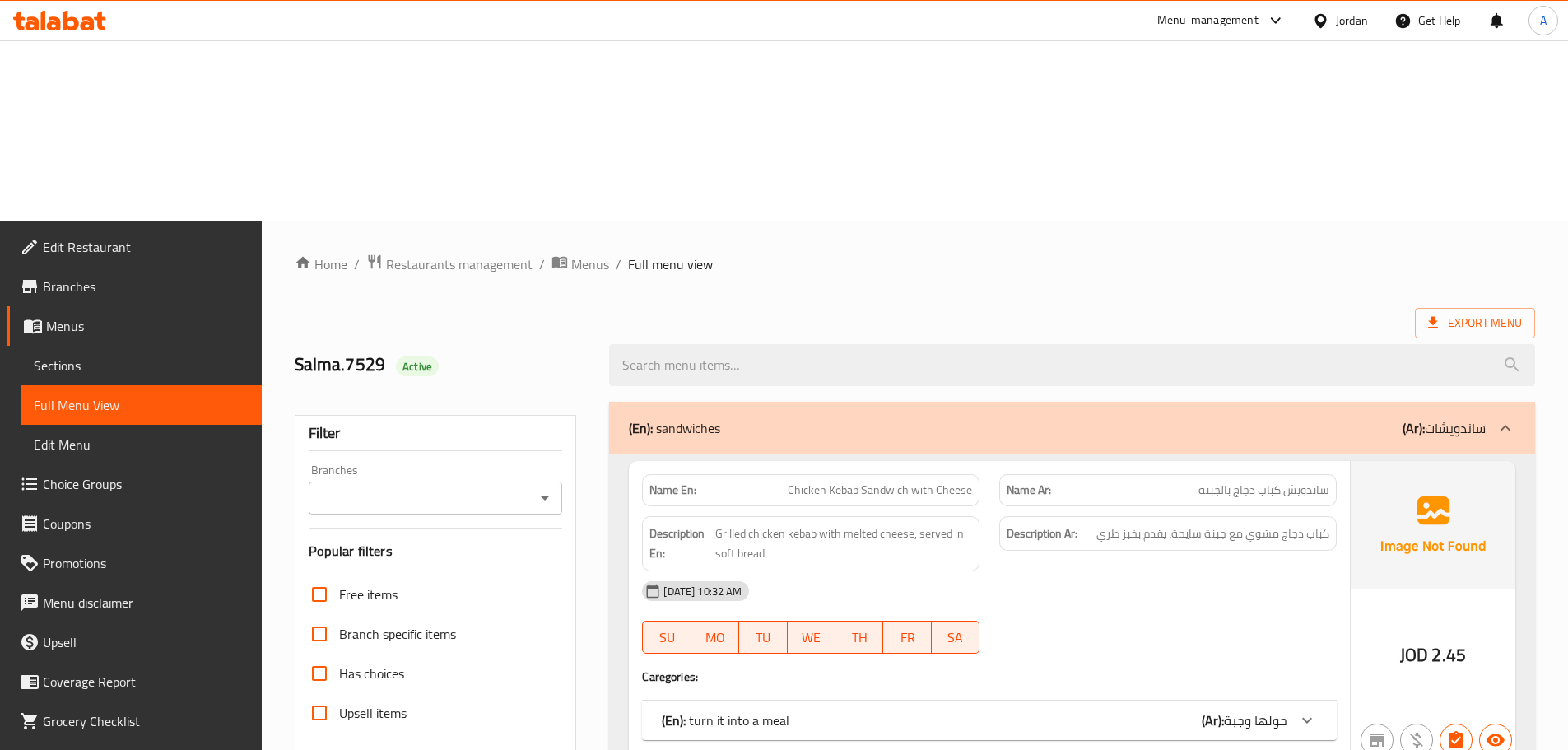
scroll to position [2019, 0]
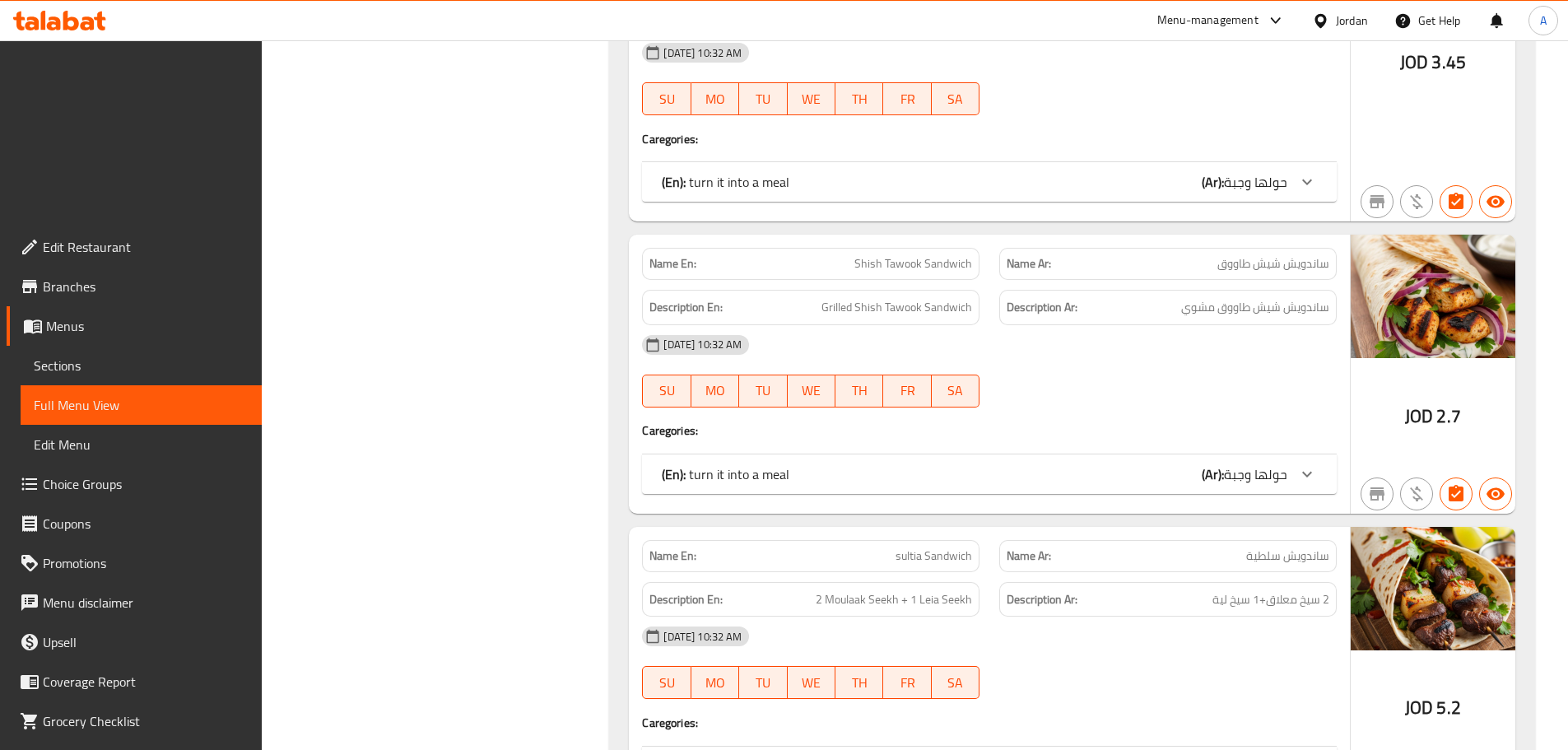
click at [903, 547] on span "sultia Sandwich" at bounding box center [933, 555] width 76 height 17
click at [1276, 617] on div "[DATE] 10:32 AM" at bounding box center [989, 636] width 714 height 39
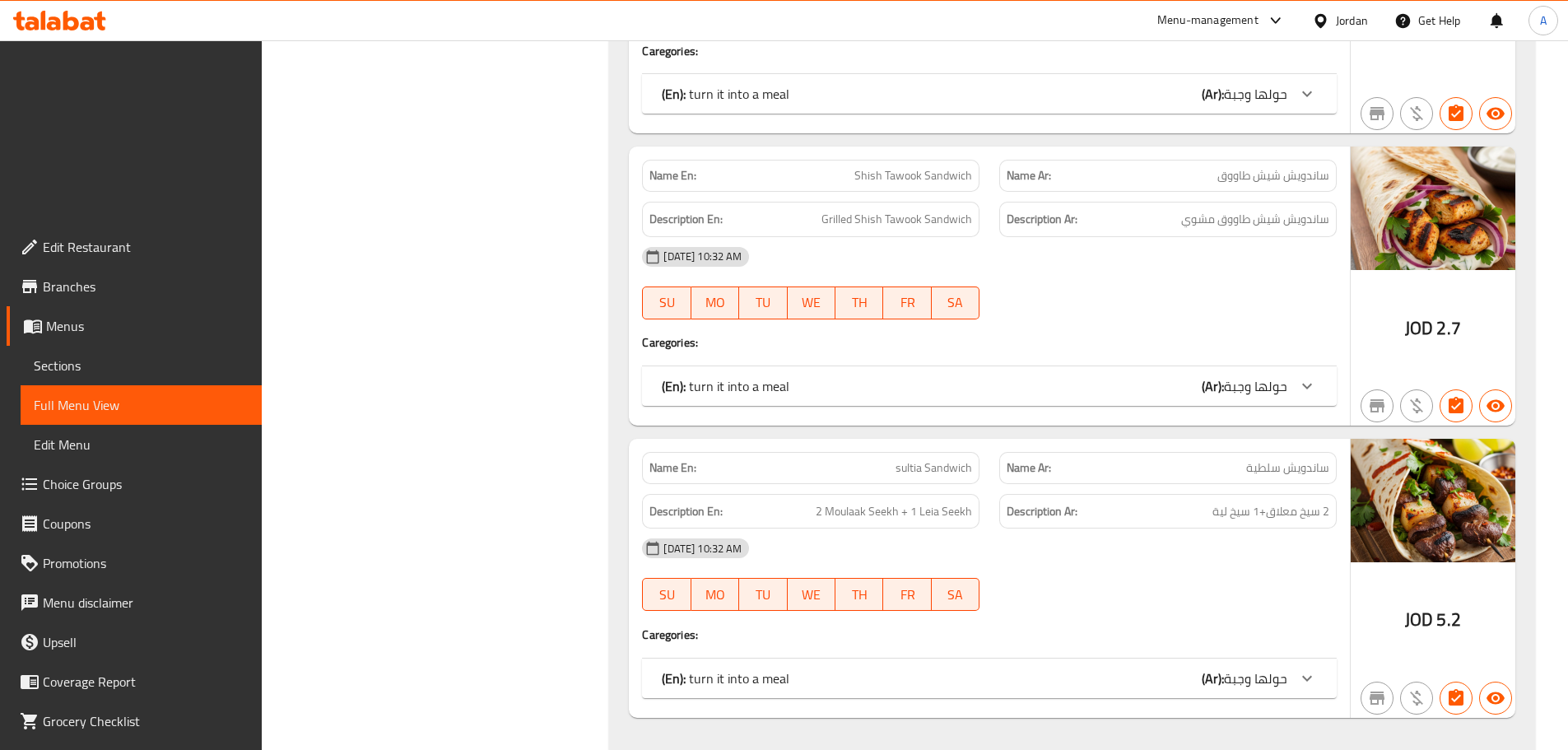
scroll to position [2101, 0]
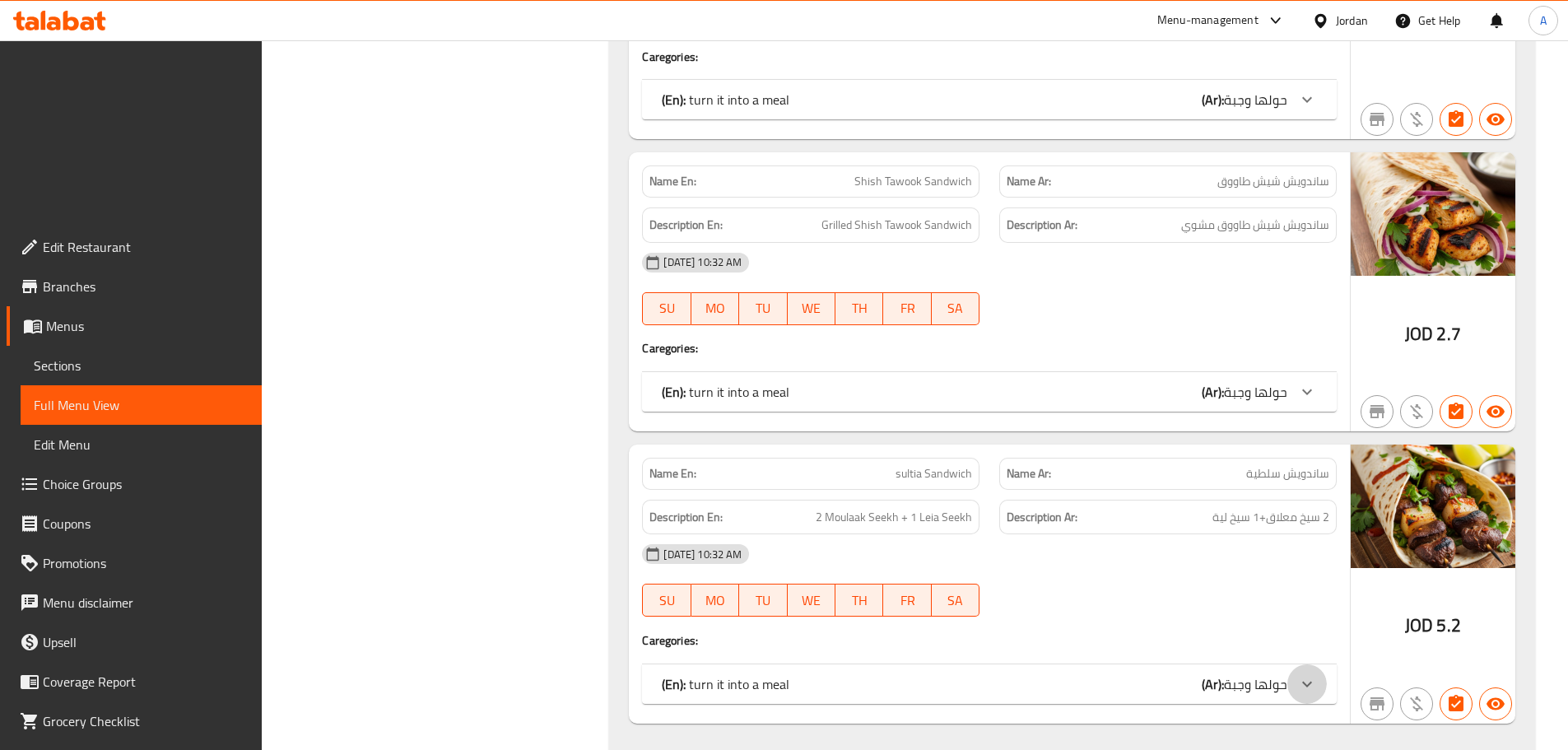
click at [1296, 664] on div at bounding box center [1307, 684] width 39 height 39
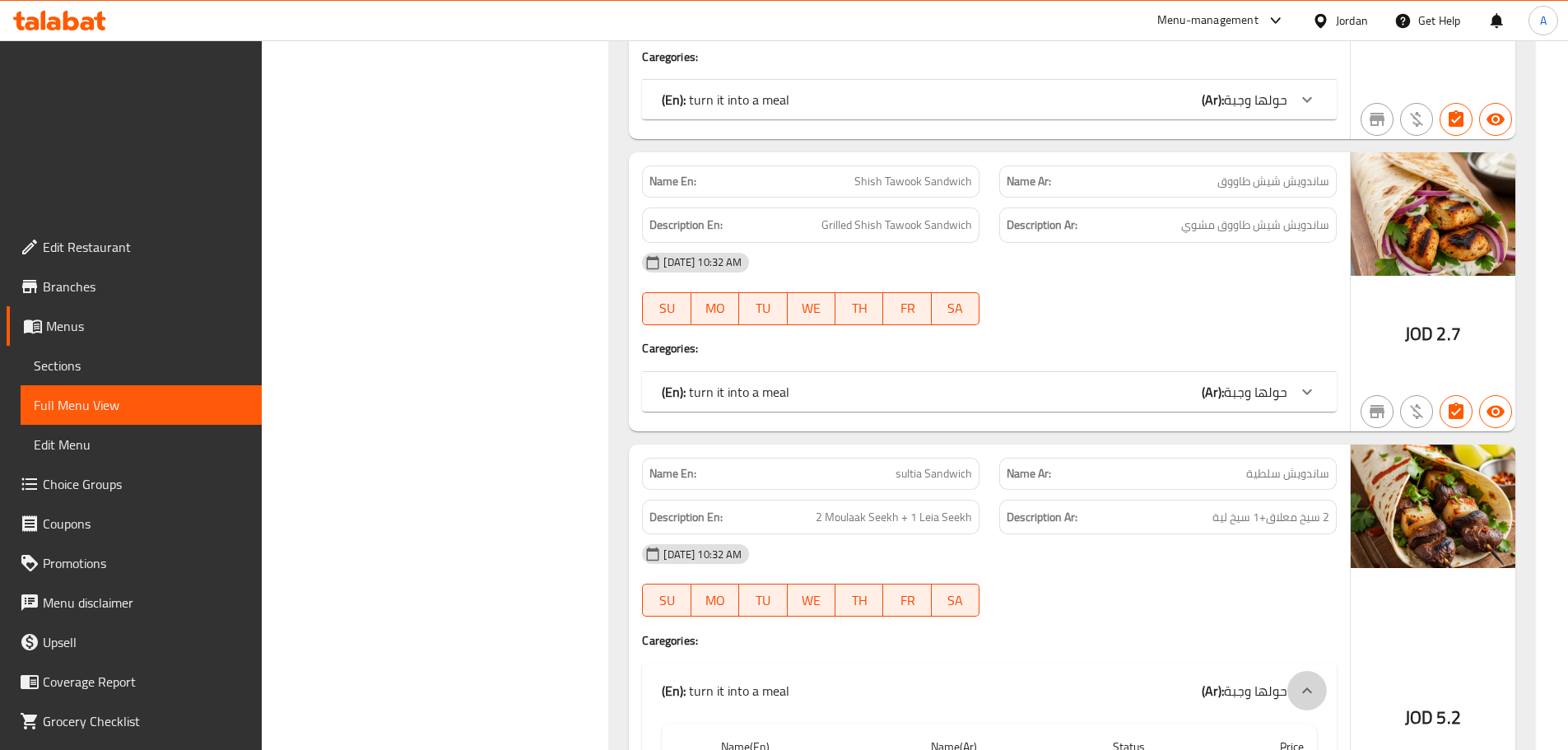
click at [1296, 671] on div at bounding box center [1307, 691] width 39 height 39
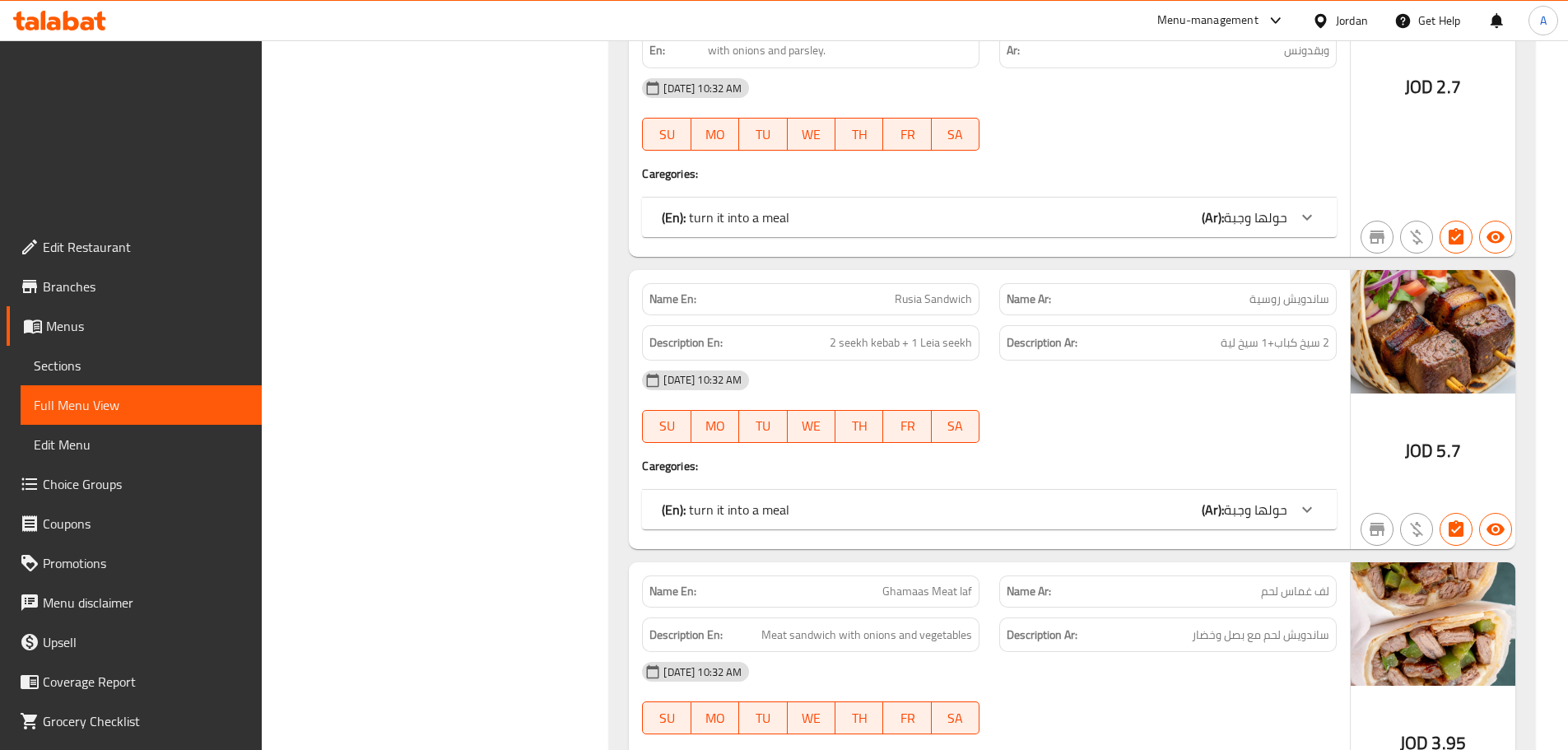
scroll to position [1031, 0]
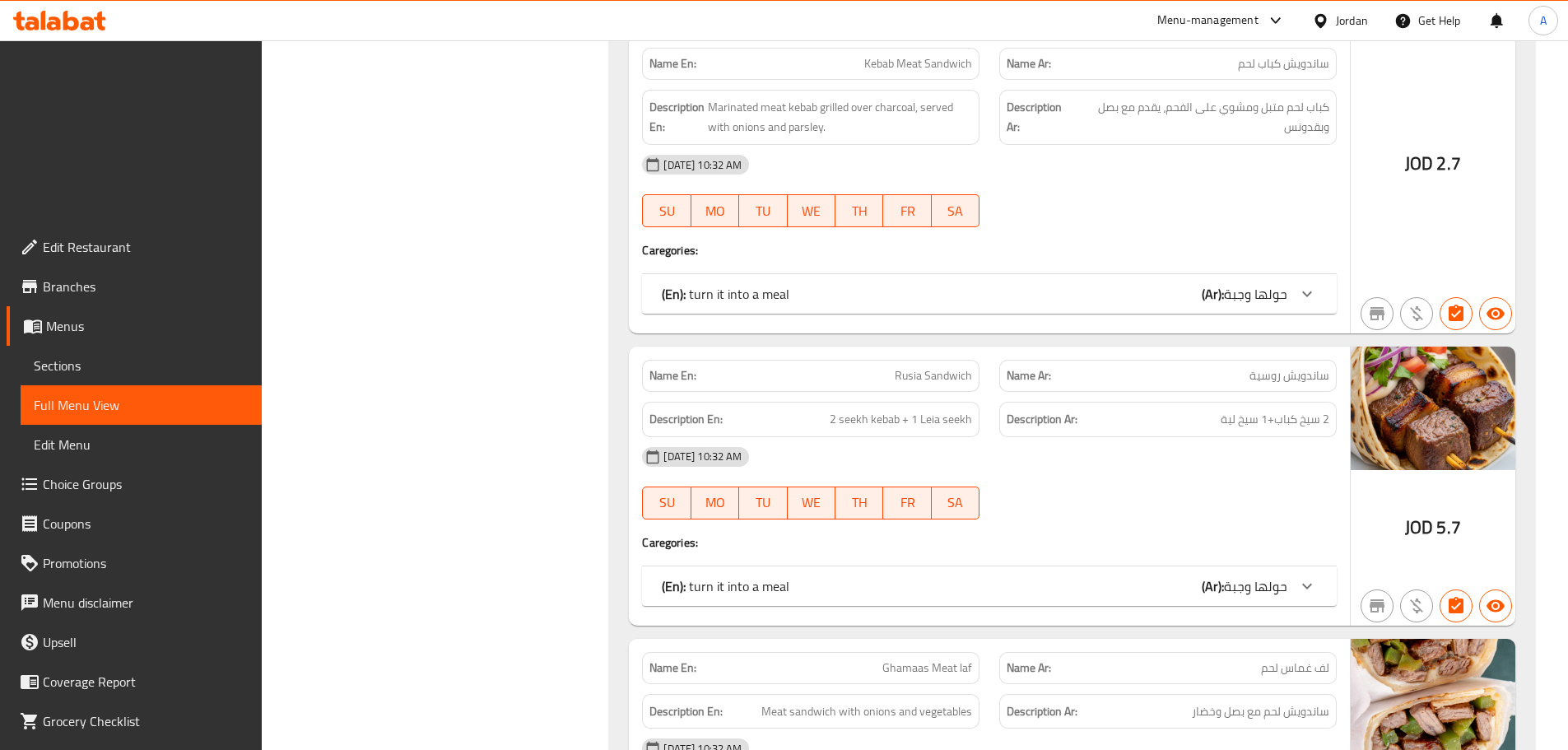
click at [1280, 573] on span "حولها وجبة" at bounding box center [1254, 586] width 63 height 24
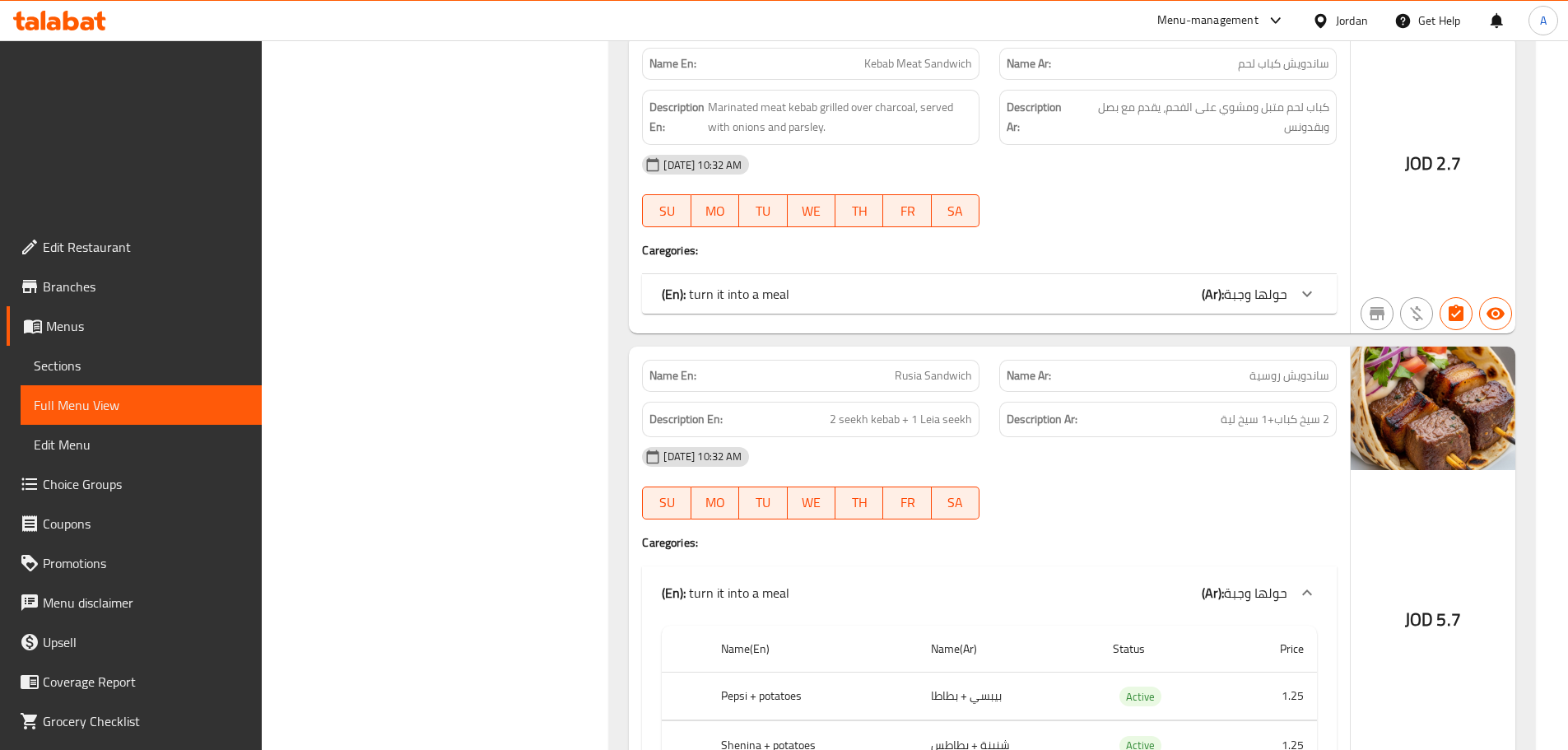
click at [1283, 581] on span "حولها وجبة" at bounding box center [1254, 593] width 63 height 24
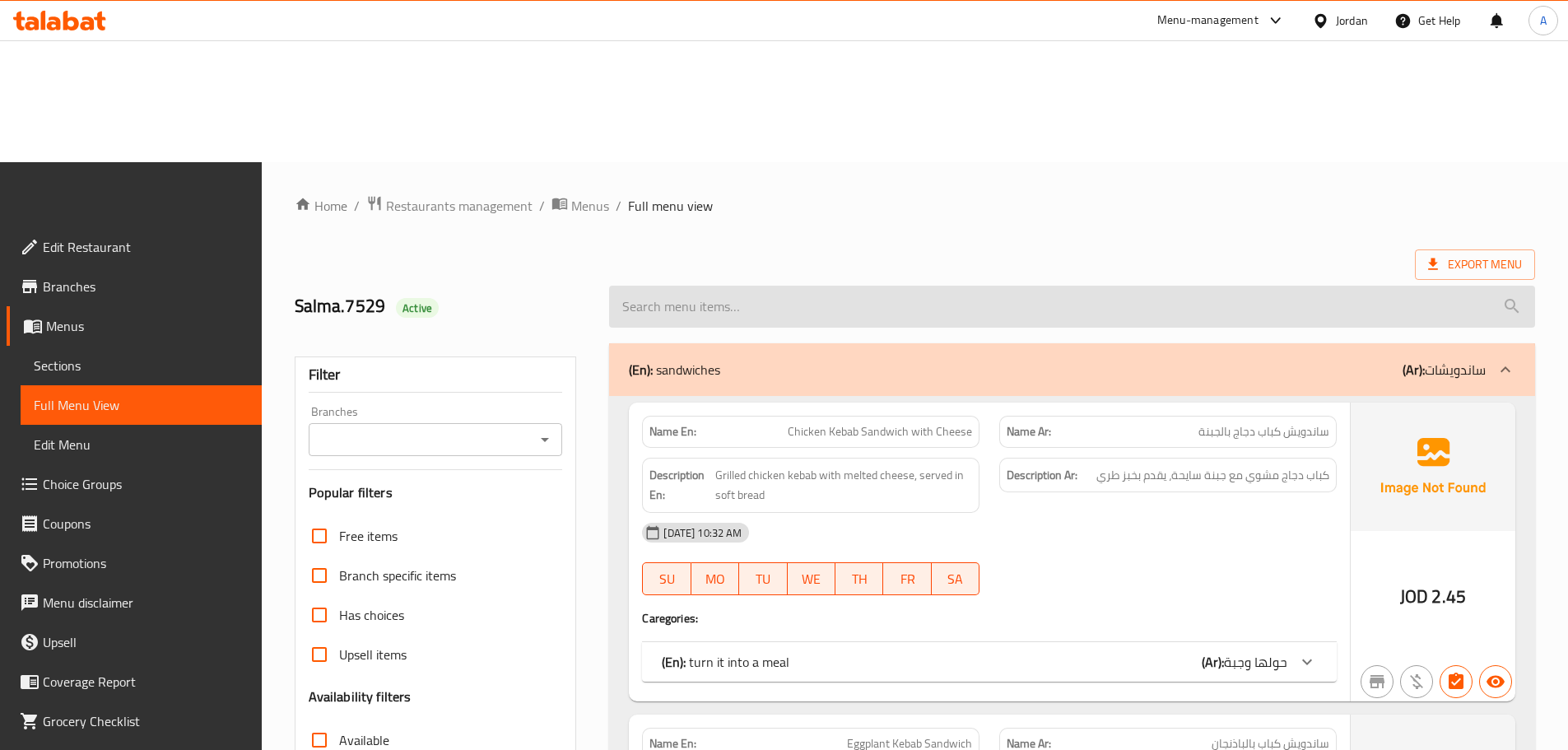
scroll to position [0, 0]
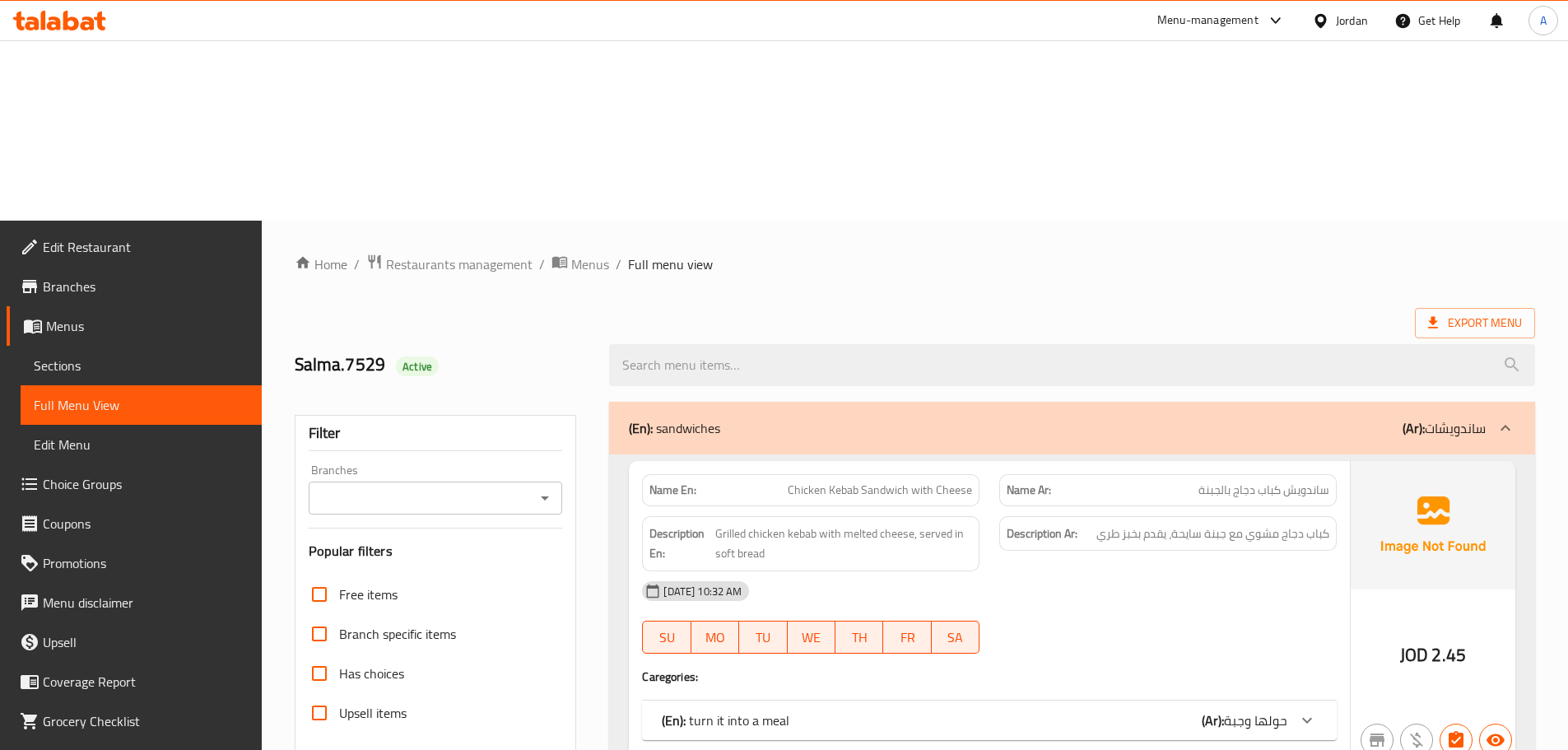
click at [1383, 418] on div "(En): sandwiches (Ar): ساندويشات" at bounding box center [1057, 428] width 857 height 20
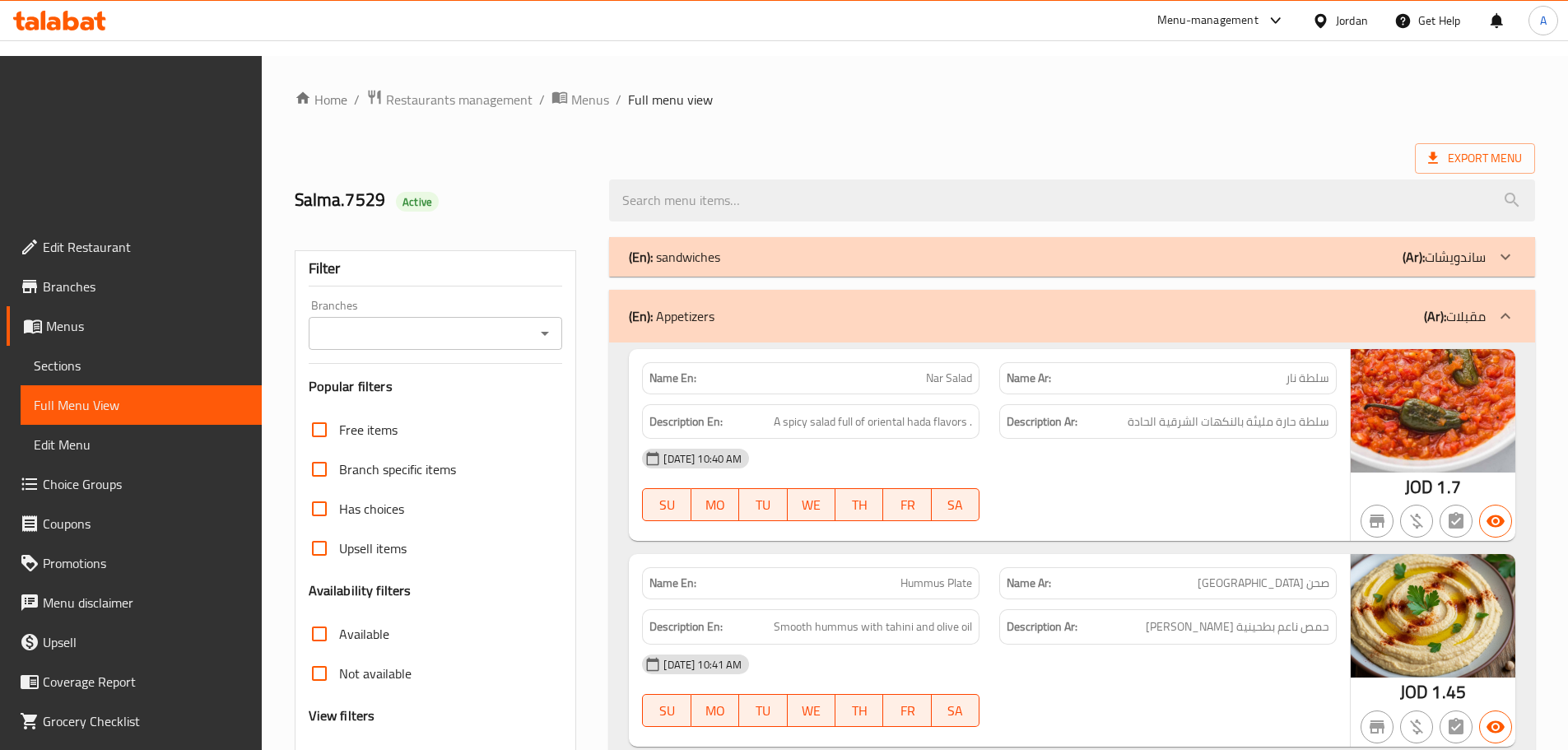
scroll to position [247, 0]
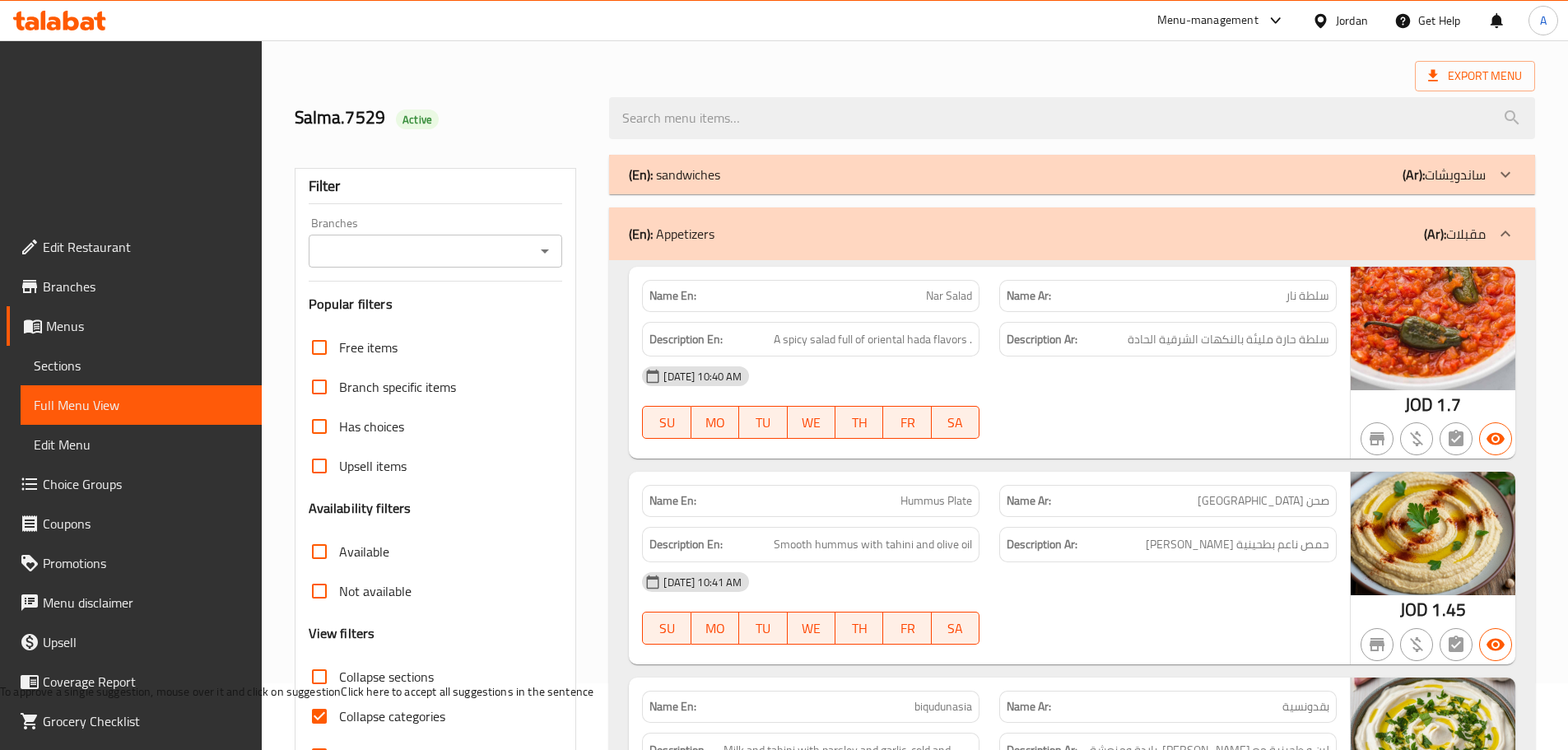
click at [1491, 208] on div "(En): Appetizers (Ar): مقبلات" at bounding box center [1071, 234] width 925 height 53
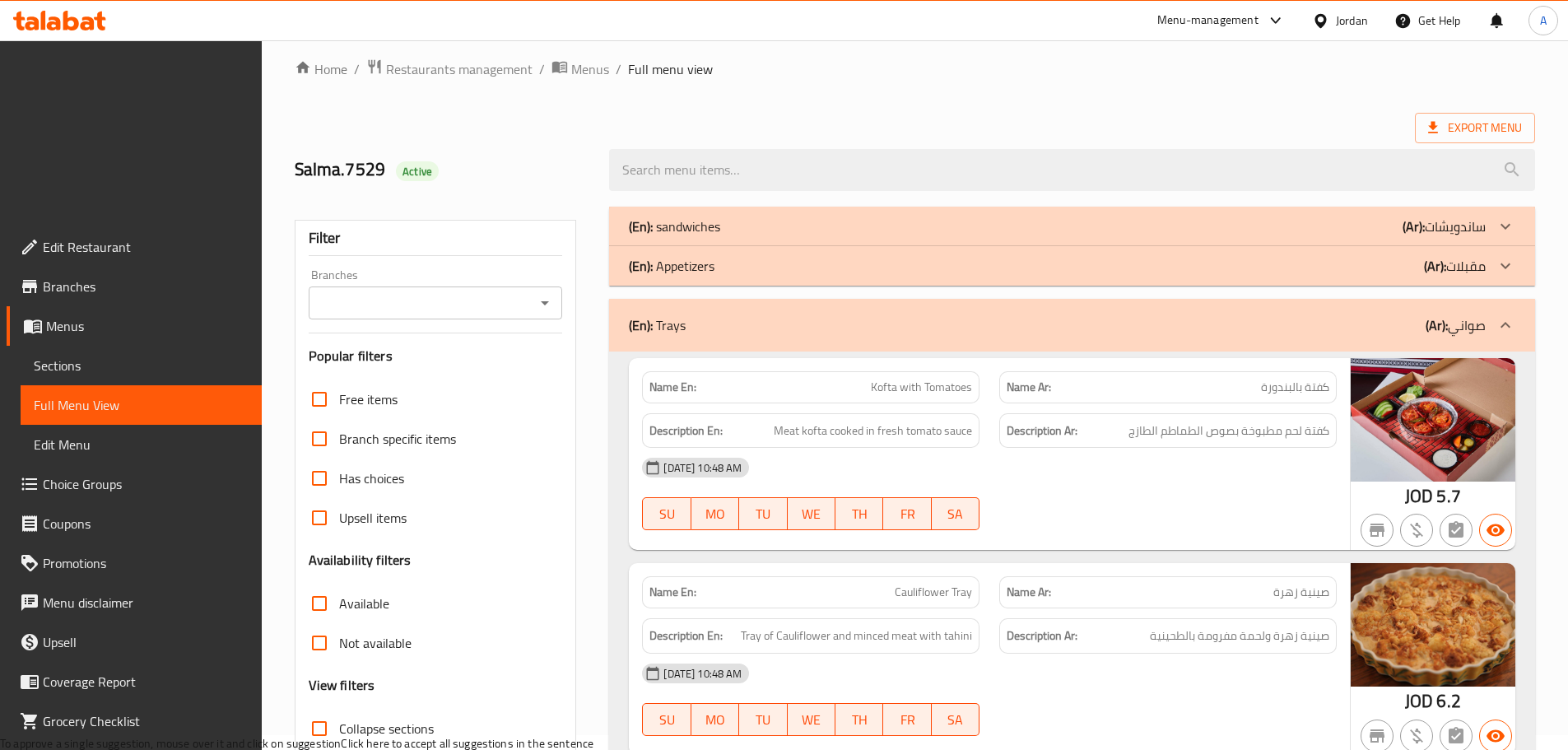
scroll to position [0, 0]
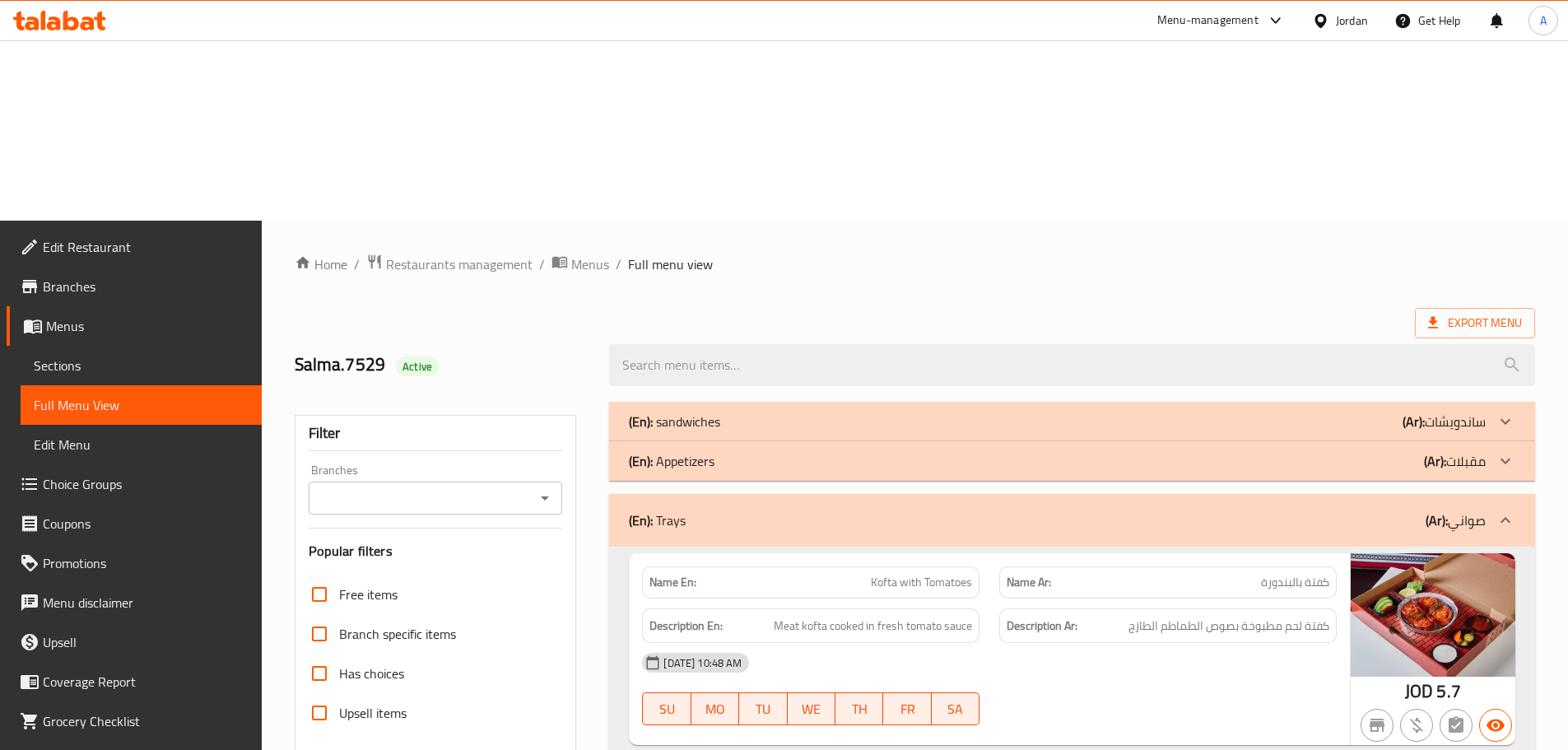
click at [1455, 510] on p "(Ar): صواني" at bounding box center [1455, 520] width 60 height 20
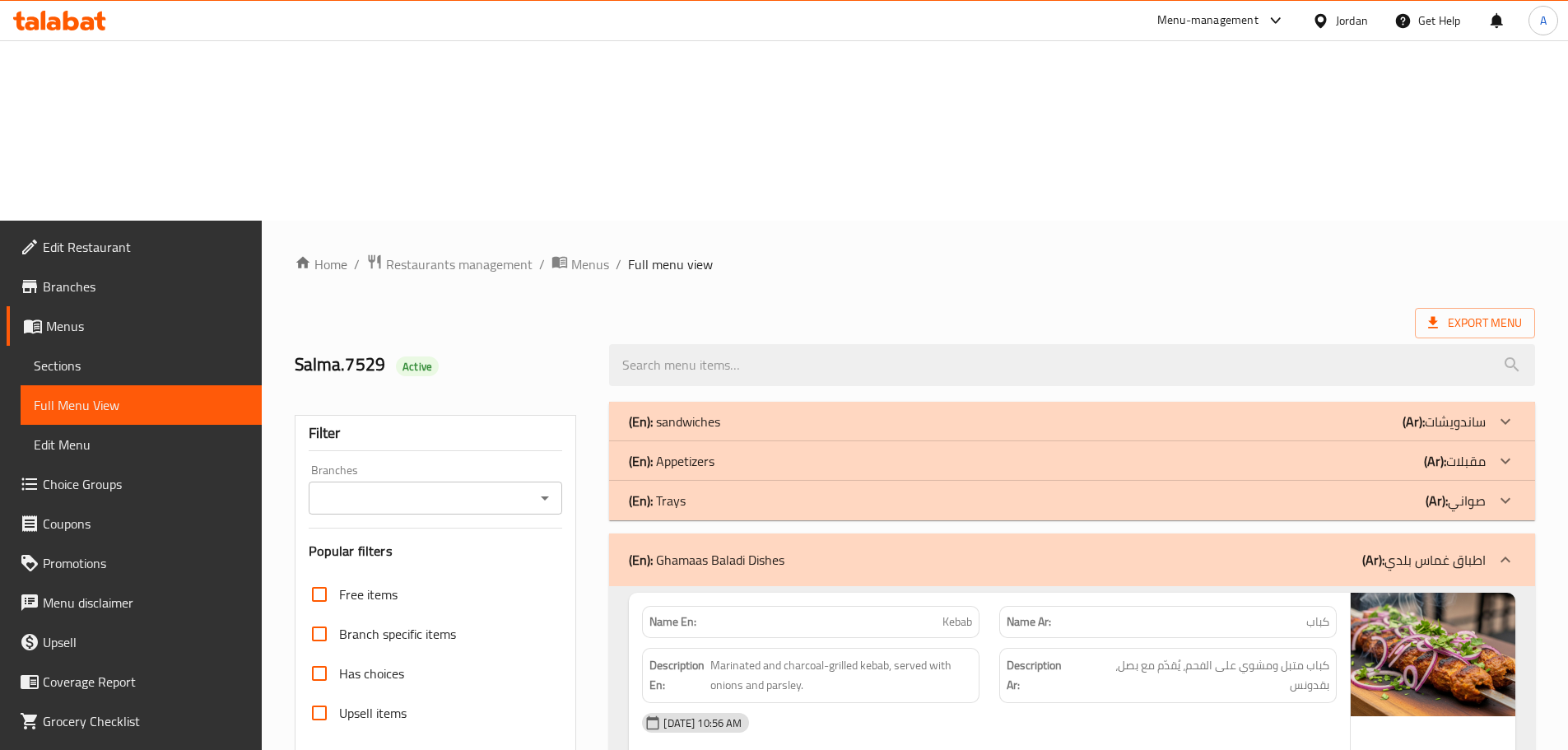
click at [1483, 550] on p "(Ar): اطباق غماس بلدي" at bounding box center [1423, 559] width 123 height 20
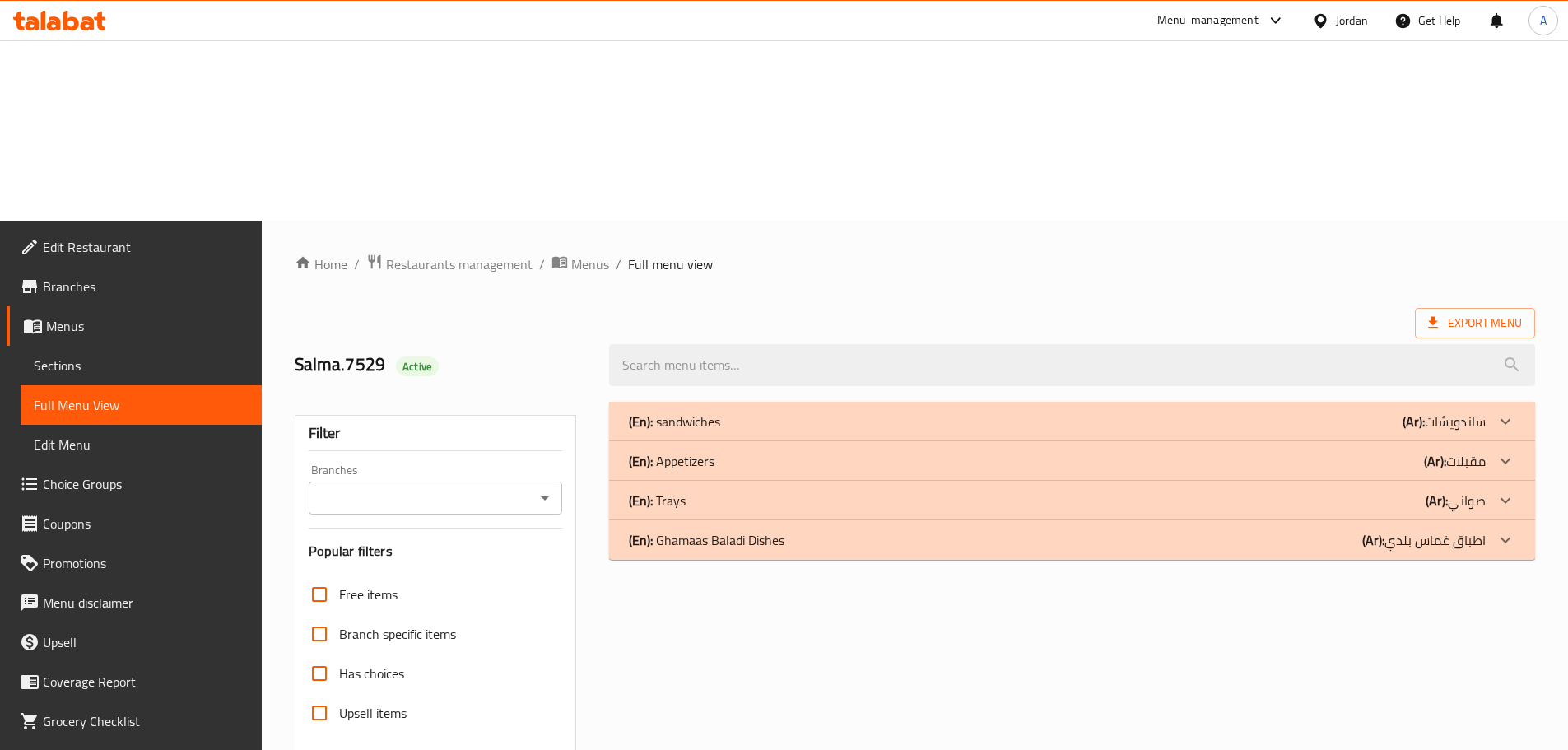
click at [1483, 530] on p "(Ar): اطباق غماس بلدي" at bounding box center [1423, 539] width 123 height 20
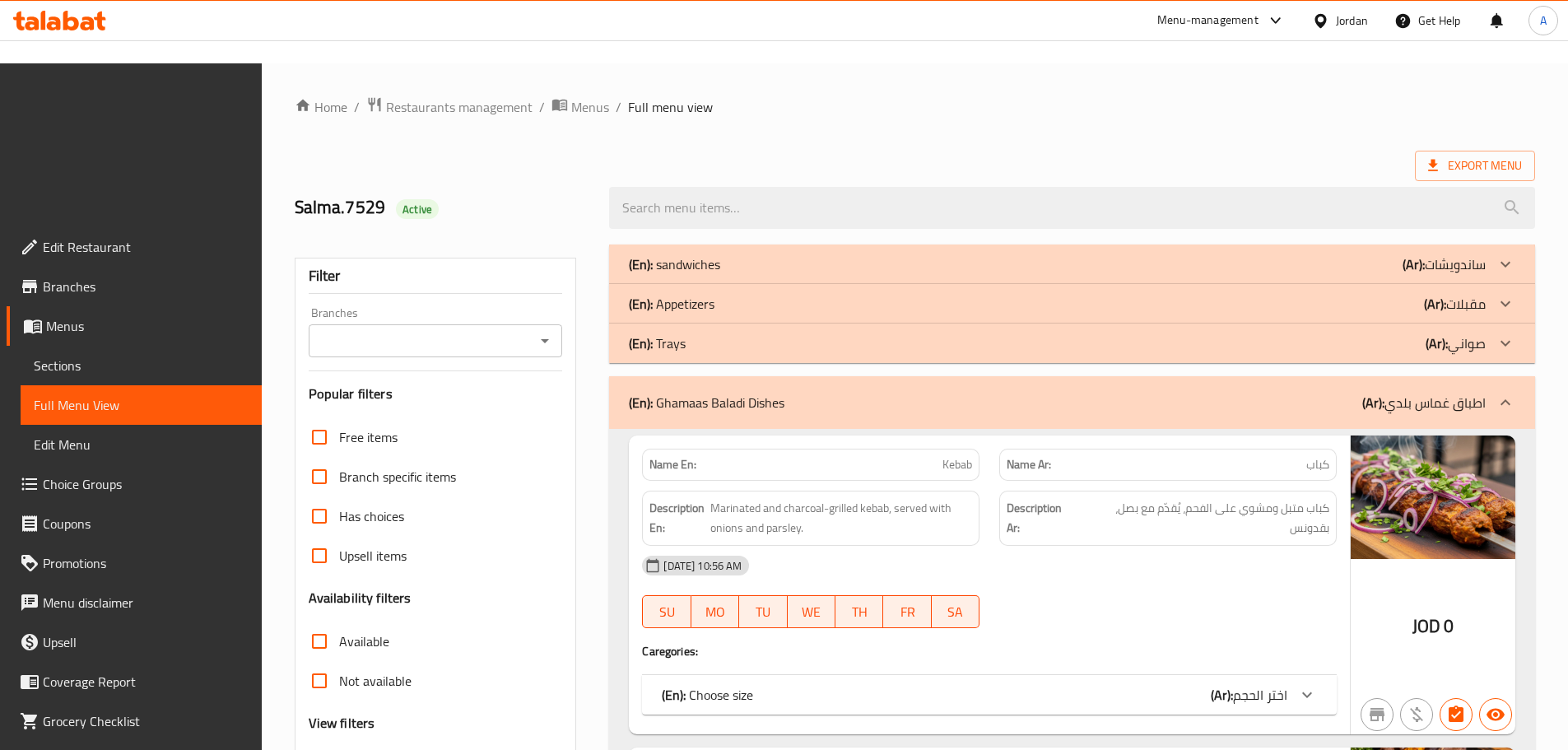
scroll to position [164, 0]
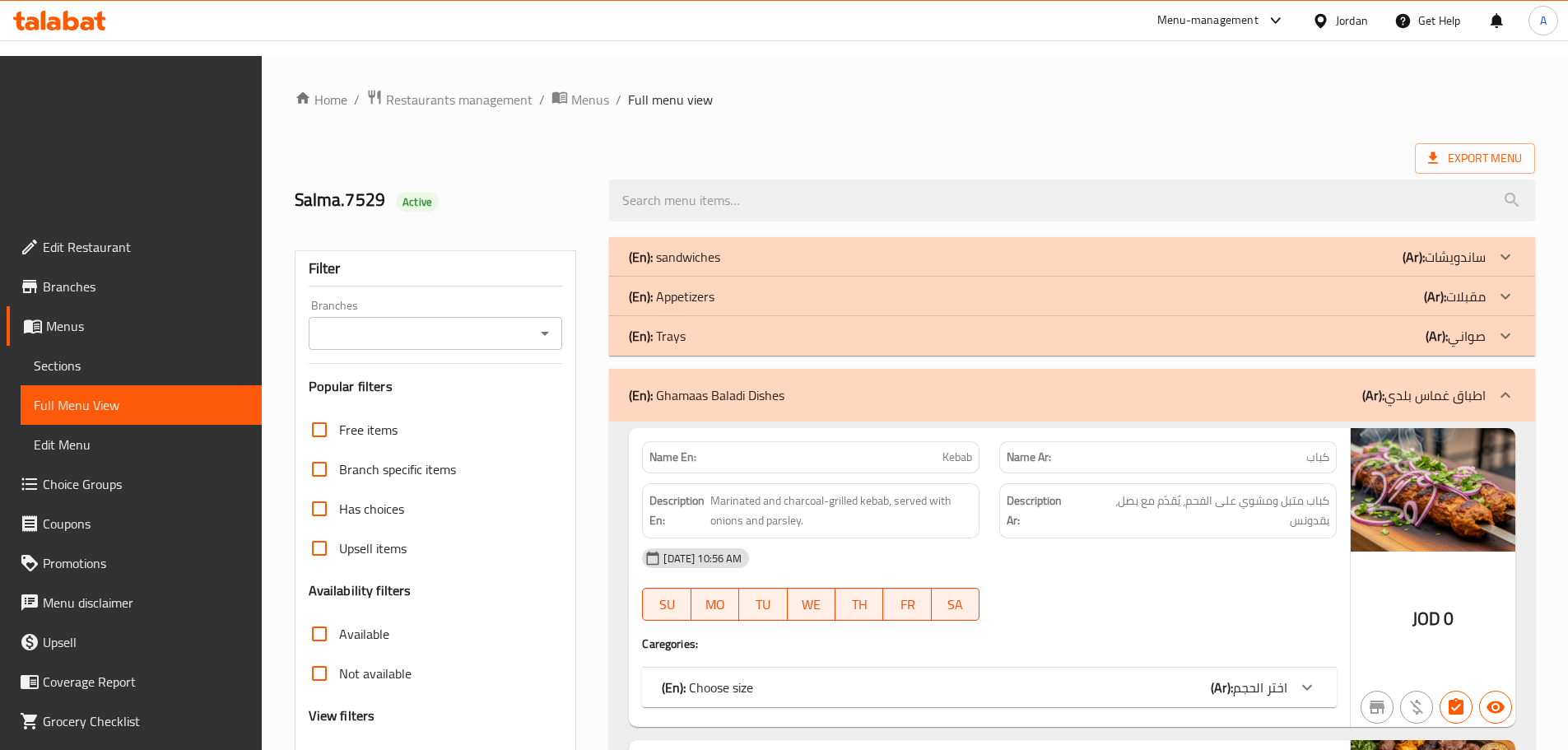
click at [1455, 316] on div "(En): Trays (Ar): صواني" at bounding box center [1071, 336] width 925 height 39
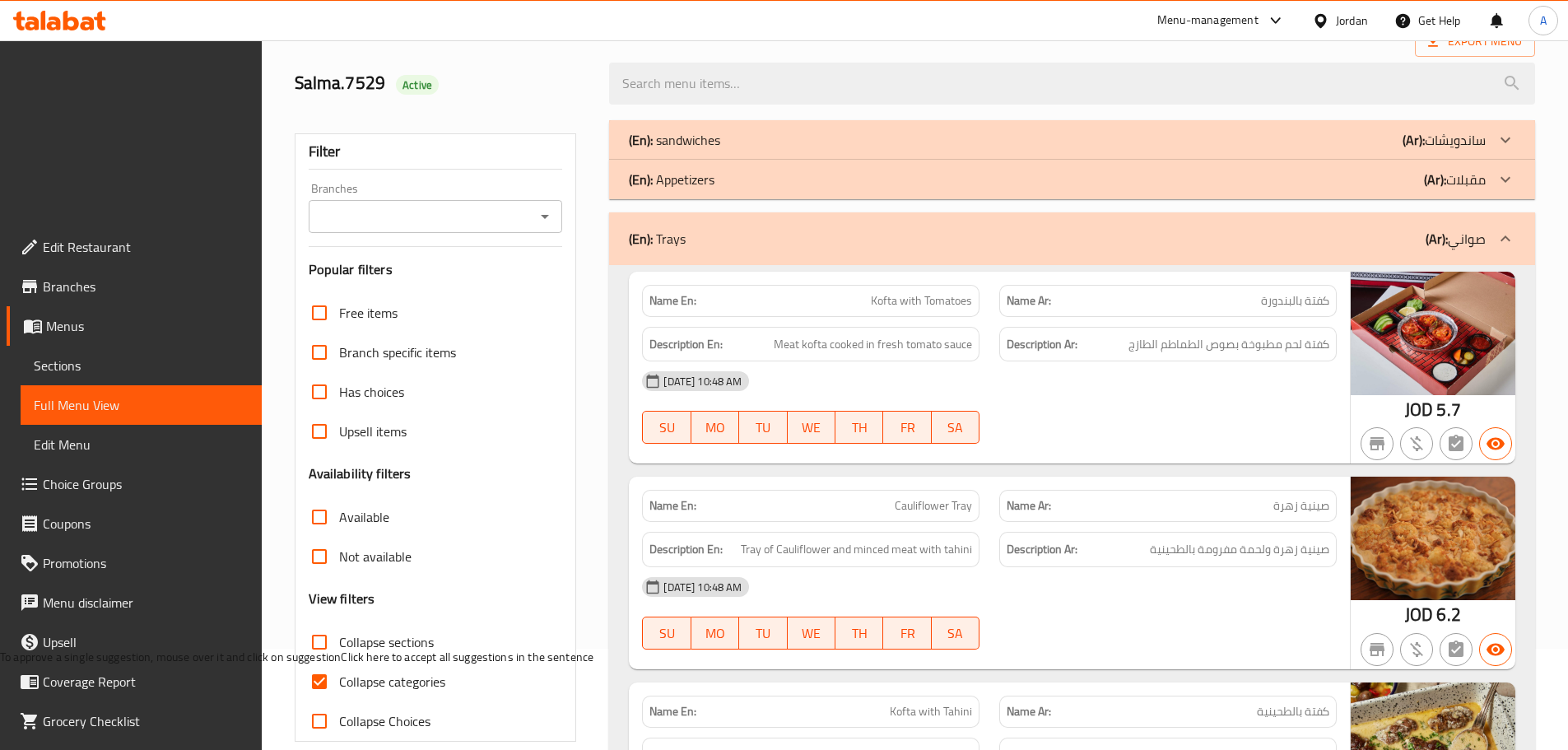
scroll to position [576, 0]
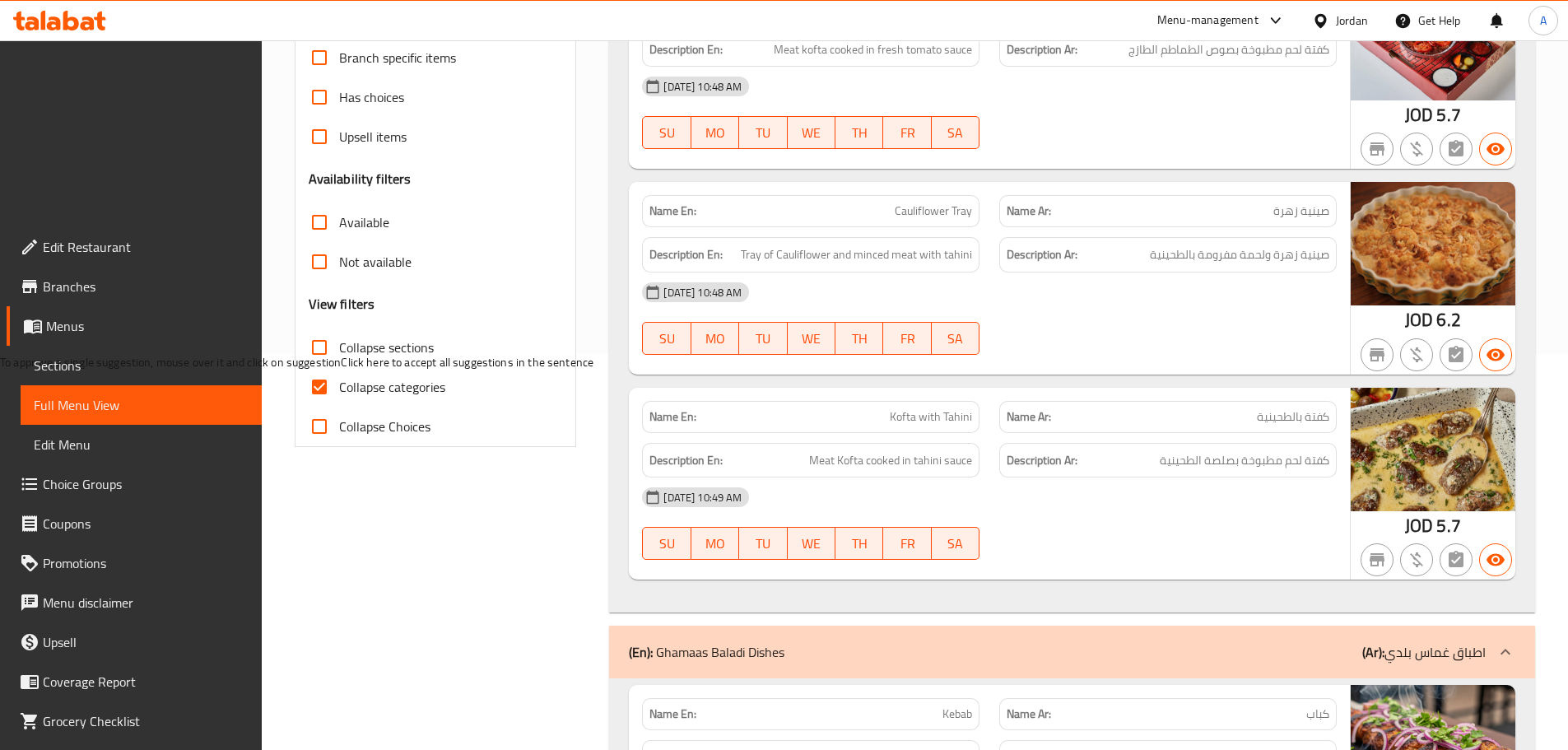
click at [1079, 477] on div "[DATE] 10:49 AM" at bounding box center [989, 497] width 714 height 39
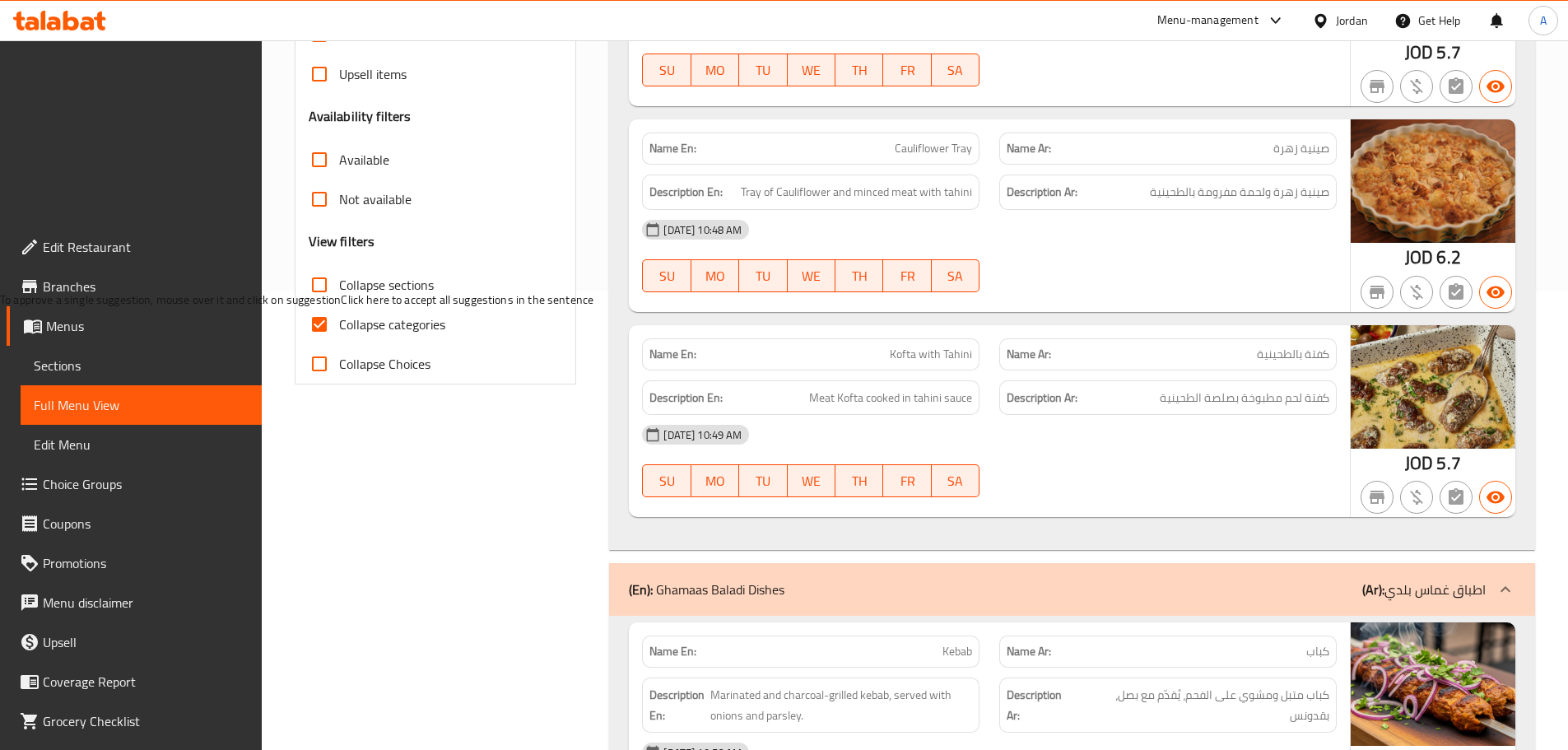
scroll to position [988, 0]
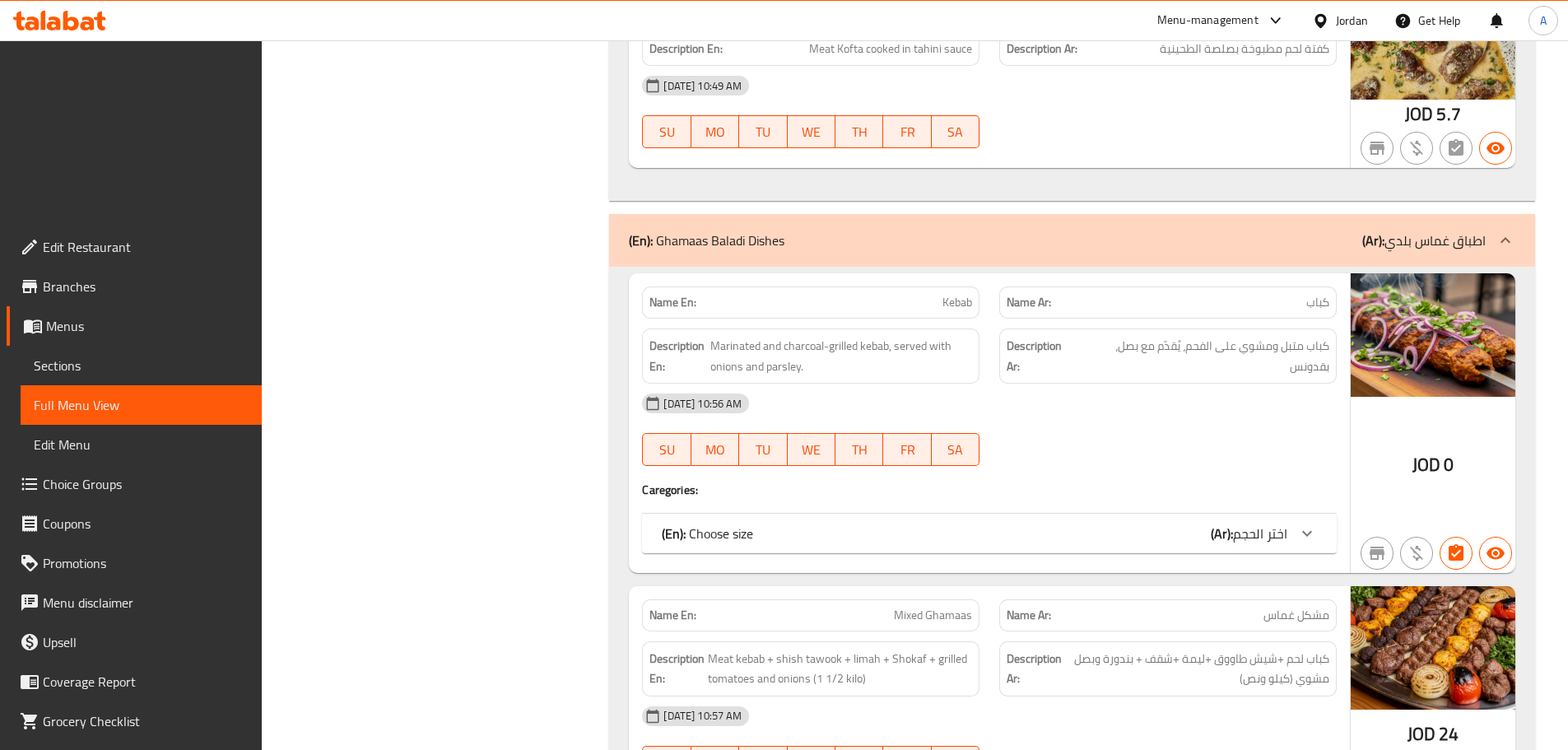
click at [1128, 523] on div "(En): Choose size (Ar): اختر الحجم" at bounding box center [974, 533] width 626 height 20
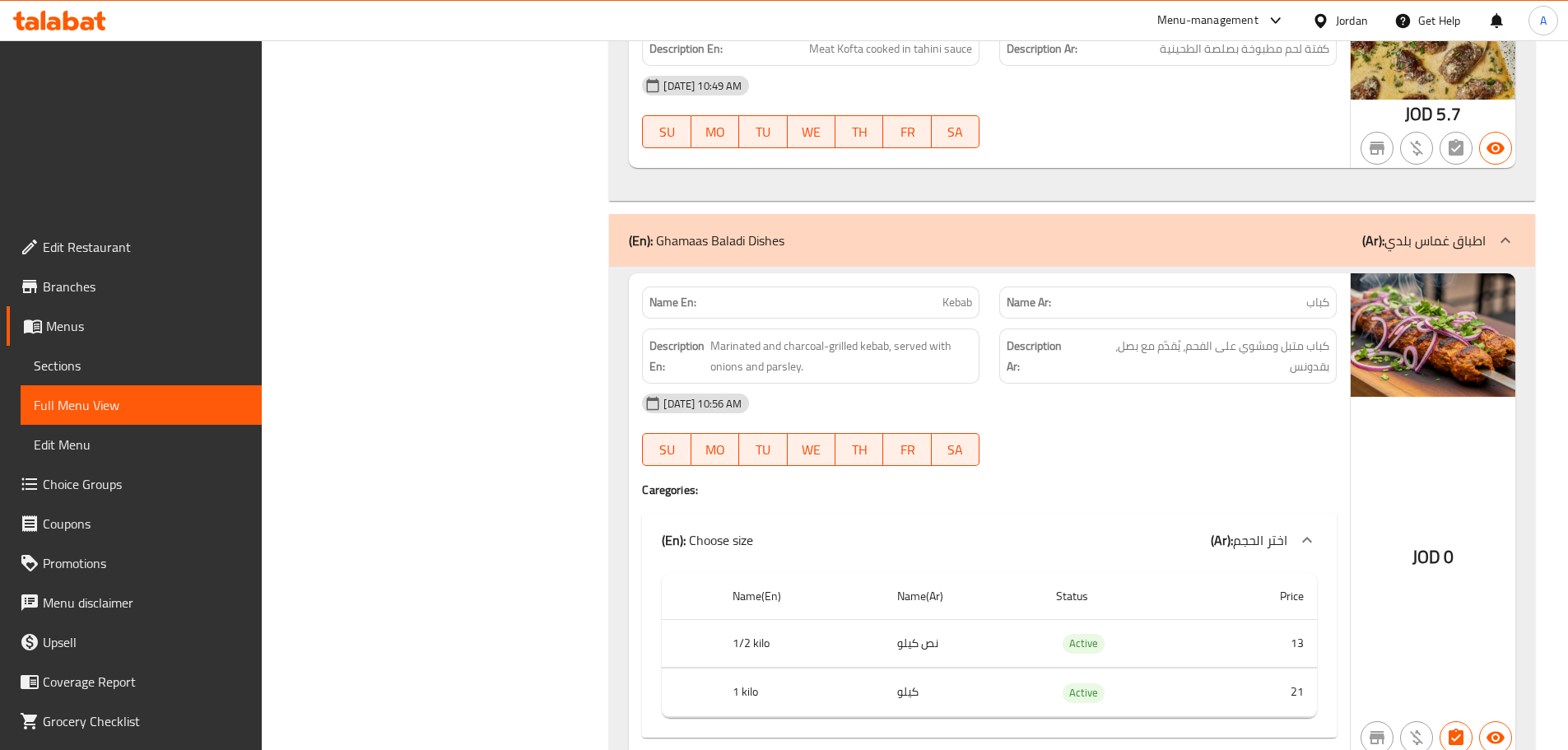
click at [1106, 328] on div "Name En: Kebab Name Ar: كباب Description En: Marinated and charcoal-grilled keb…" at bounding box center [988, 515] width 721 height 483
click at [1203, 383] on div "[DATE] 10:56 AM" at bounding box center [989, 403] width 714 height 39
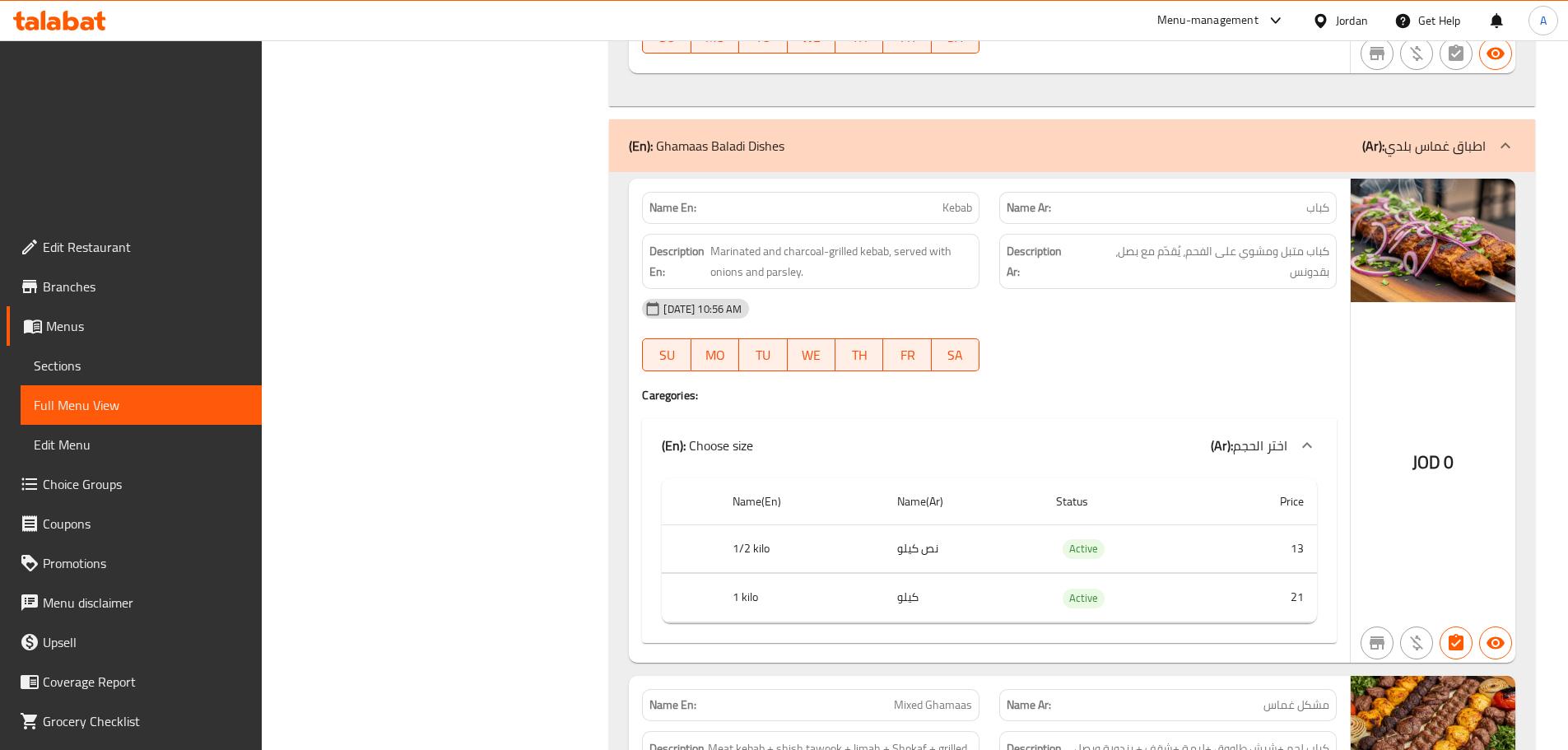
scroll to position [671, 0]
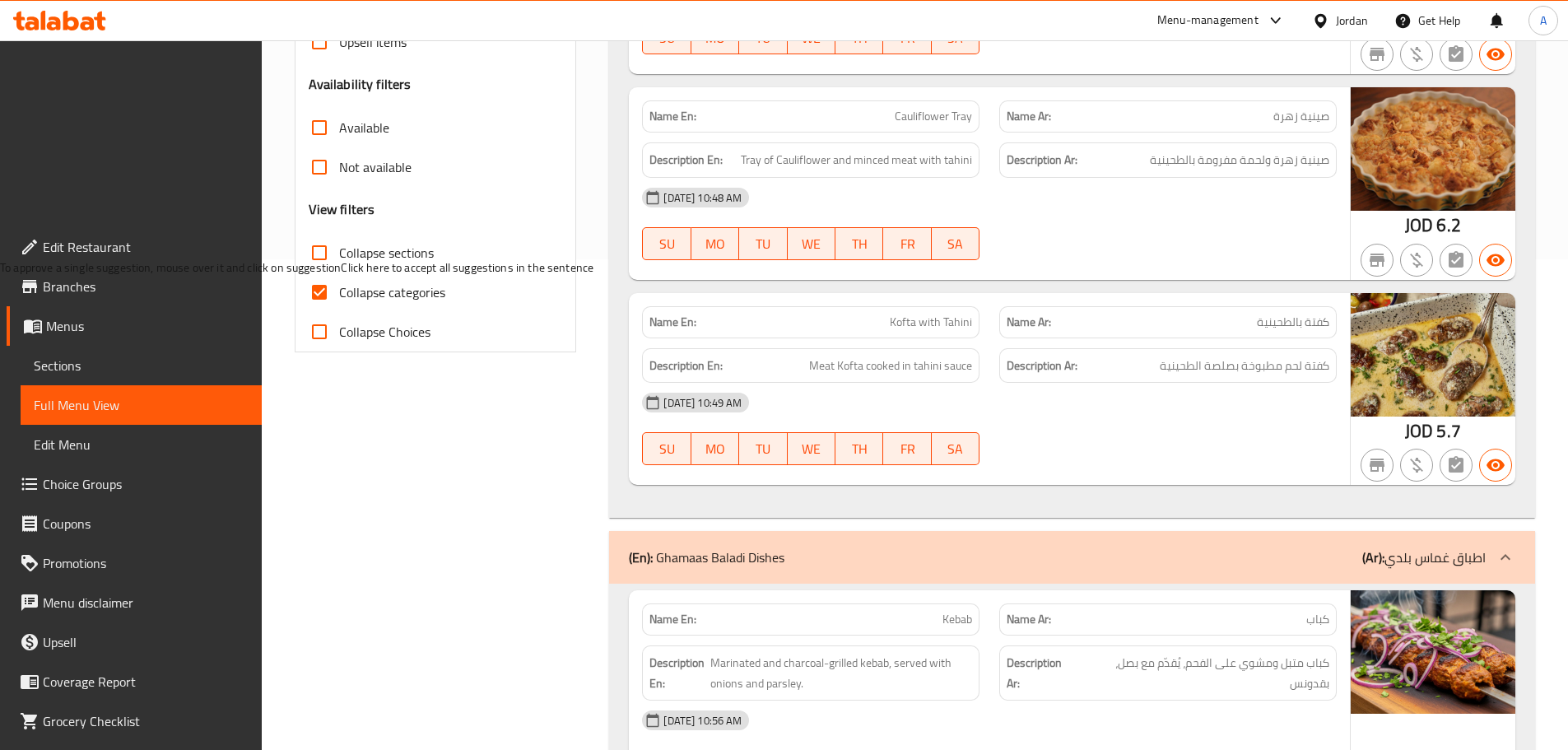
click at [1124, 383] on div "[DATE] 10:49 AM SU MO TU WE TH FR SA" at bounding box center [989, 429] width 714 height 92
click at [697, 547] on p "(En): Ghamaas Baladi Dishes" at bounding box center [706, 556] width 156 height 20
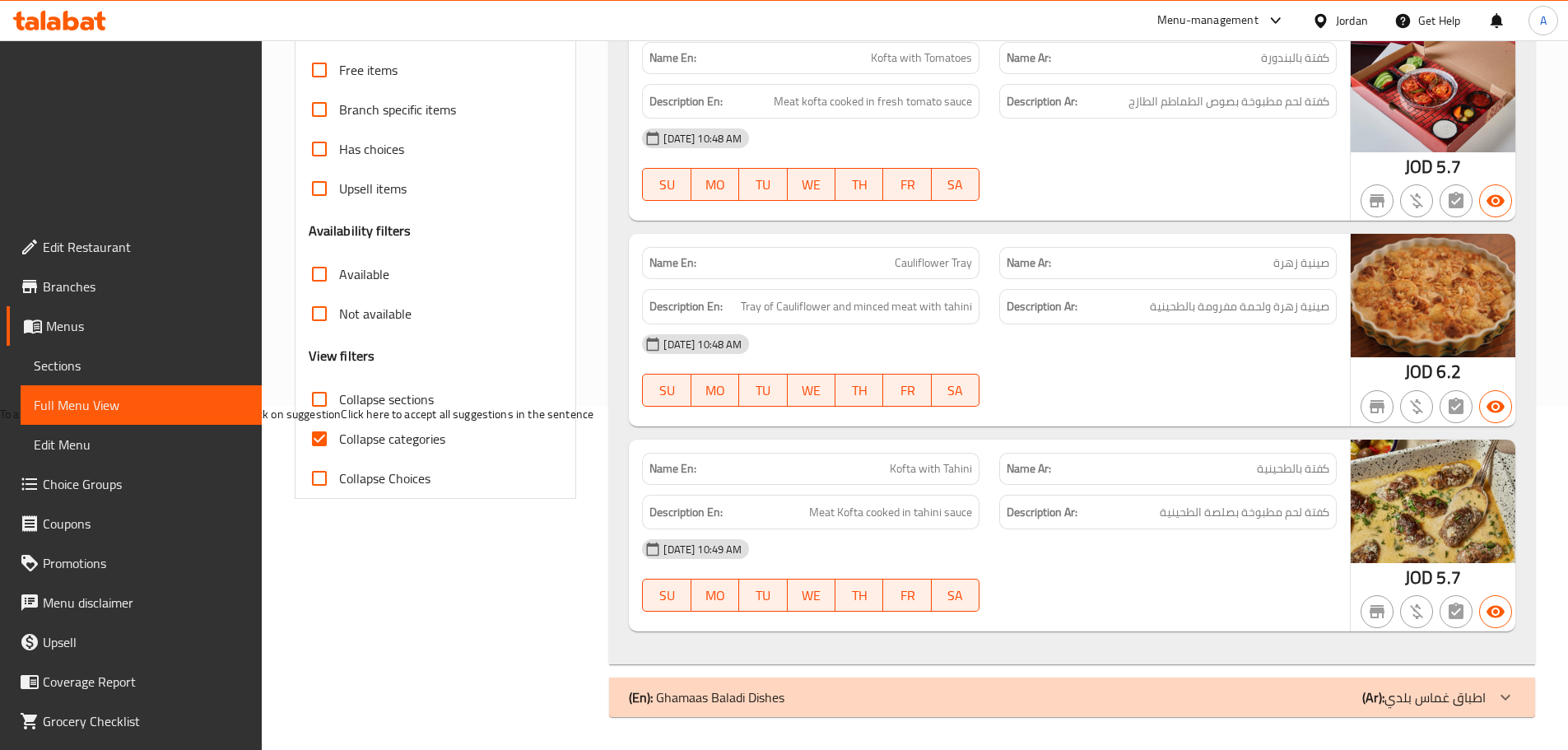
scroll to position [344, 0]
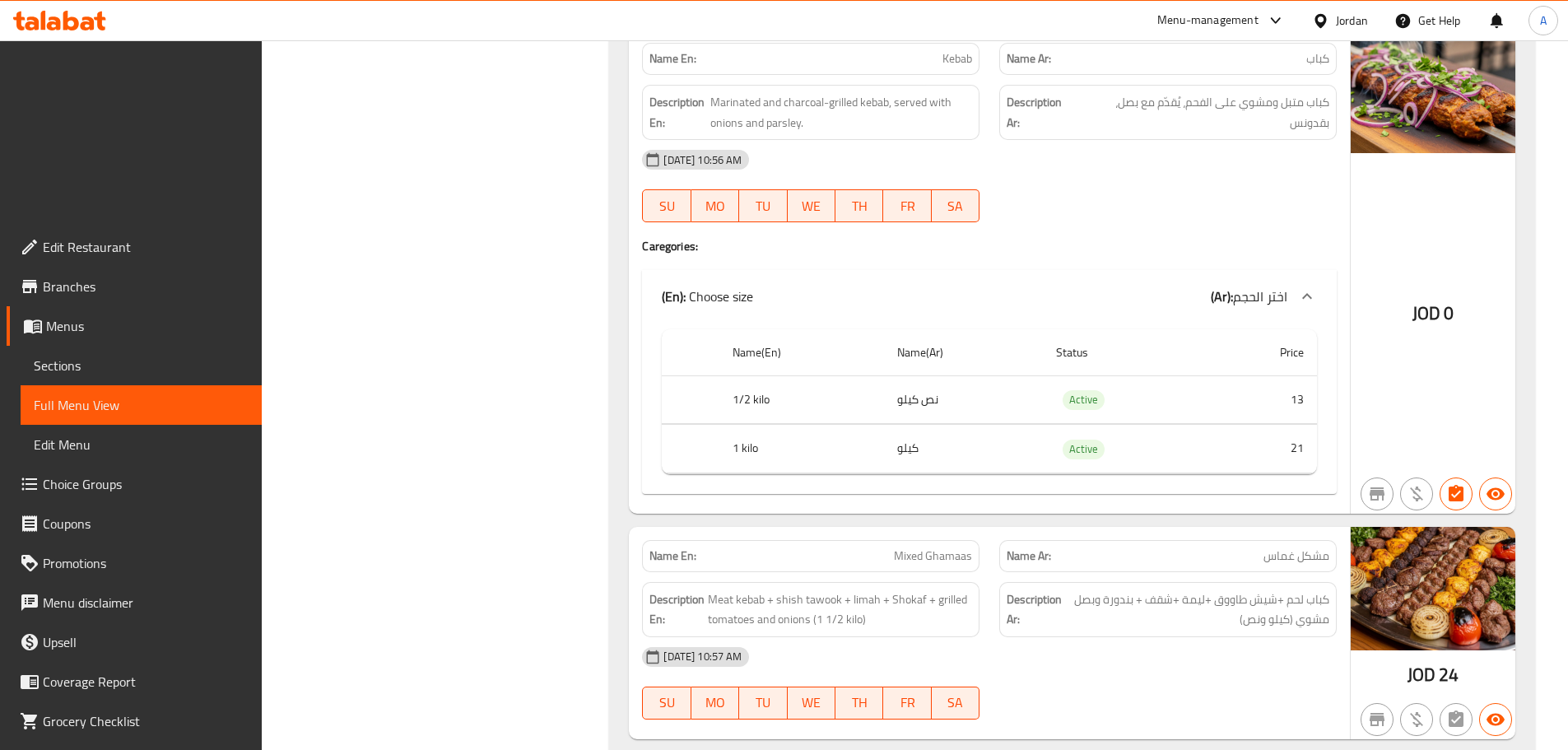
click at [946, 547] on span "Mixed Ghamaas" at bounding box center [932, 555] width 78 height 17
click at [1252, 322] on div "Name(En) Name(Ar) Status Price 1/2 kilo نص كيلو Active 13 1 kilo كيلو Active 21" at bounding box center [988, 408] width 694 height 171
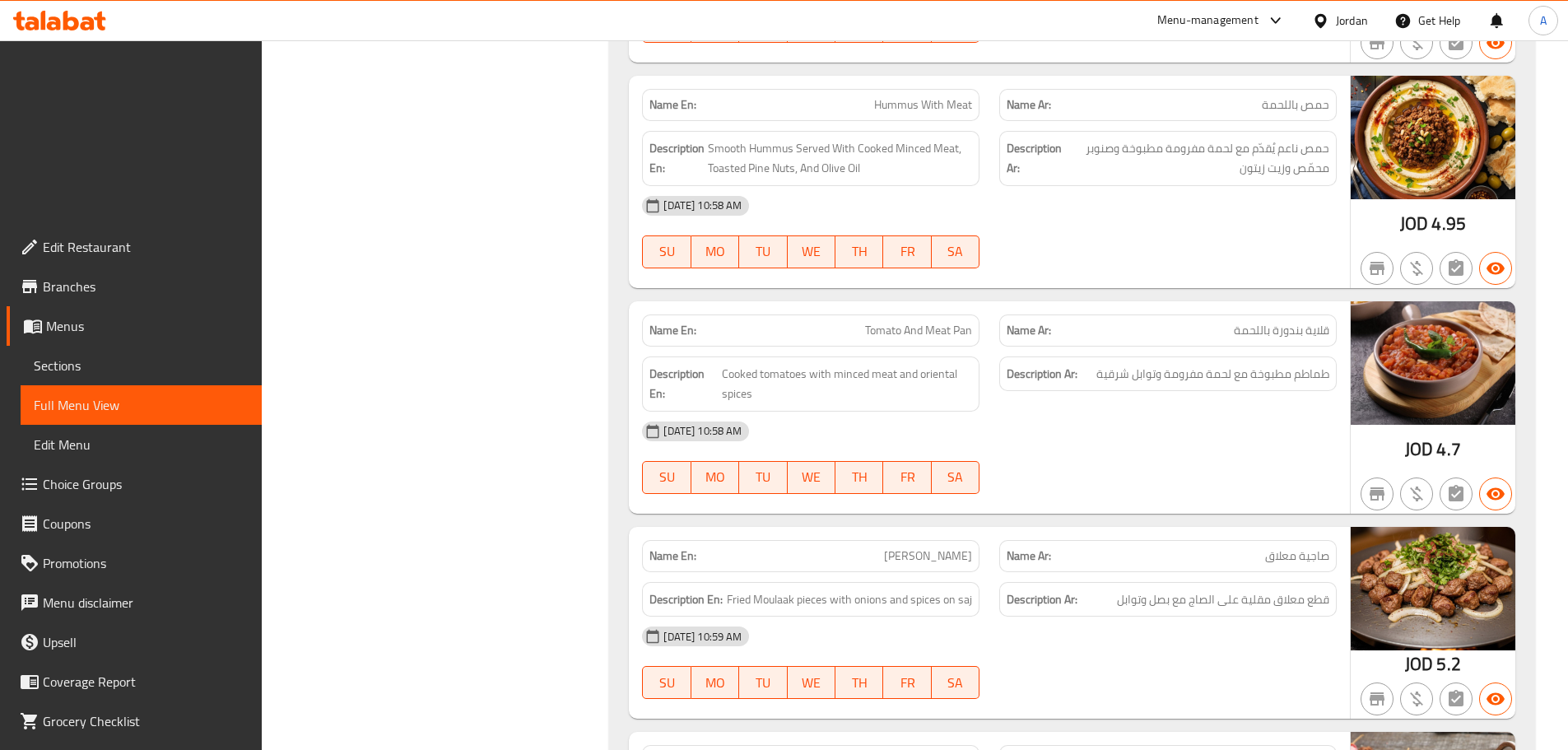
click at [932, 547] on span "[PERSON_NAME]" at bounding box center [928, 555] width 88 height 17
copy span "Moulaak"
click at [1122, 412] on div "[DATE] 10:58 AM SU MO TU WE TH FR SA" at bounding box center [989, 458] width 714 height 92
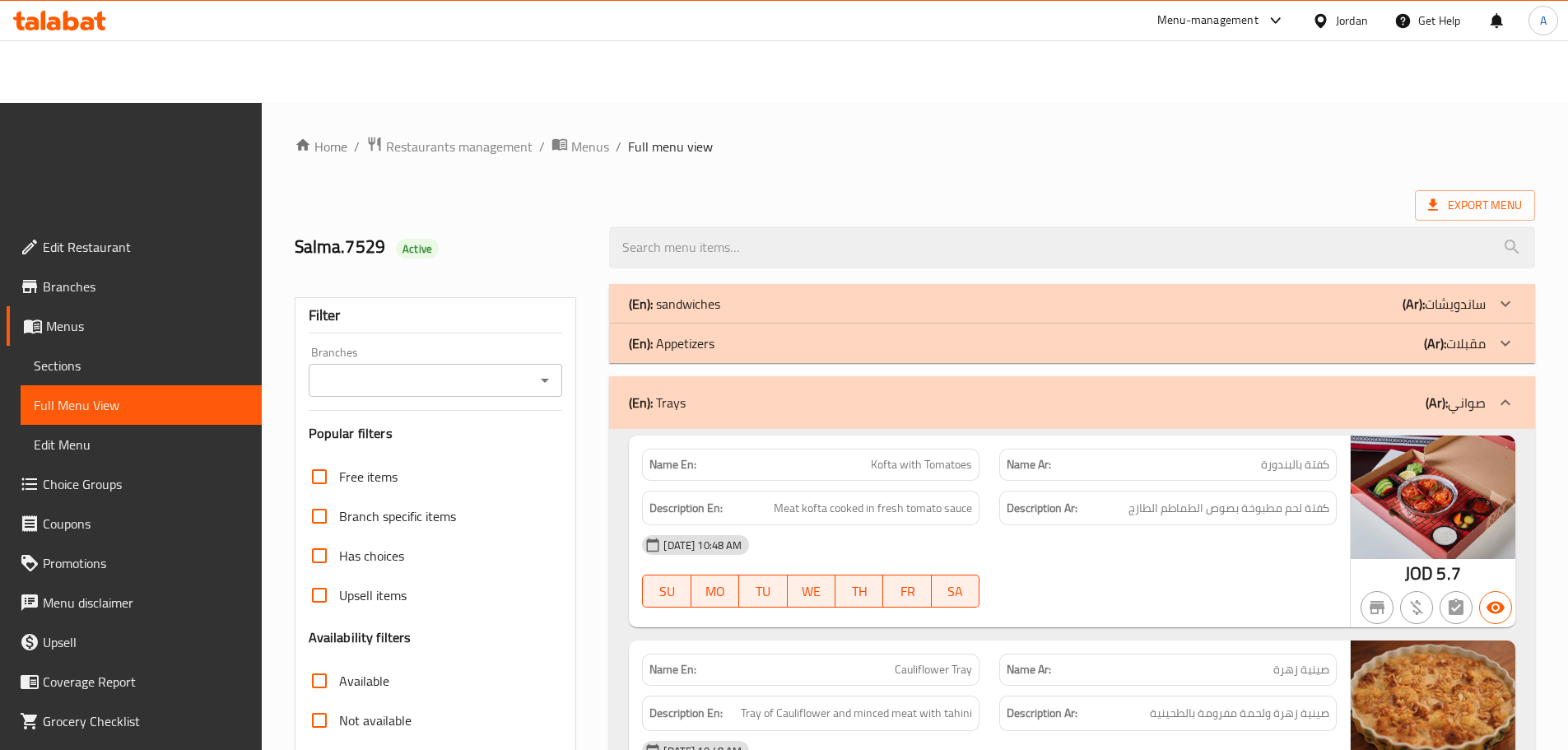
scroll to position [73, 0]
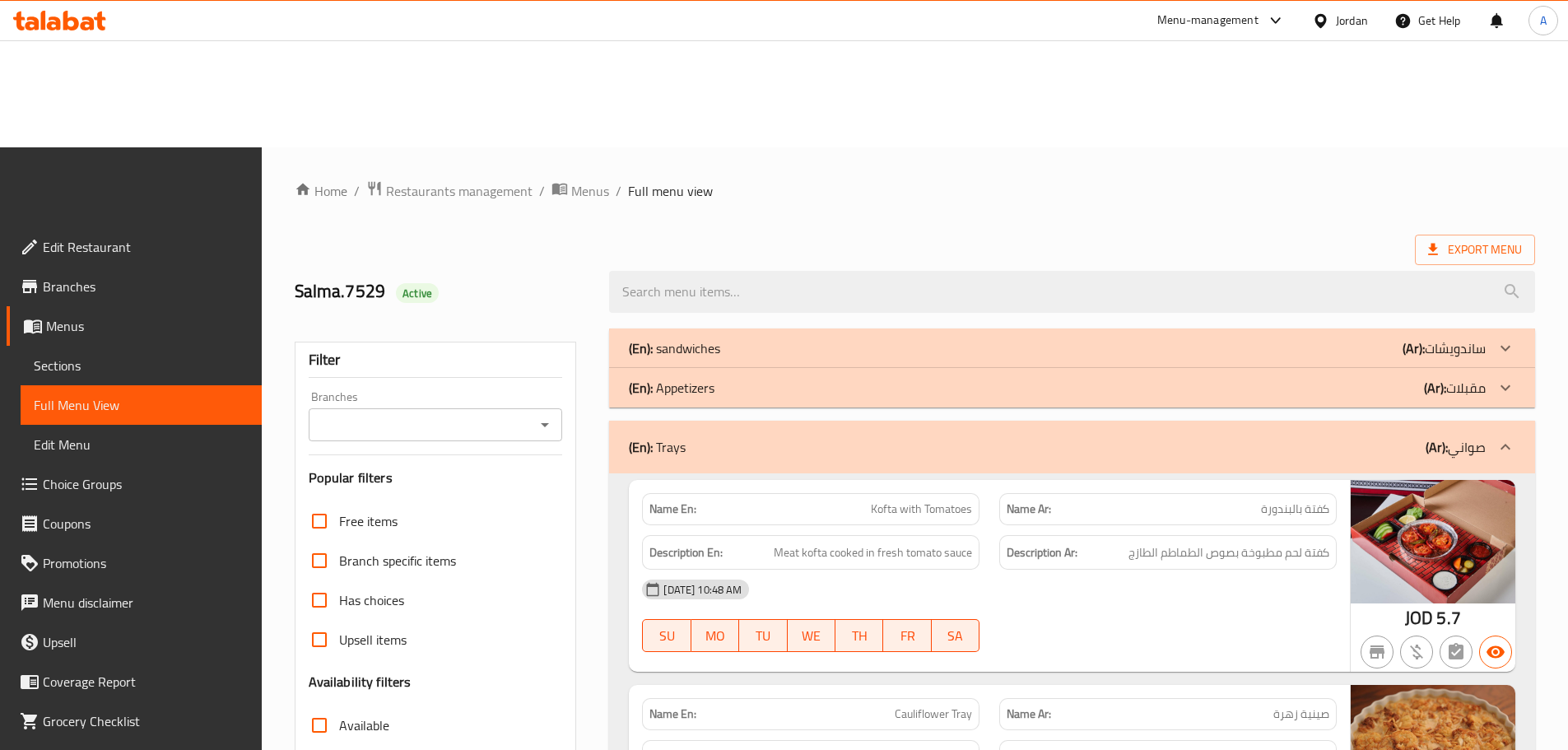
click at [1492, 368] on div "(En): Appetizers (Ar): مقبلات" at bounding box center [1071, 388] width 925 height 39
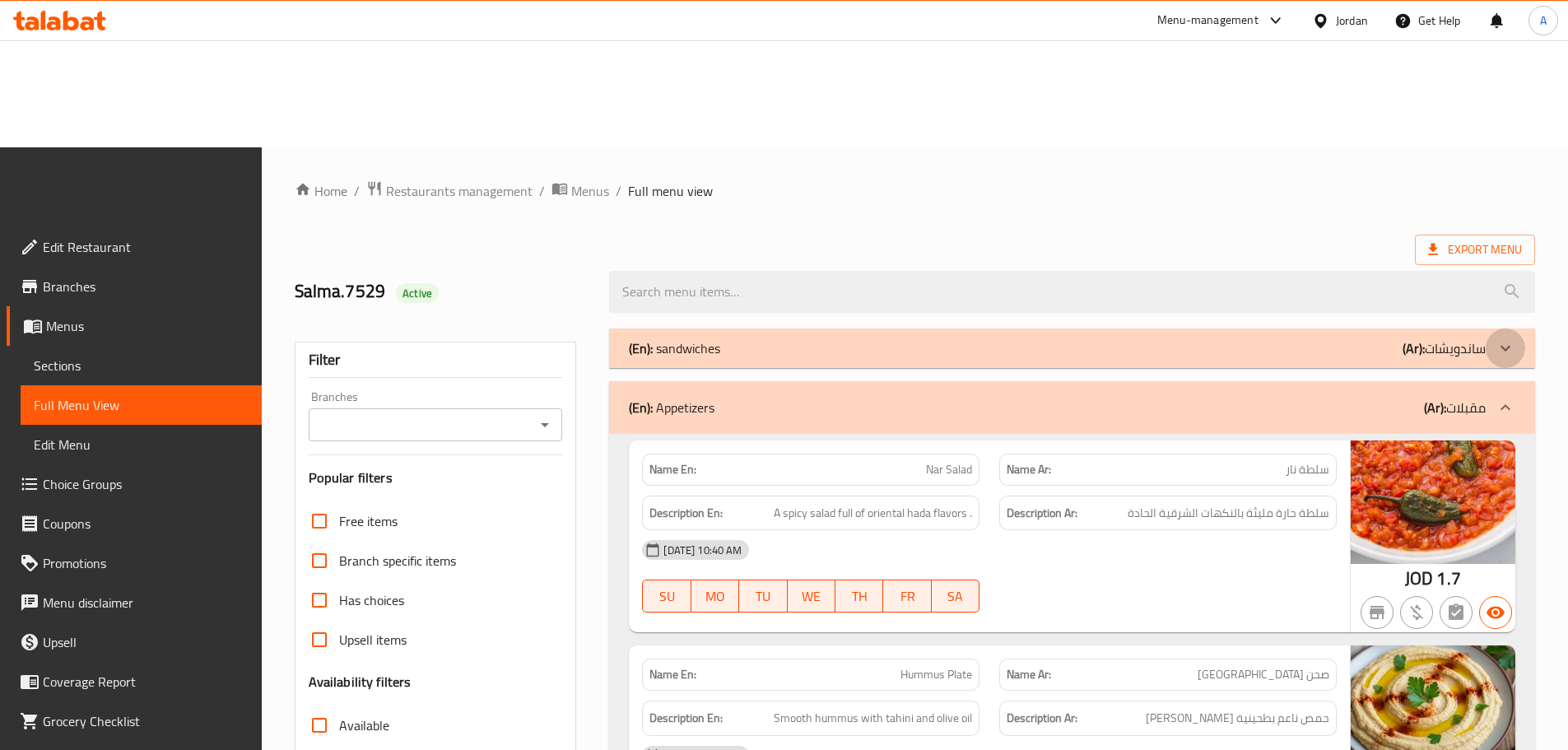
click at [1493, 328] on div at bounding box center [1505, 348] width 39 height 39
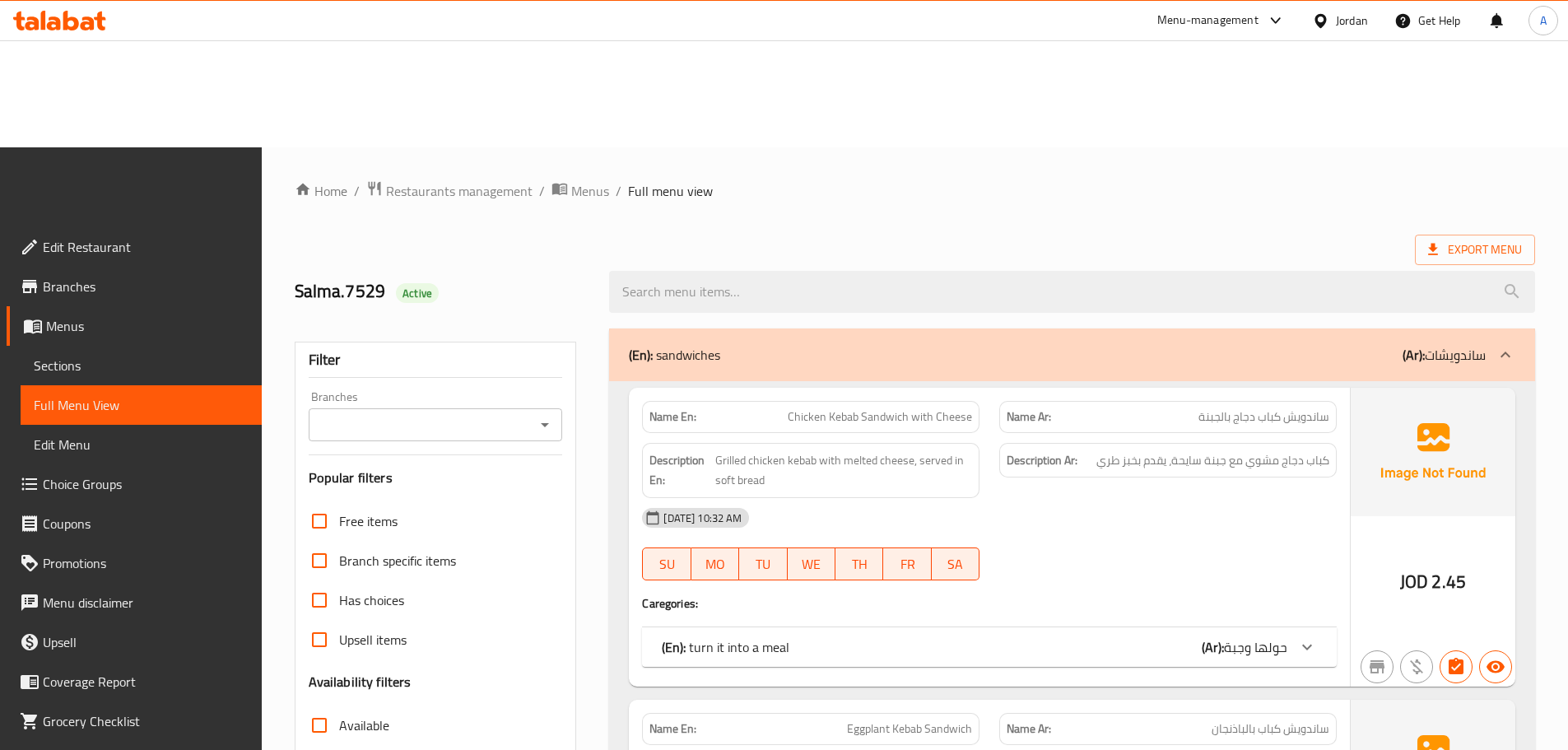
scroll to position [895, 0]
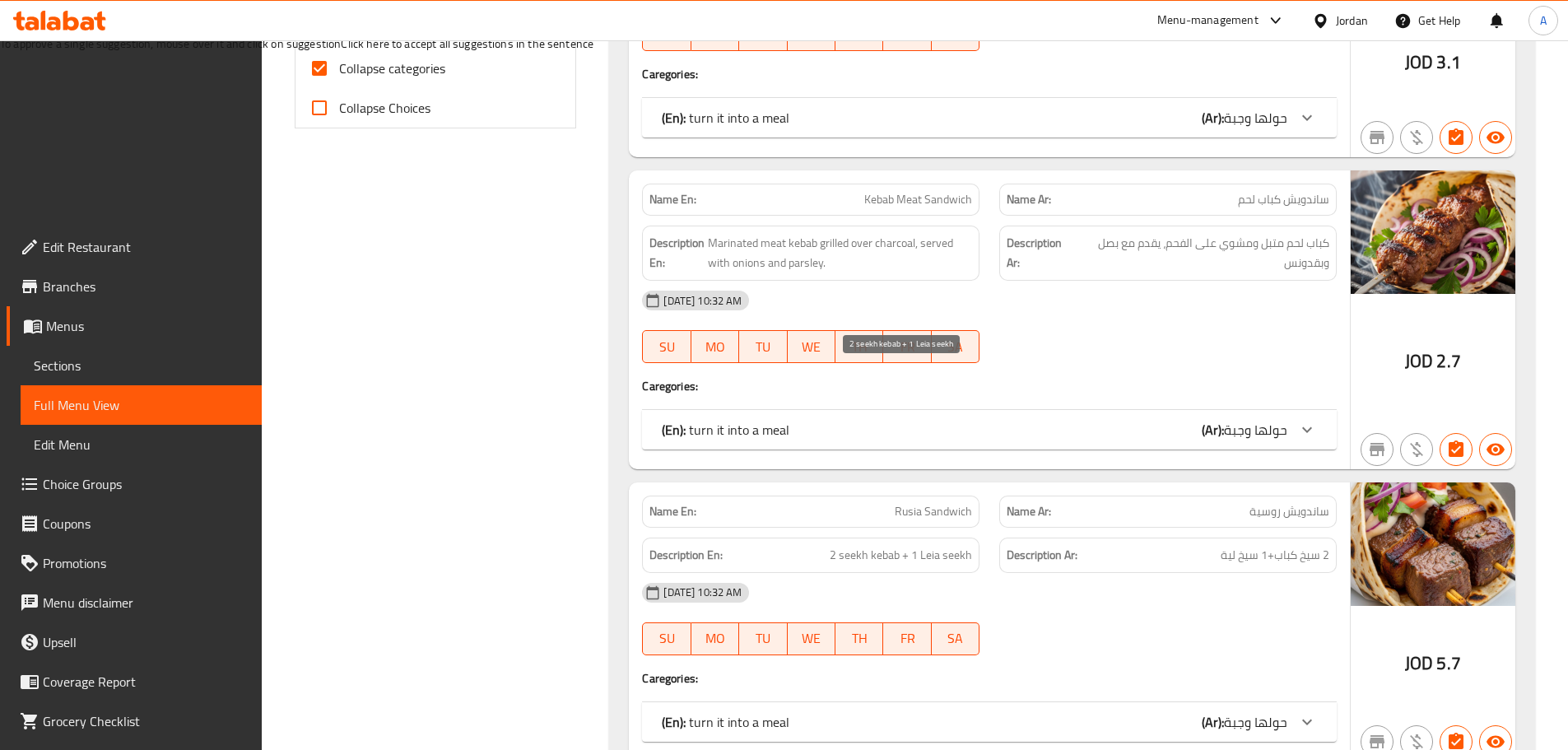
click at [927, 545] on span "2 seekh kebab + 1 Leia seekh" at bounding box center [901, 555] width 143 height 21
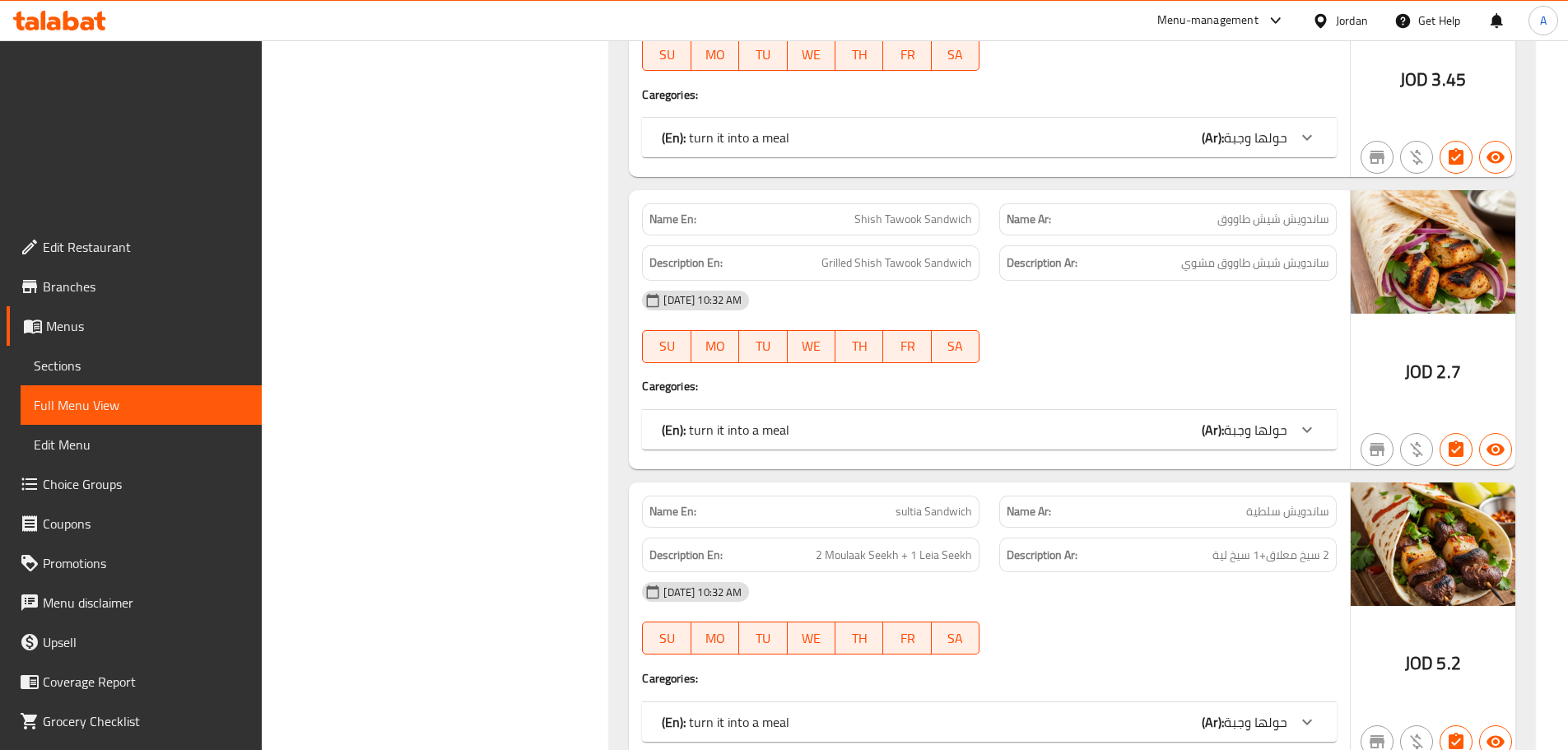
click at [852, 545] on span "2 Moulaak Seekh + 1 Leia Seekh" at bounding box center [893, 555] width 156 height 21
copy span "Moulaak"
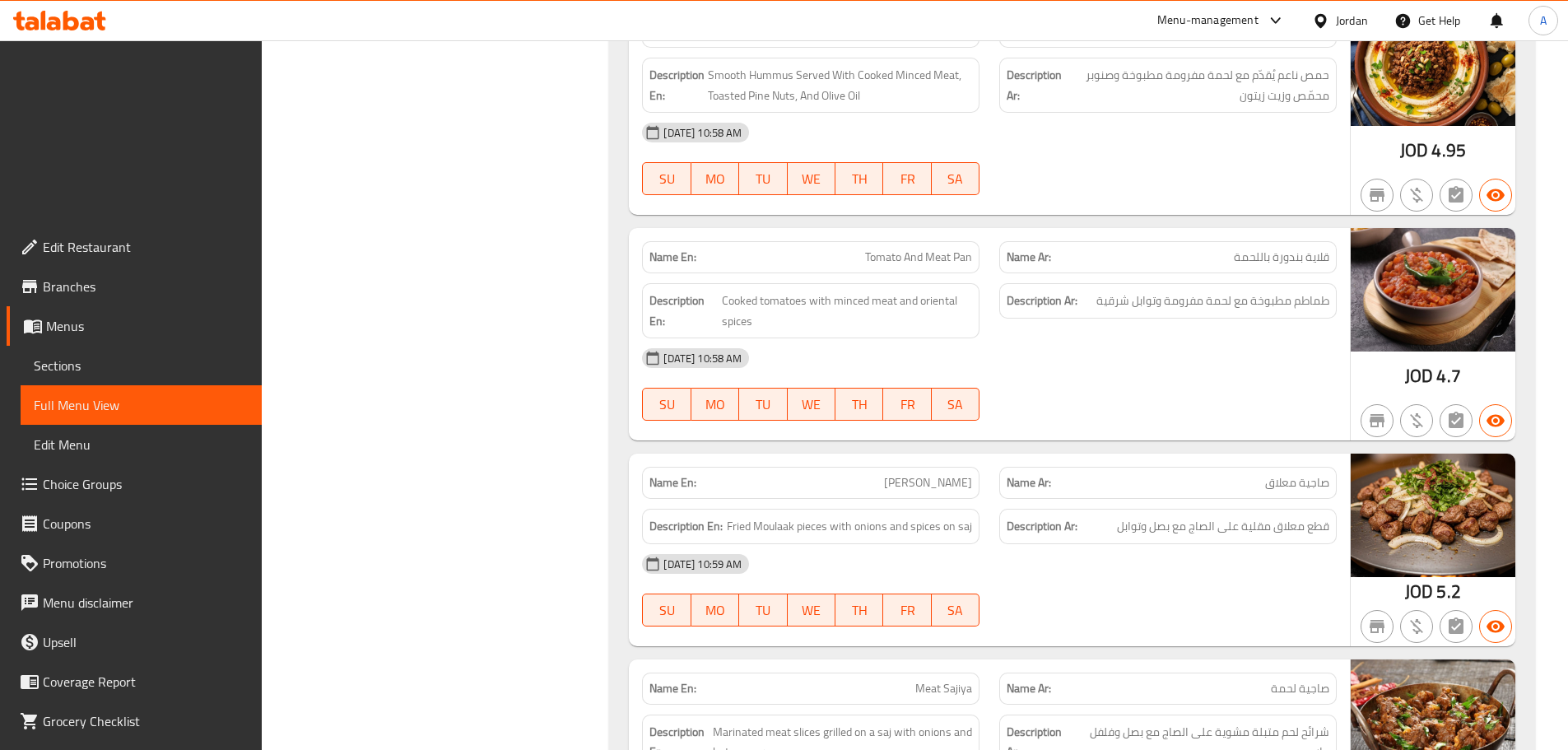
scroll to position [6140, 0]
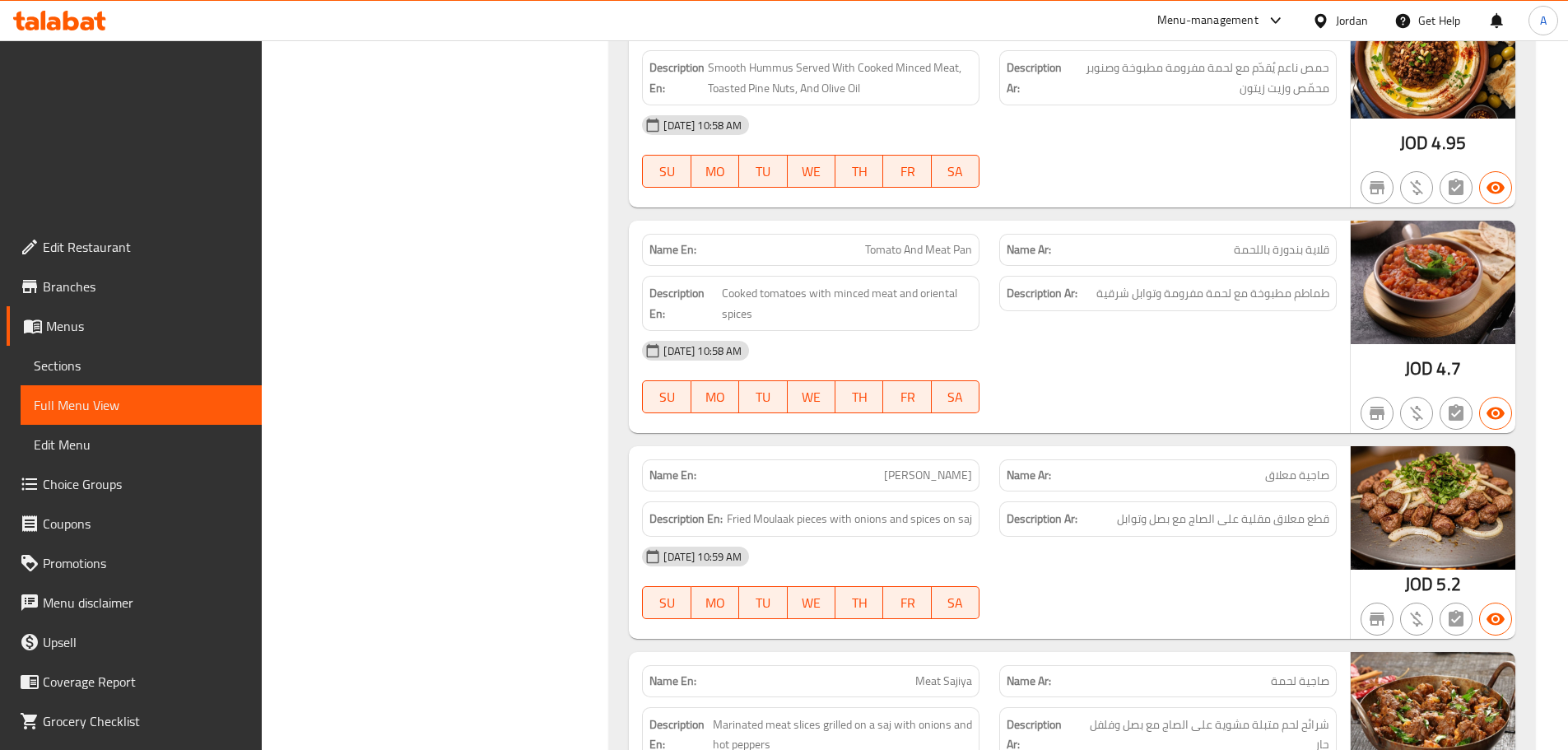
click at [98, 316] on span "Menus" at bounding box center [147, 325] width 202 height 20
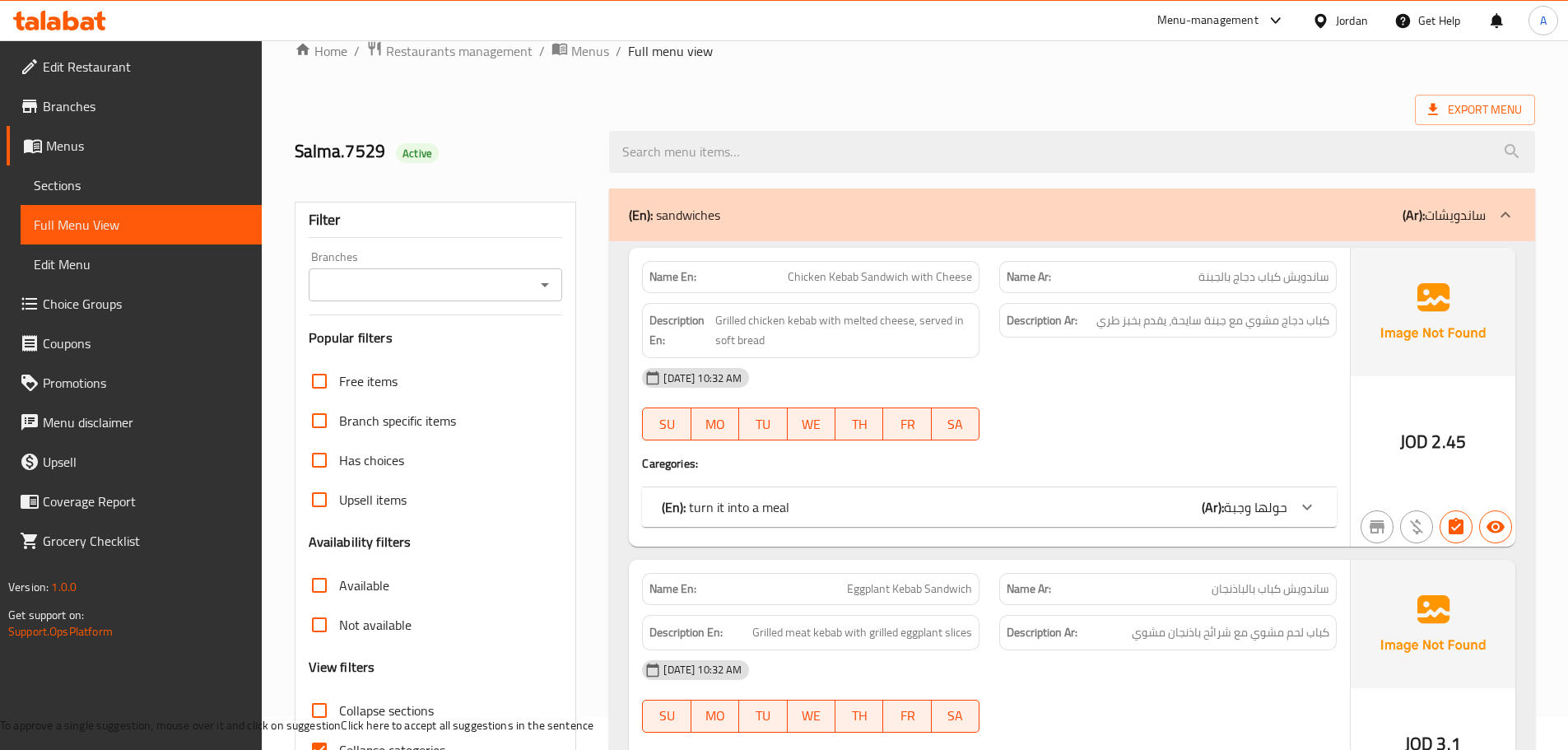
scroll to position [83, 0]
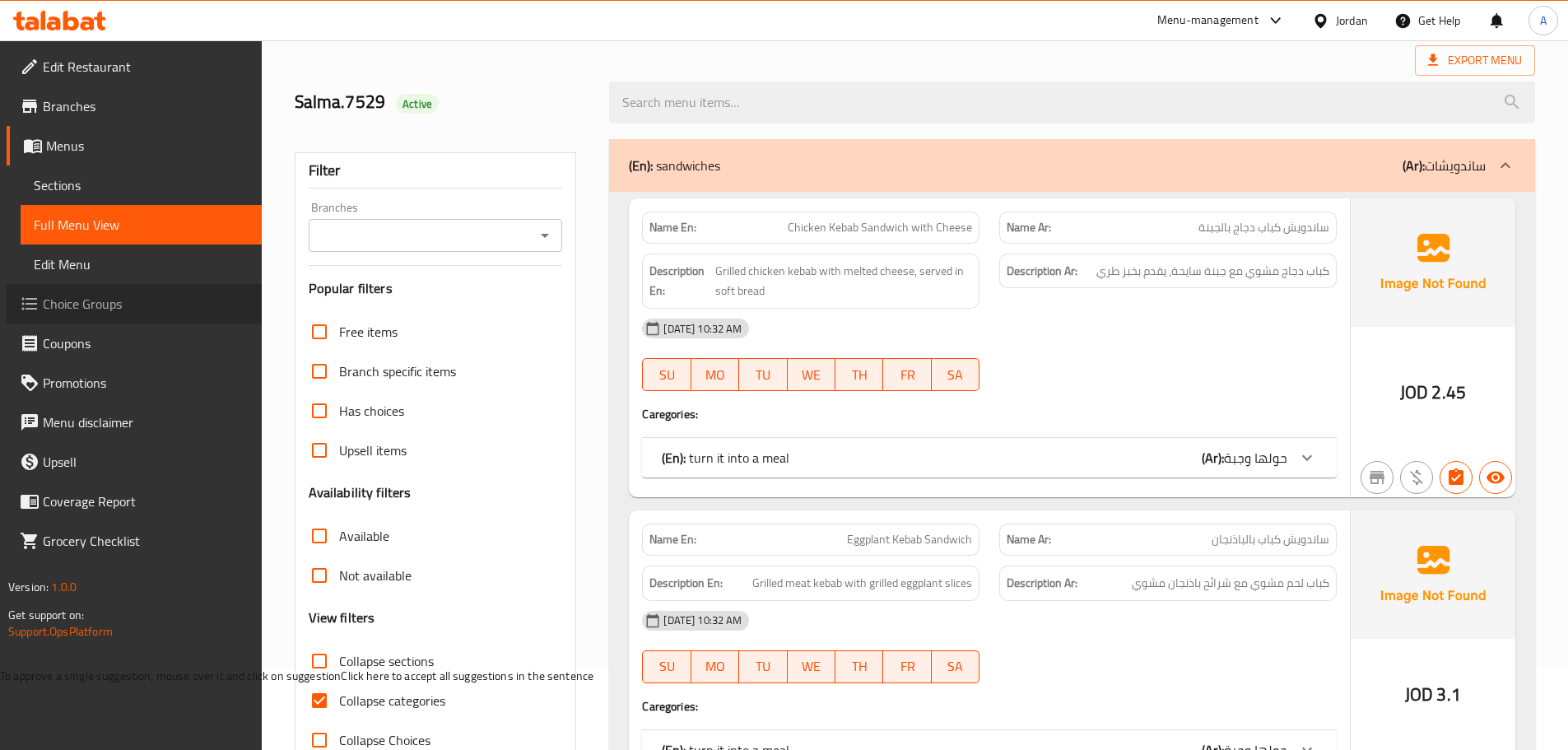
click at [116, 314] on span "Choice Groups" at bounding box center [146, 304] width 206 height 20
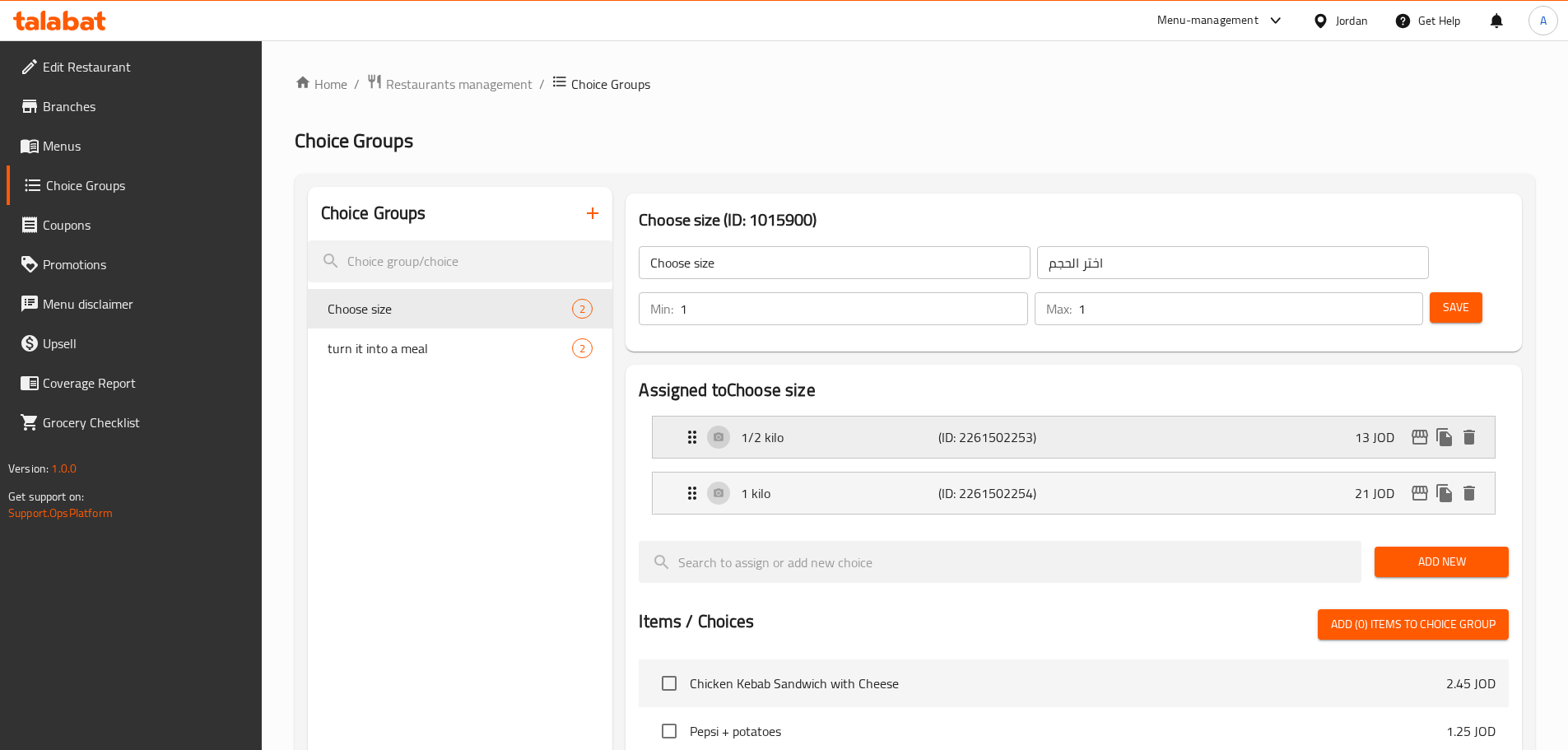
click at [921, 428] on p "1/2 kilo" at bounding box center [838, 437] width 196 height 20
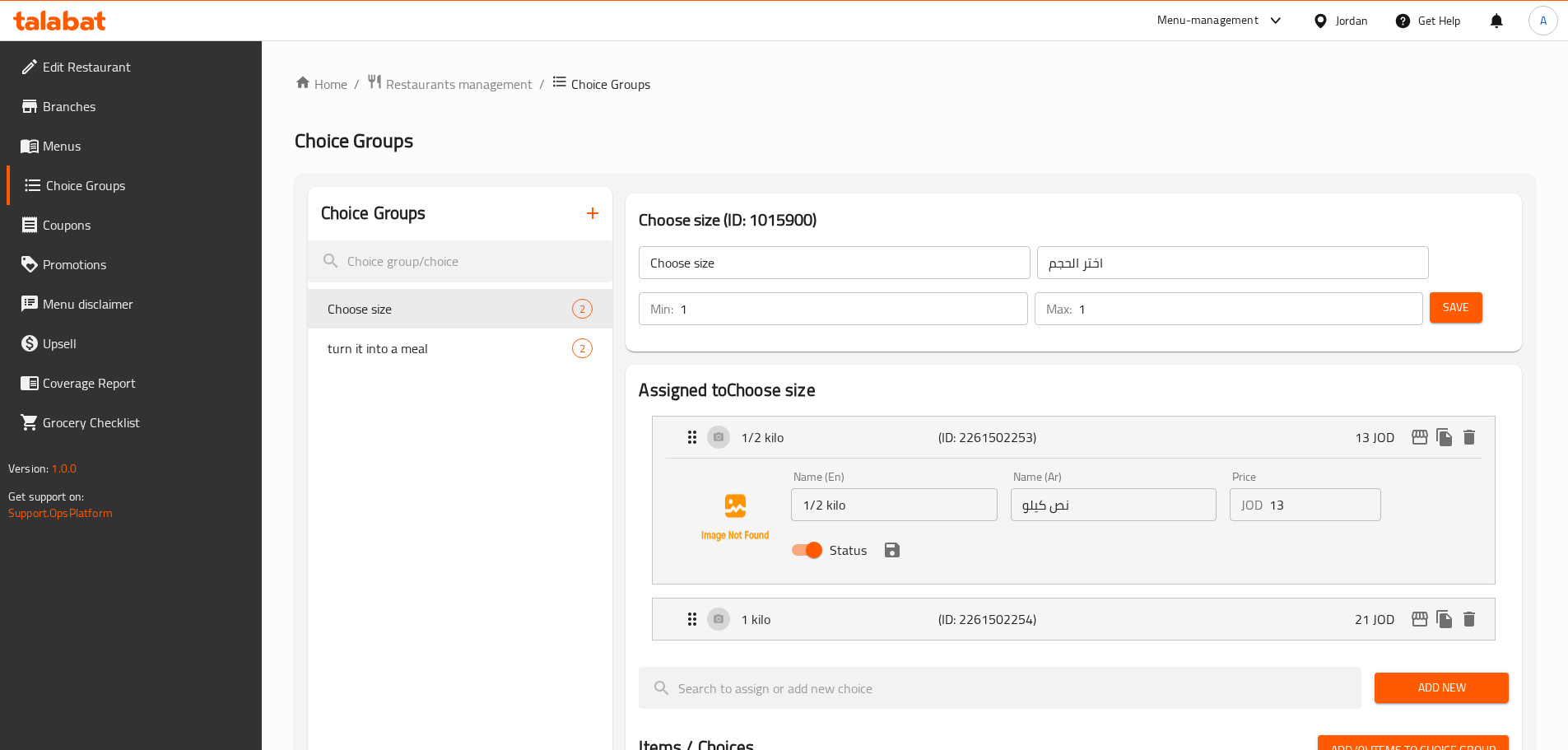
click at [891, 488] on input "1/2 kilo" at bounding box center [893, 504] width 206 height 33
click at [951, 488] on input "1/2 kilo" at bounding box center [893, 504] width 206 height 33
click at [879, 488] on input "1/2 kilo ()" at bounding box center [893, 504] width 206 height 33
click at [905, 599] on div "1 kilo (ID: 2261502254) 21 JOD" at bounding box center [1078, 619] width 792 height 41
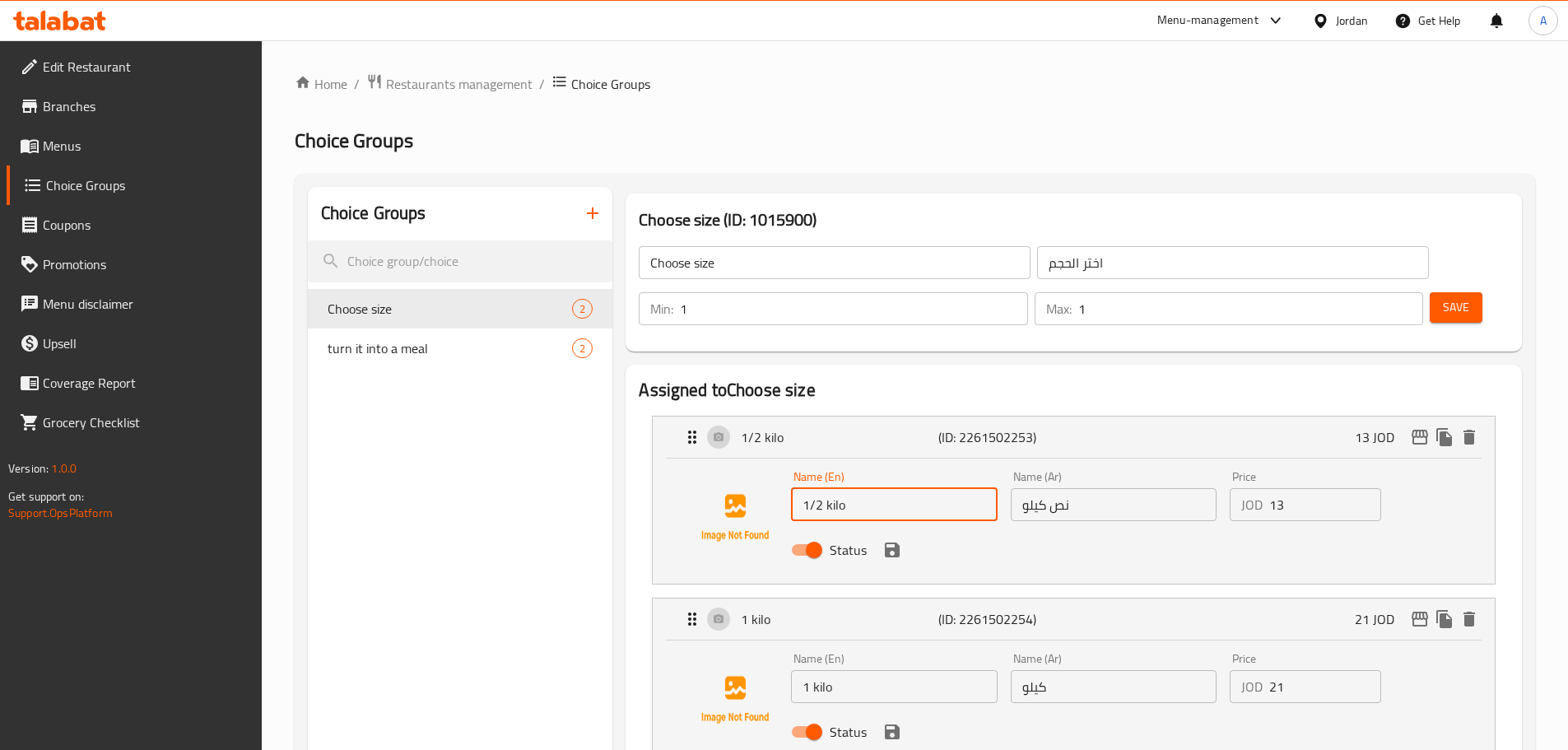
type input "1/2 kilo"
click at [932, 670] on input "1 kilo" at bounding box center [893, 686] width 206 height 33
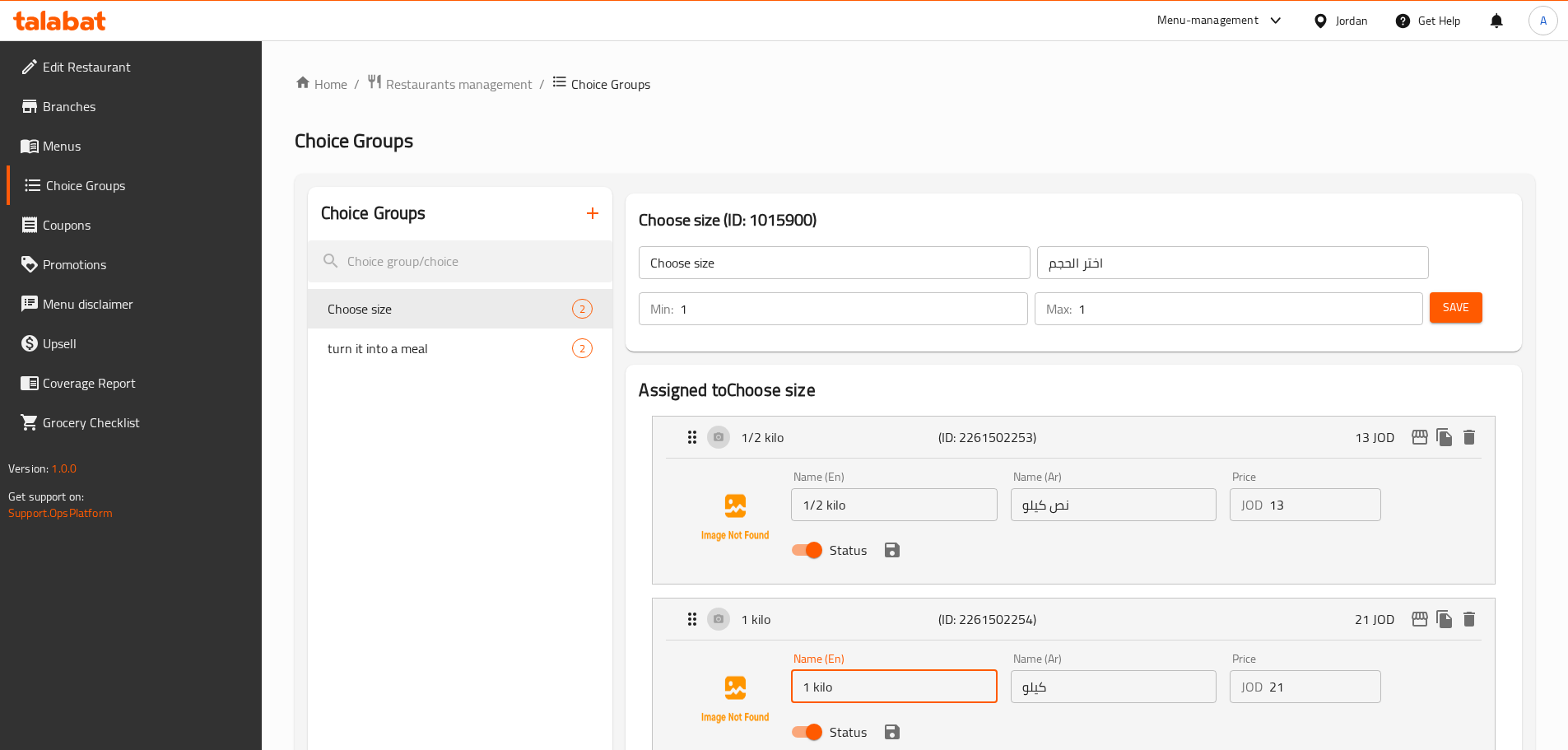
paste input "()"
type input "1 kilo (9 skewers)"
click at [1082, 670] on input "كيلو" at bounding box center [1113, 686] width 206 height 33
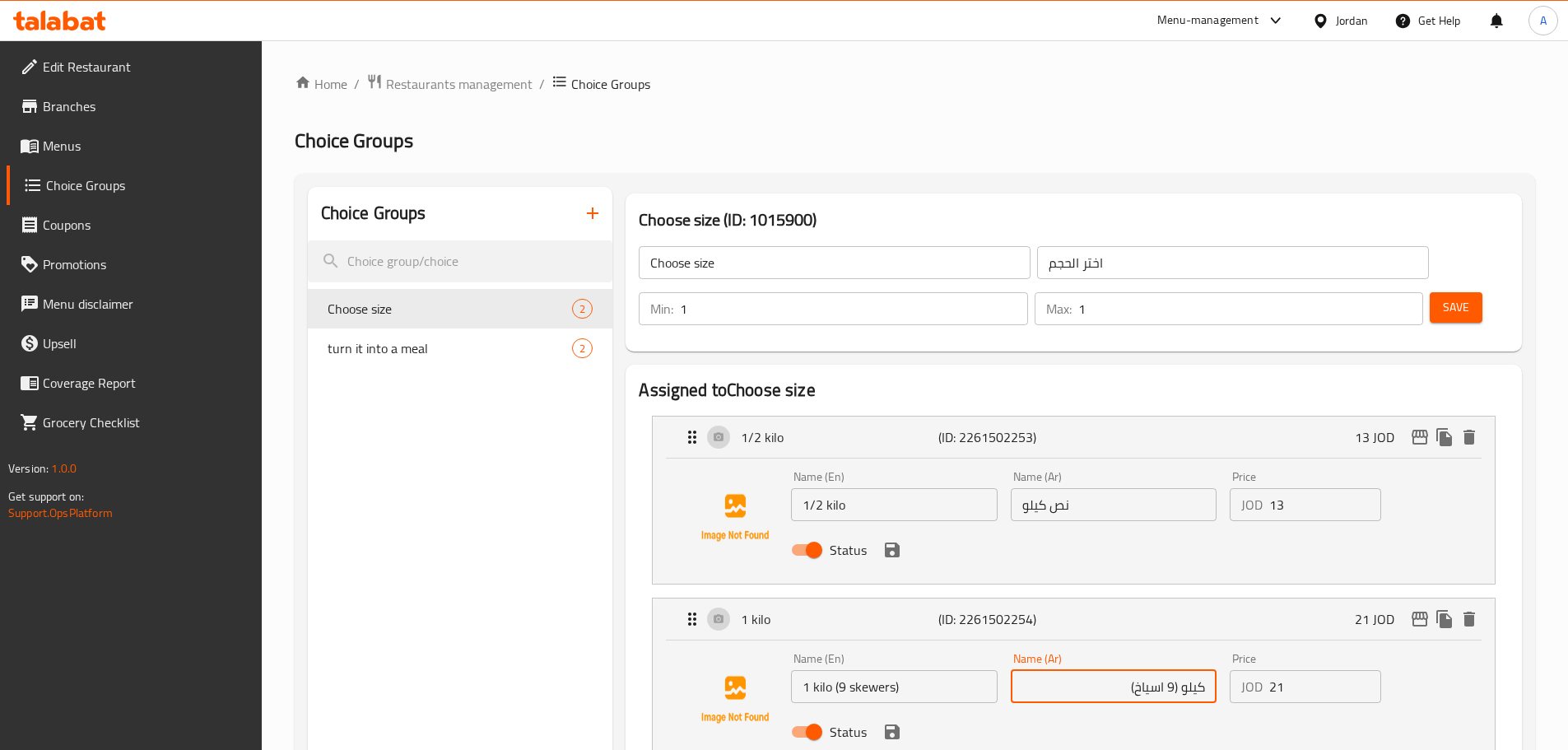
type input "كيلو (9 اسياخ)"
click at [880, 670] on input "1 kilo (9 skewers)" at bounding box center [893, 686] width 206 height 33
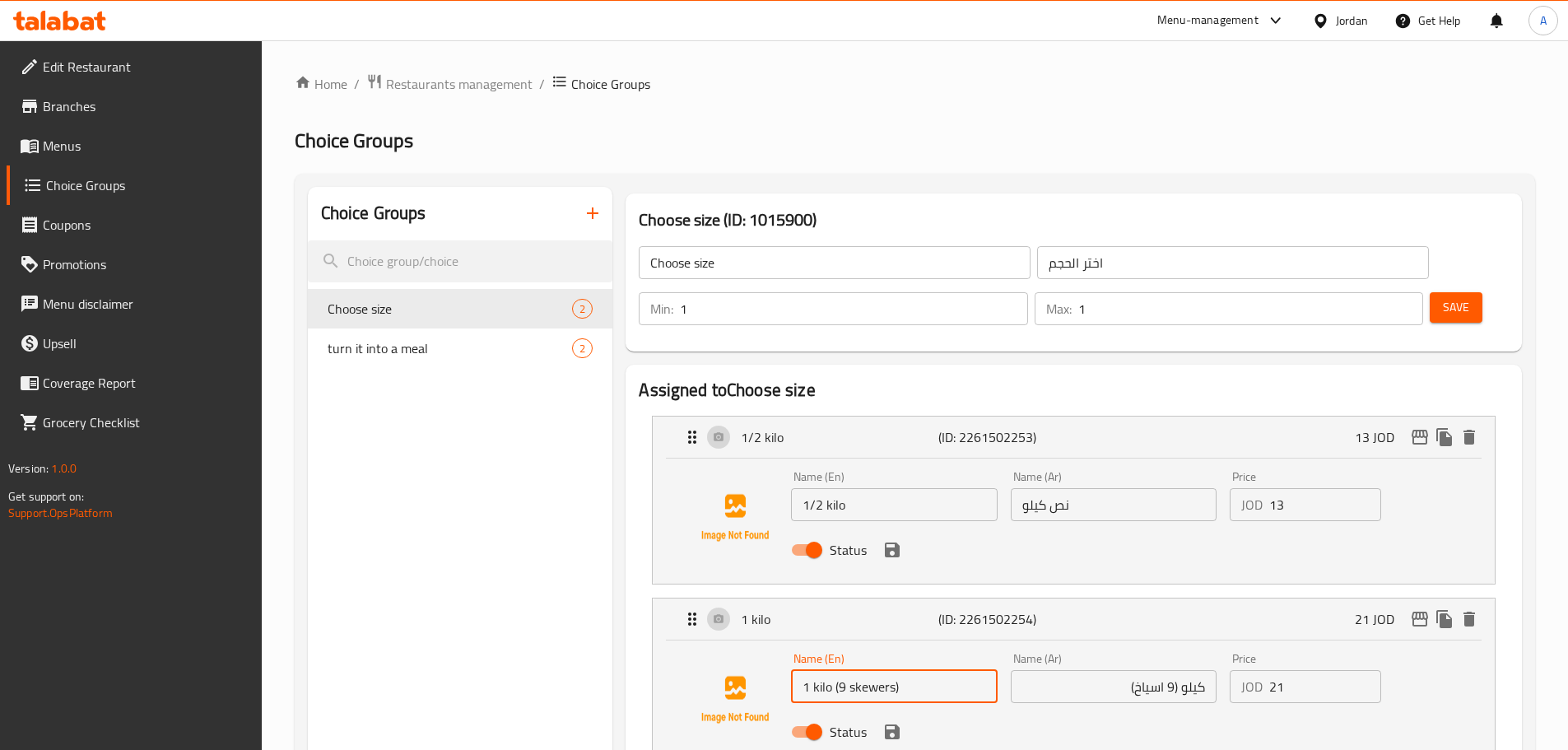
click at [880, 670] on input "1 kilo (9 skewers)" at bounding box center [893, 686] width 206 height 33
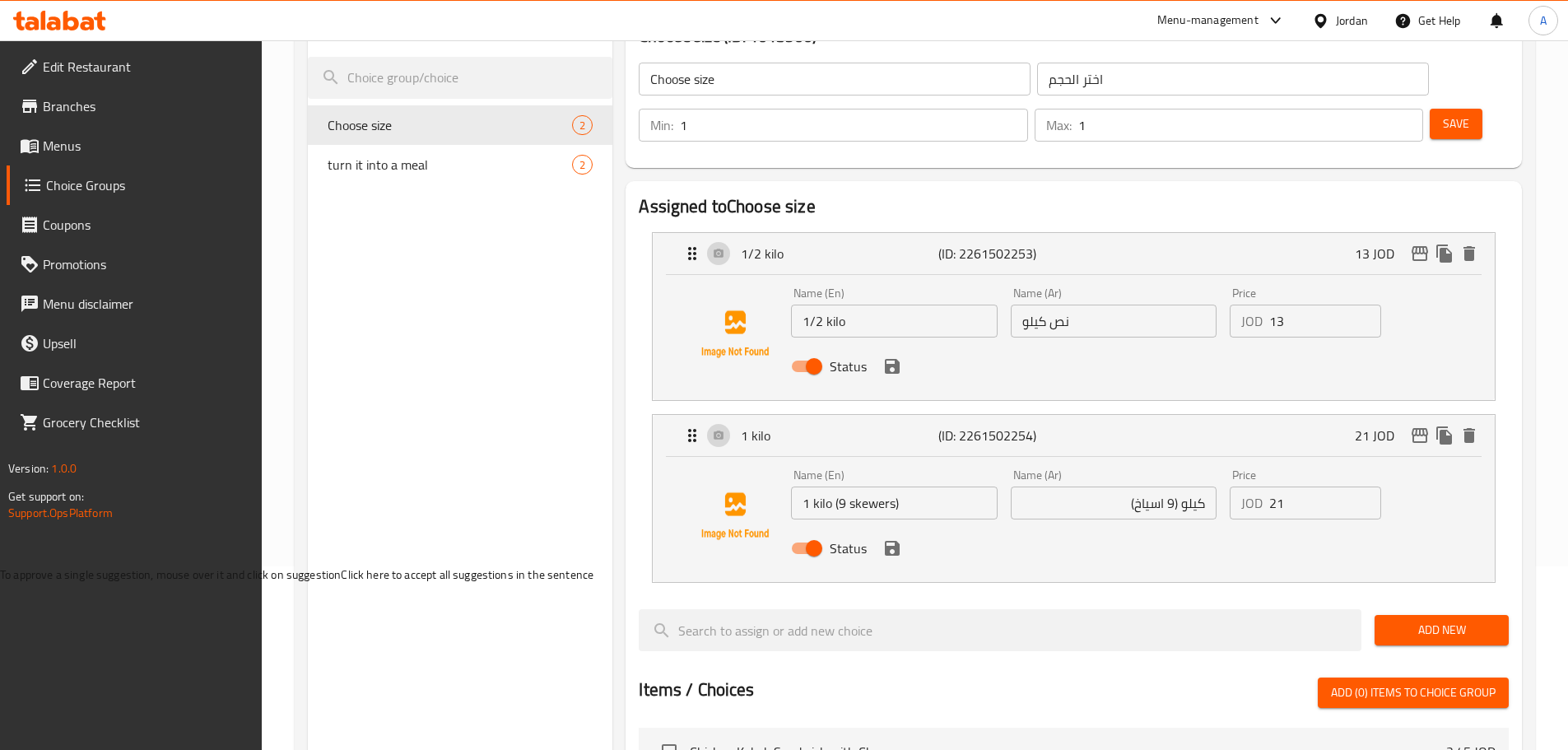
scroll to position [247, 0]
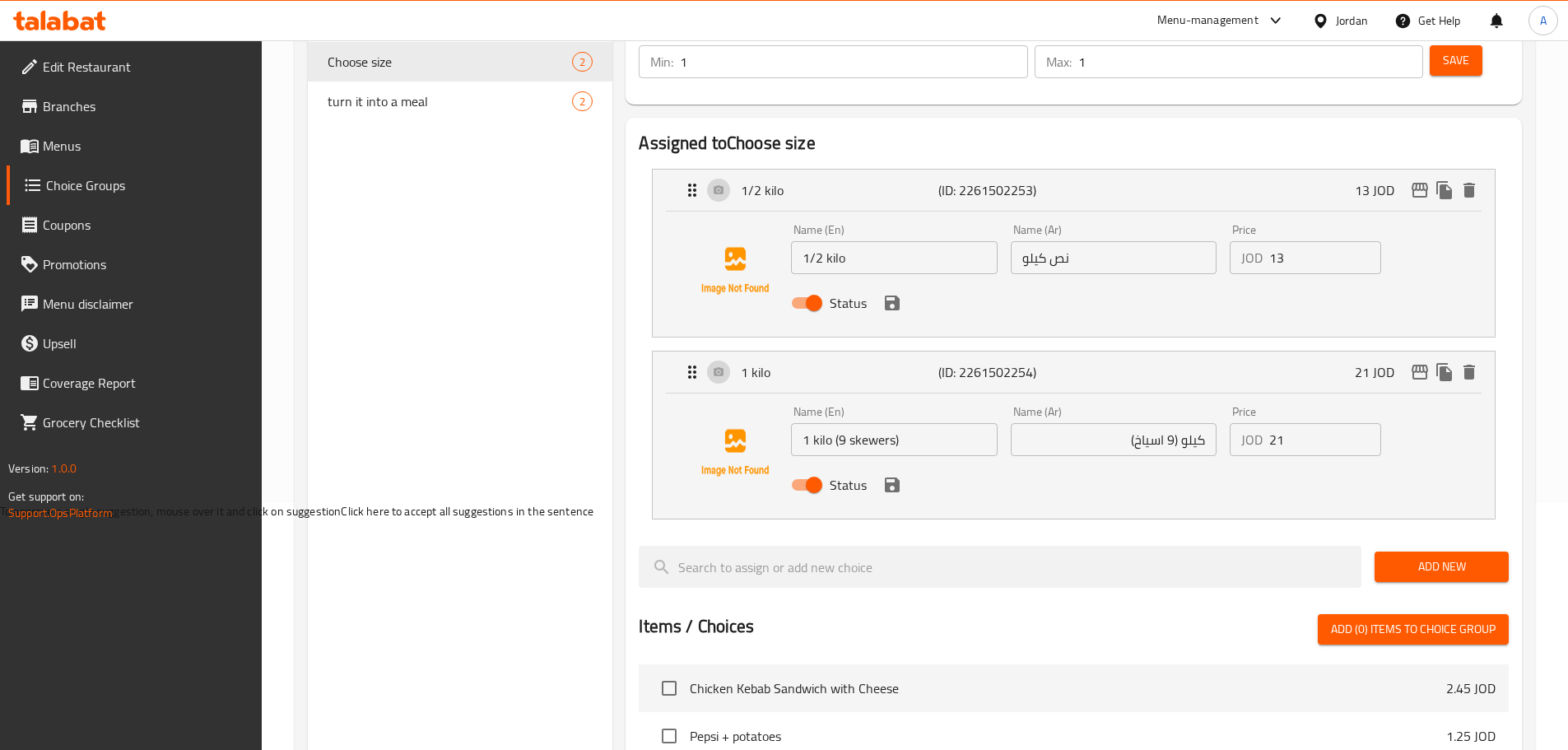
click at [892, 475] on icon "save" at bounding box center [892, 484] width 20 height 20
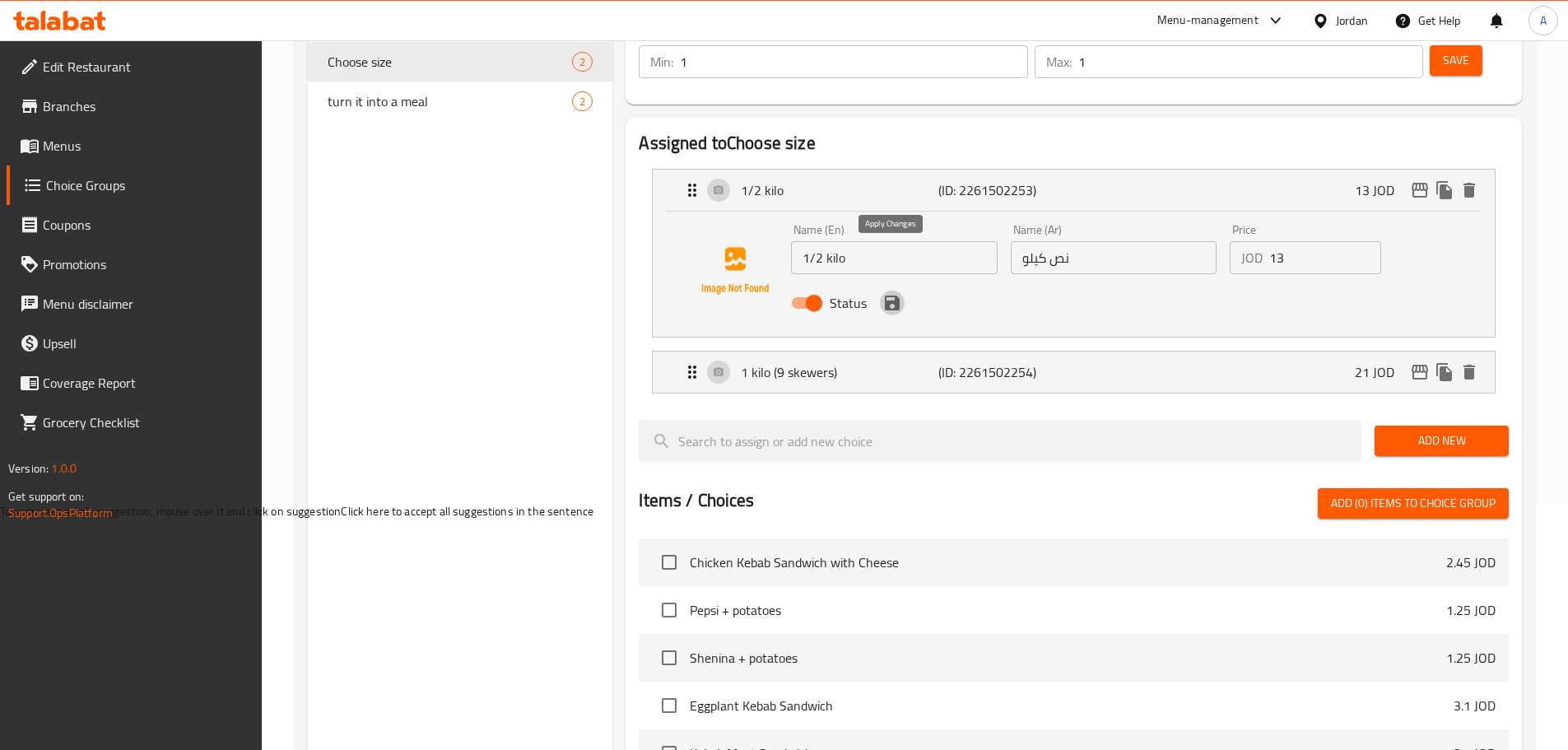
click at [891, 293] on icon "save" at bounding box center [892, 303] width 20 height 20
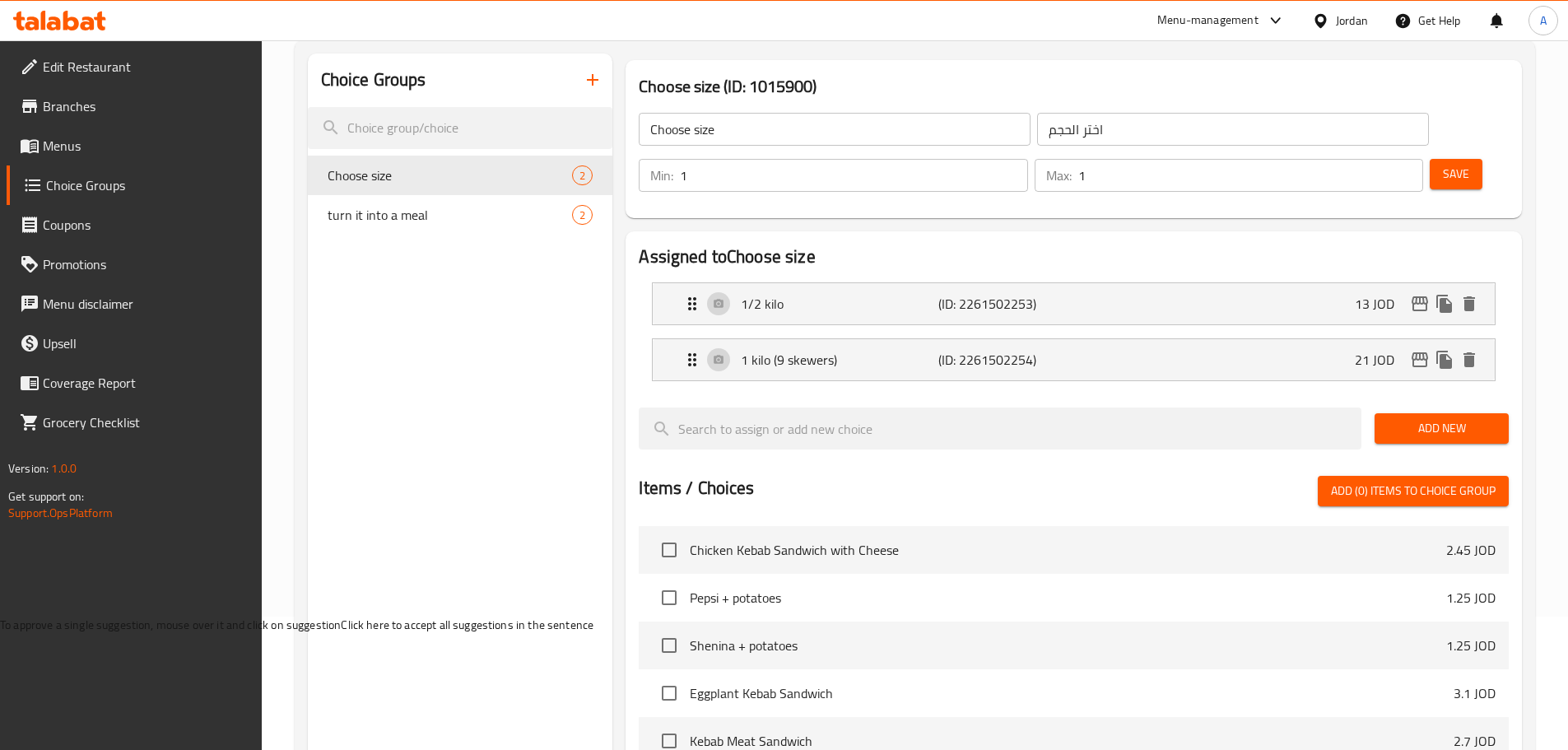
scroll to position [0, 0]
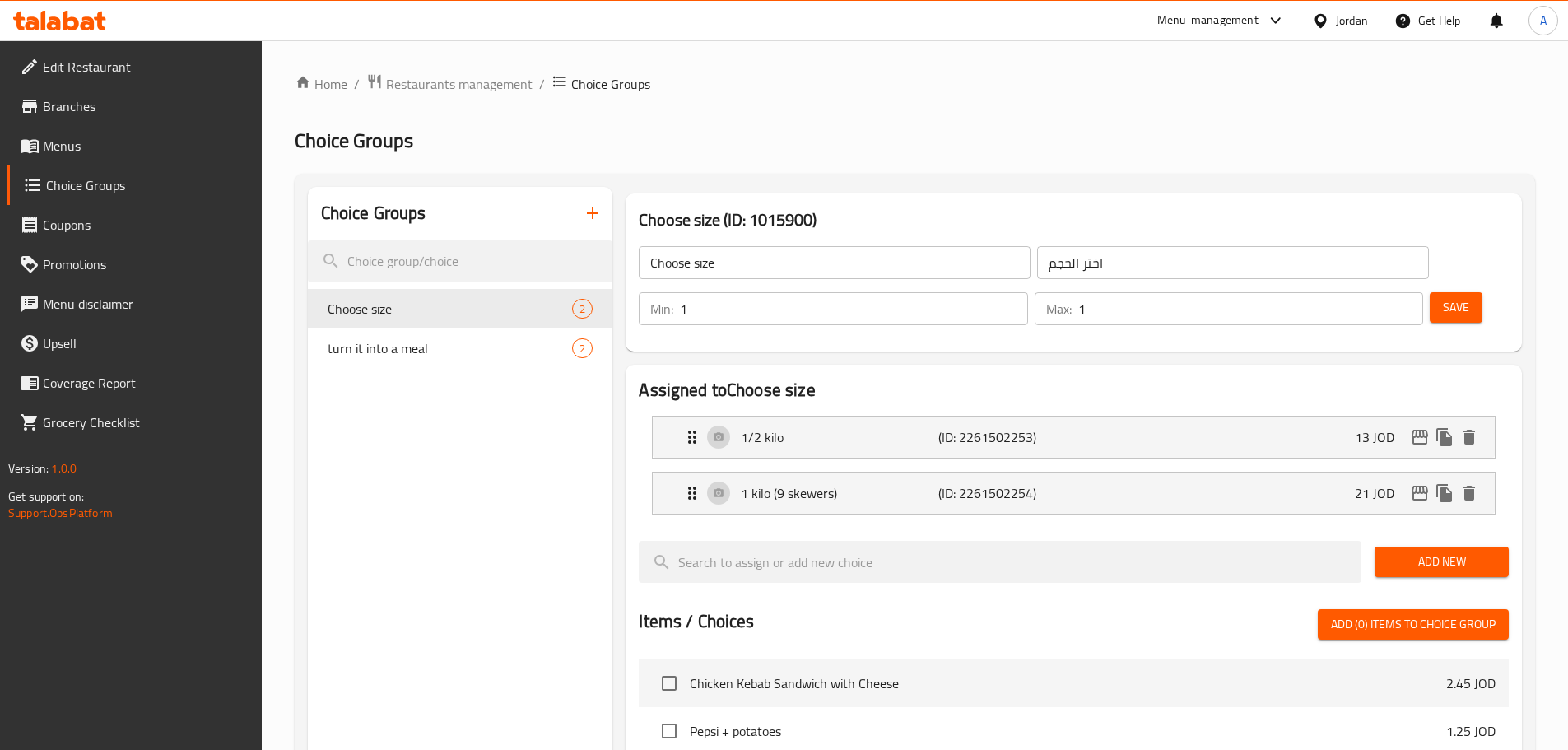
click at [1442, 292] on button "Save" at bounding box center [1455, 307] width 53 height 30
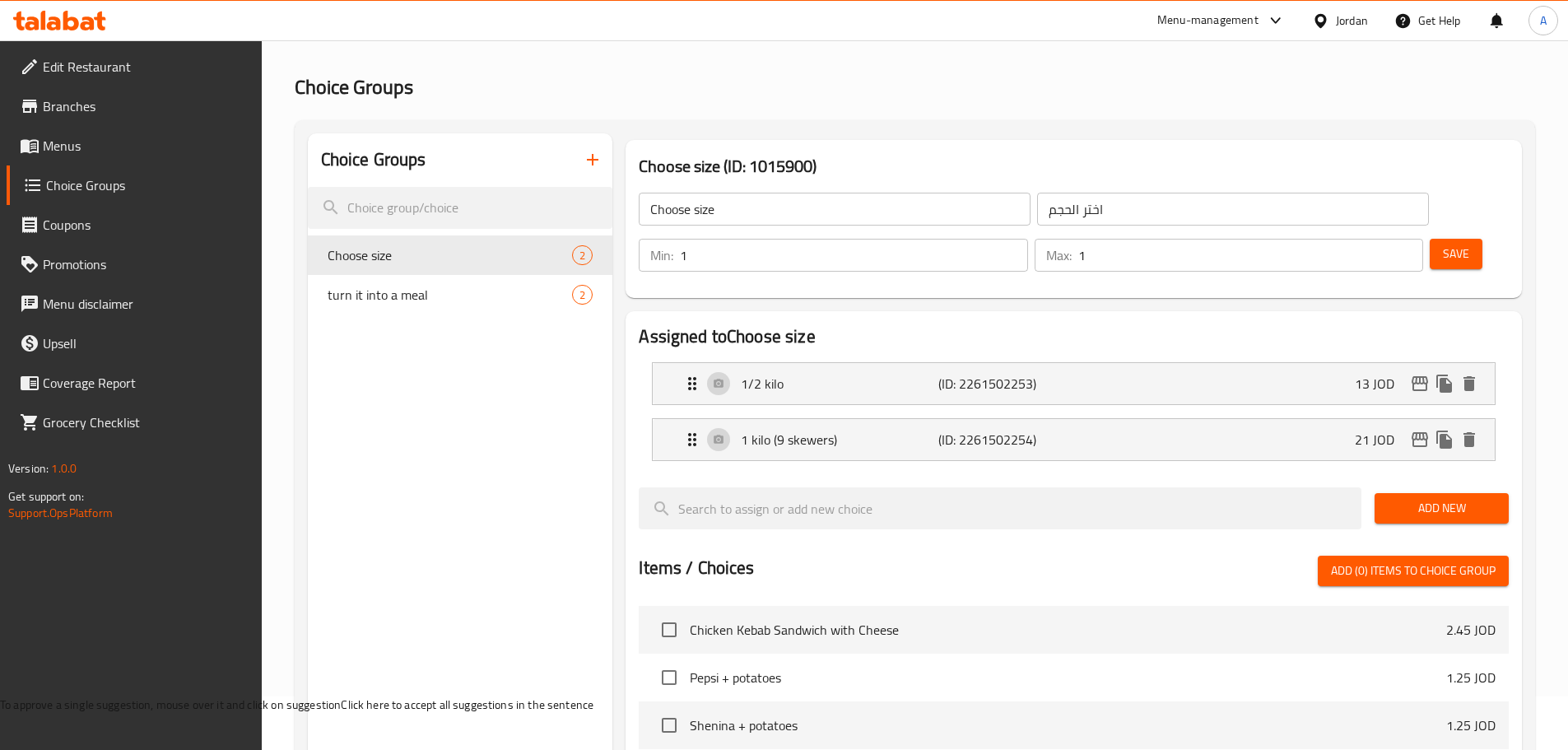
scroll to position [83, 0]
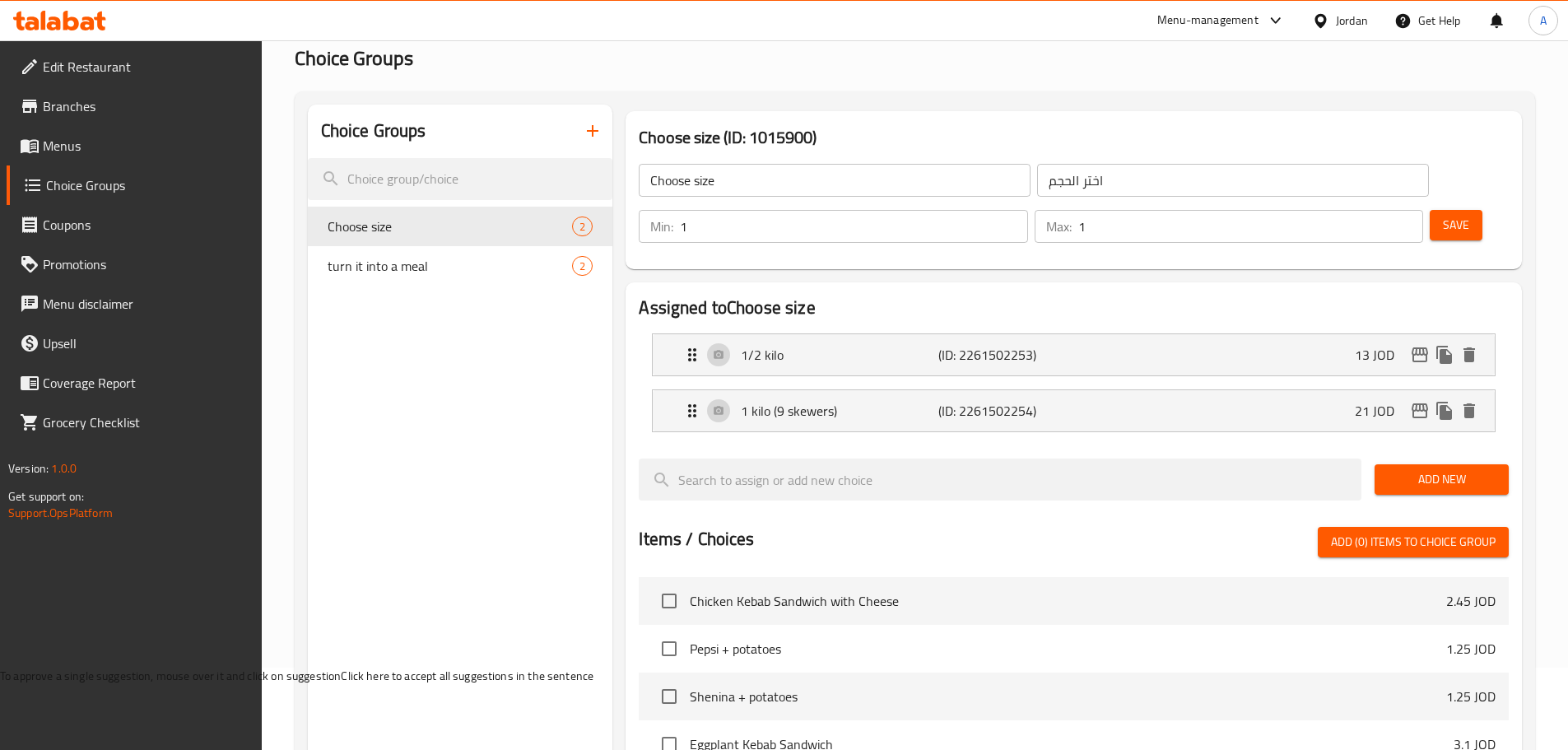
click at [56, 17] on icon at bounding box center [59, 20] width 93 height 20
